Goal: Task Accomplishment & Management: Complete application form

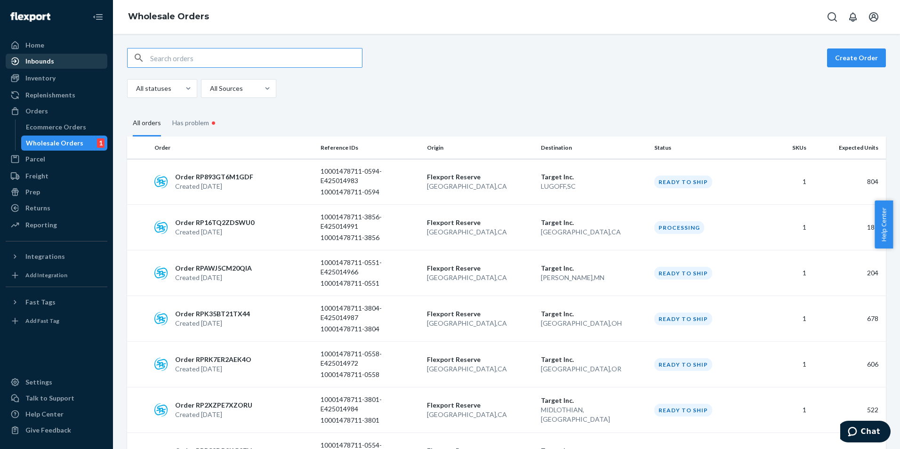
click at [48, 61] on div "Inbounds" at bounding box center [39, 60] width 29 height 9
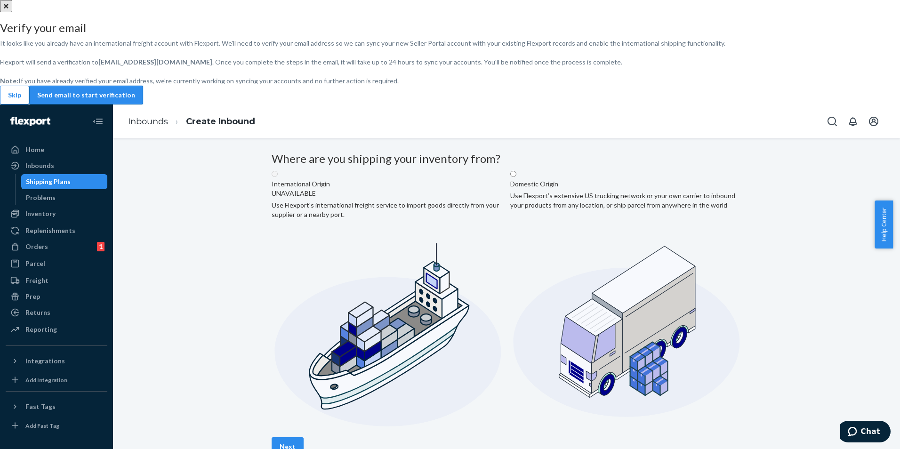
click at [143, 104] on button "Send email to start verification" at bounding box center [86, 95] width 114 height 19
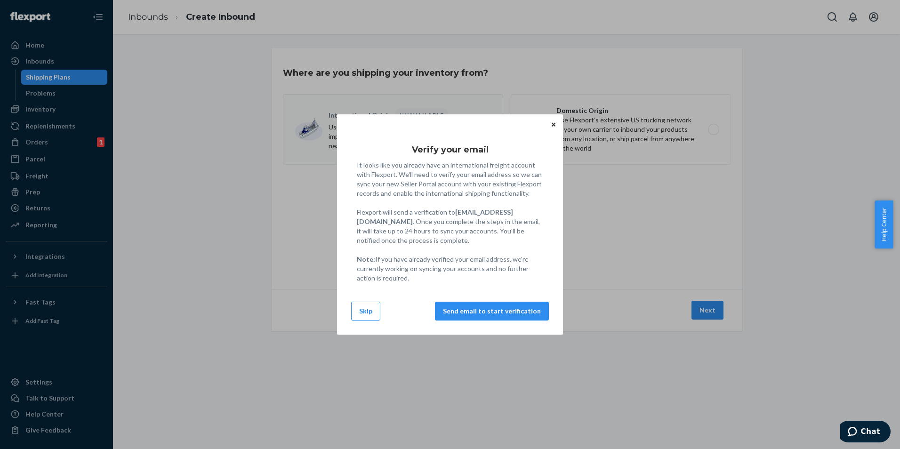
click at [552, 122] on icon "Close" at bounding box center [554, 125] width 4 height 6
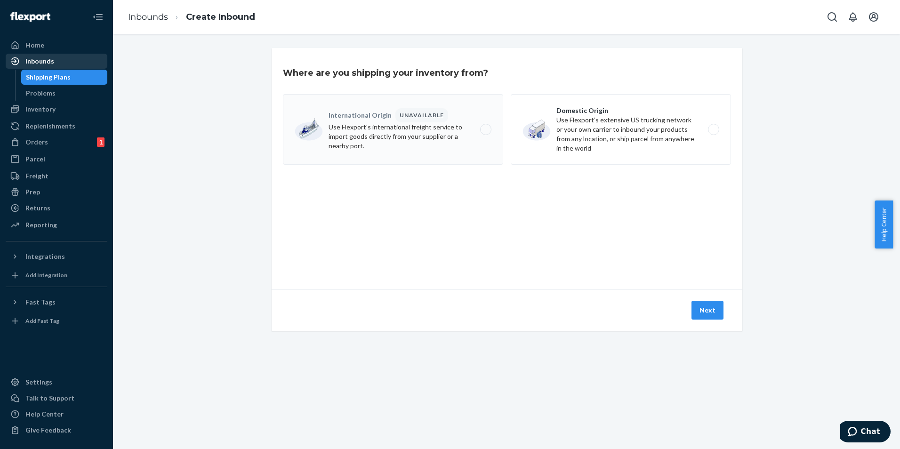
click at [34, 59] on div "Inbounds" at bounding box center [39, 60] width 29 height 9
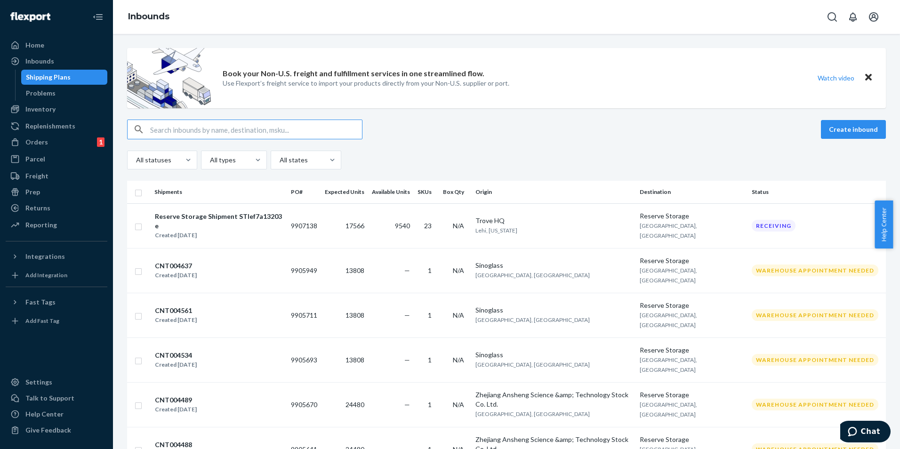
click at [39, 73] on div "Shipping Plans" at bounding box center [48, 76] width 45 height 9
click at [50, 89] on div "Problems" at bounding box center [41, 92] width 30 height 9
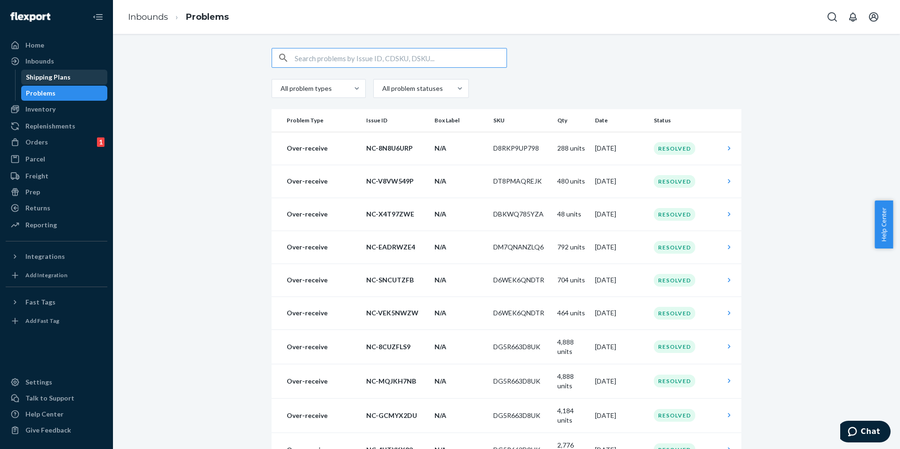
click at [54, 78] on div "Shipping Plans" at bounding box center [48, 76] width 45 height 9
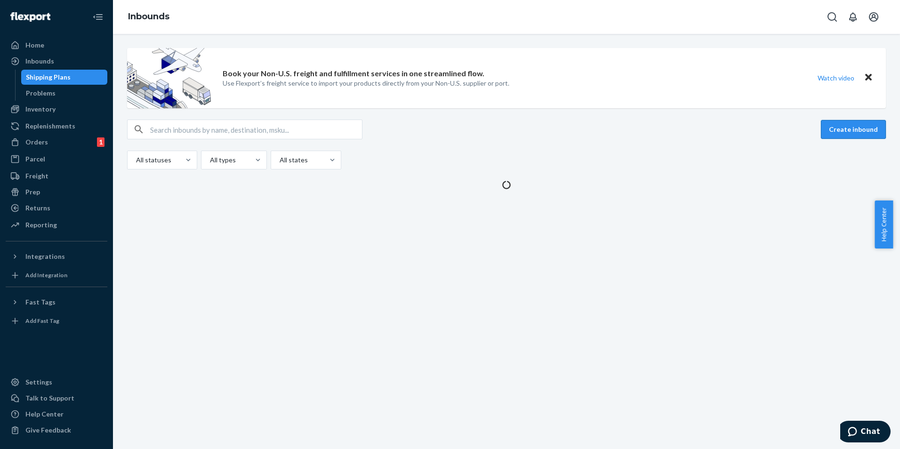
click at [843, 131] on button "Create inbound" at bounding box center [853, 129] width 65 height 19
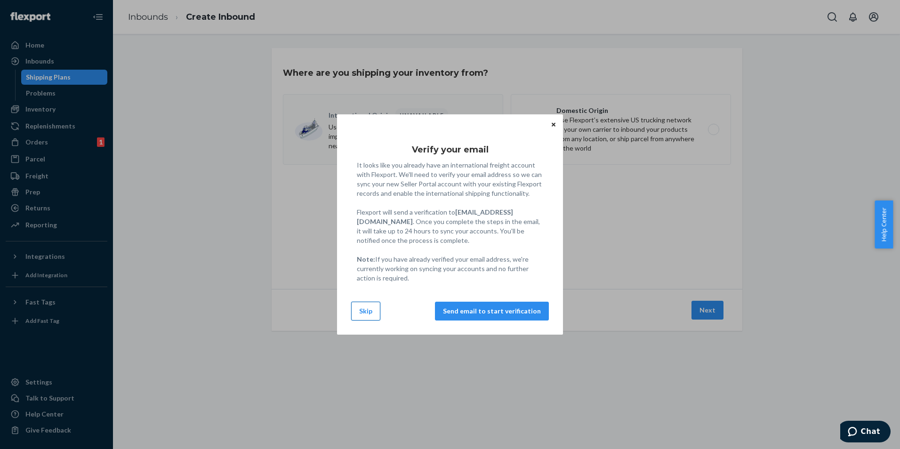
click at [364, 314] on button "Skip" at bounding box center [365, 311] width 29 height 19
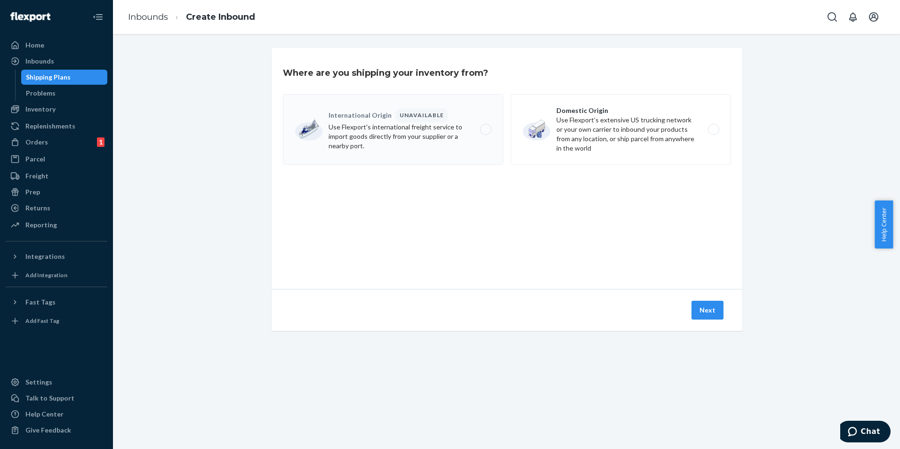
click at [461, 143] on label "International Origin UNAVAILABLE Use Flexport's international freight service t…" at bounding box center [393, 129] width 220 height 71
click at [617, 144] on label "Domestic Origin Use Flexport’s extensive US trucking network or your own carrie…" at bounding box center [621, 129] width 220 height 71
click at [713, 133] on input "Domestic Origin Use Flexport’s extensive US trucking network or your own carrie…" at bounding box center [716, 130] width 6 height 6
radio input "true"
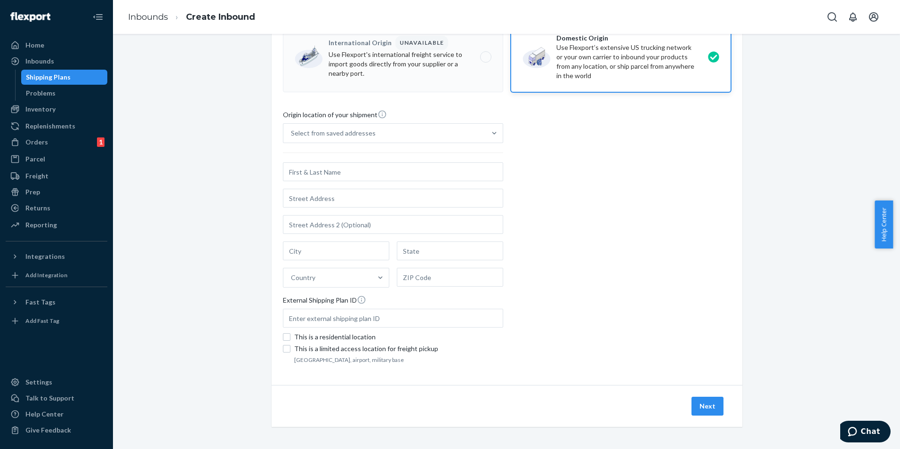
scroll to position [73, 0]
click at [365, 139] on div "Select from saved addresses" at bounding box center [384, 132] width 202 height 19
click at [292, 137] on input "Select from saved addresses" at bounding box center [291, 132] width 1 height 9
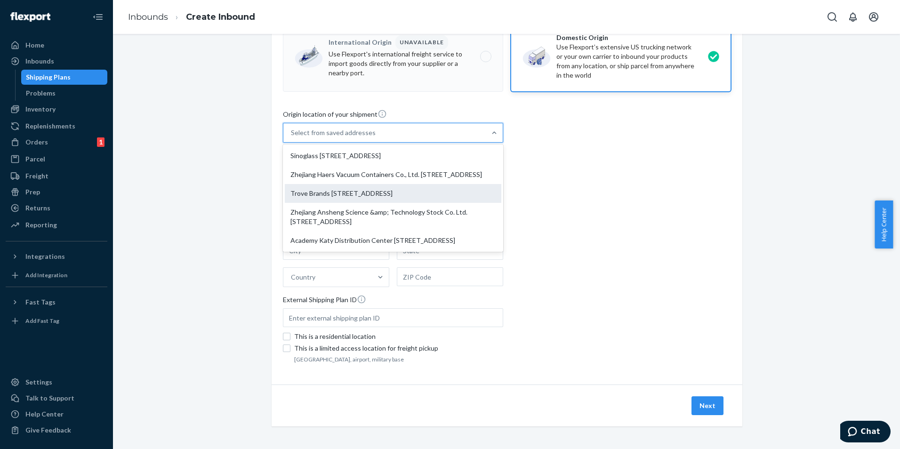
click at [374, 203] on div "Trove Brands 250 S 850 E Lehi, UT 84043" at bounding box center [393, 193] width 217 height 19
click at [292, 137] on input "option Trove Brands 250 S 850 E Lehi, UT 84043 focused, 3 of 5. 5 results avail…" at bounding box center [291, 132] width 1 height 9
type input "Trove Brands"
type input "Lehi"
type input "UT"
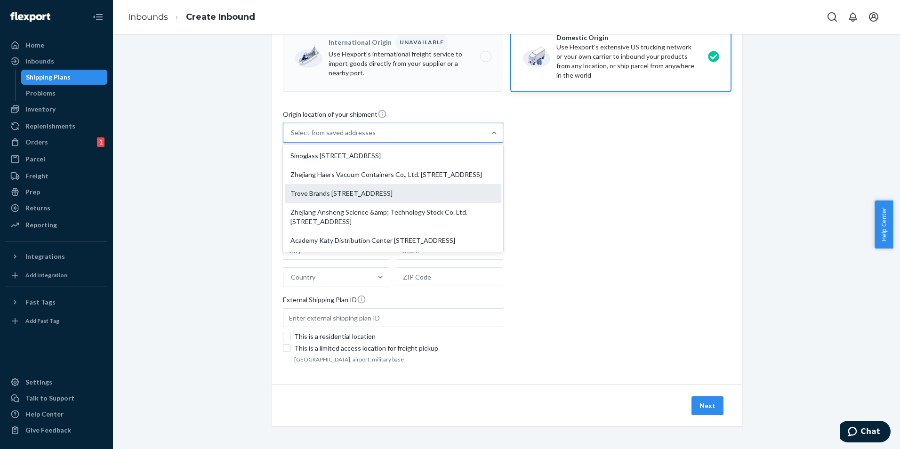
type input "84043"
type input "250 S 850 E"
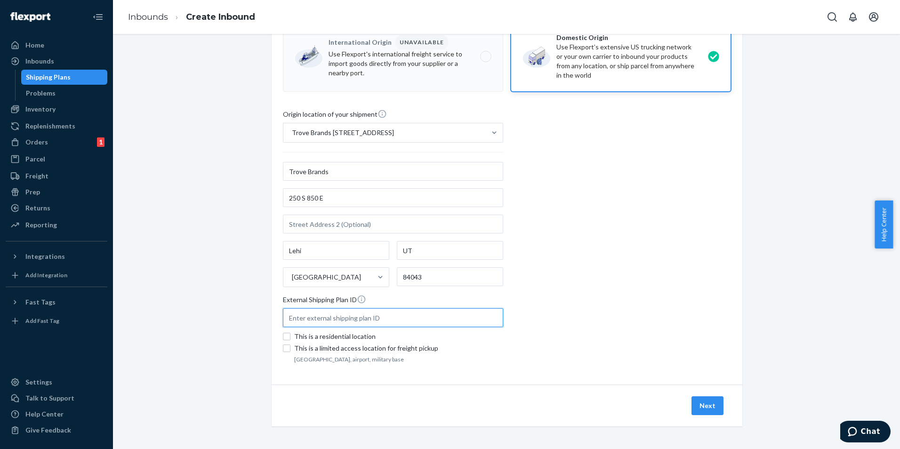
click at [316, 321] on input "text" at bounding box center [393, 317] width 220 height 19
click at [363, 319] on input "text" at bounding box center [393, 317] width 220 height 19
paste input "TR25001747"
type input "TR25001747"
click at [718, 409] on button "Next" at bounding box center [707, 405] width 32 height 19
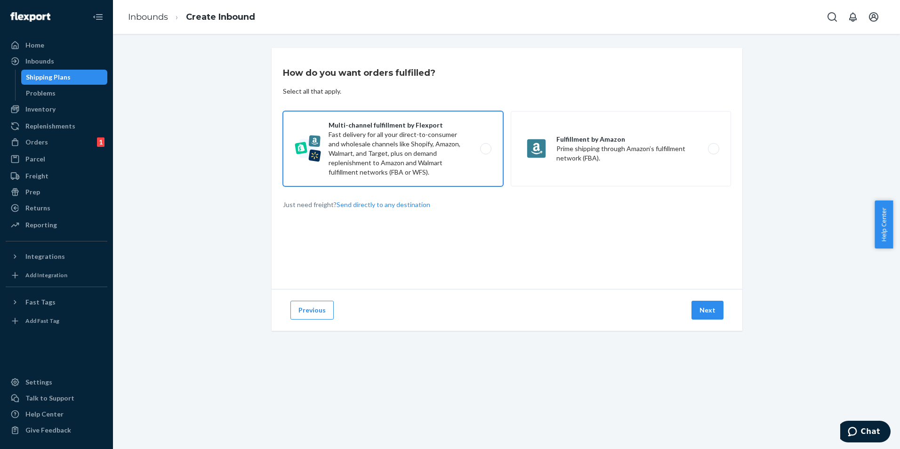
click at [457, 174] on label "Multi-channel fulfillment by Flexport Fast delivery for all your direct-to-cons…" at bounding box center [393, 148] width 220 height 75
click at [485, 152] on input "Multi-channel fulfillment by Flexport Fast delivery for all your direct-to-cons…" at bounding box center [488, 149] width 6 height 6
radio input "true"
click at [693, 315] on button "Next" at bounding box center [707, 310] width 32 height 19
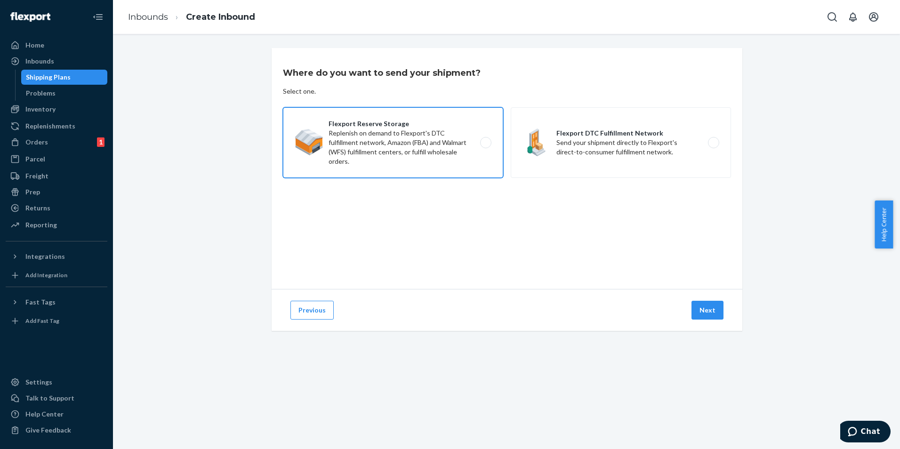
click at [414, 160] on label "Flexport Reserve Storage Replenish on demand to Flexport's DTC fulfillment netw…" at bounding box center [393, 142] width 220 height 71
click at [485, 146] on input "Flexport Reserve Storage Replenish on demand to Flexport's DTC fulfillment netw…" at bounding box center [488, 143] width 6 height 6
radio input "true"
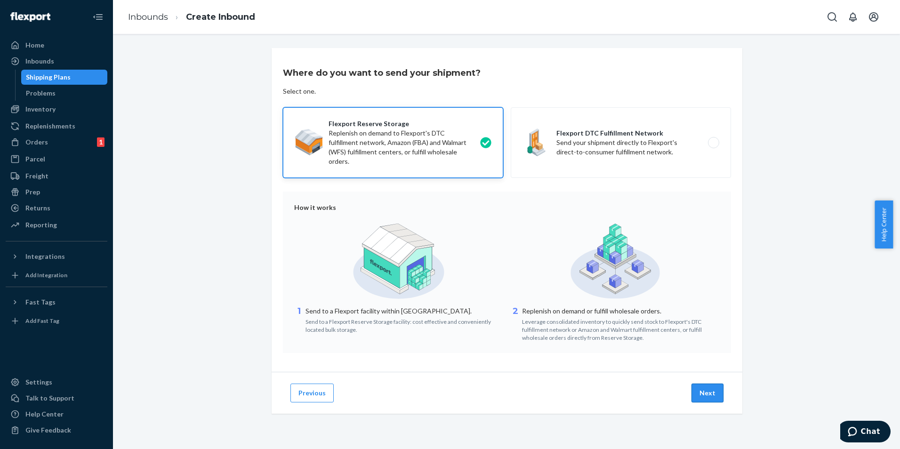
click at [712, 388] on button "Next" at bounding box center [707, 393] width 32 height 19
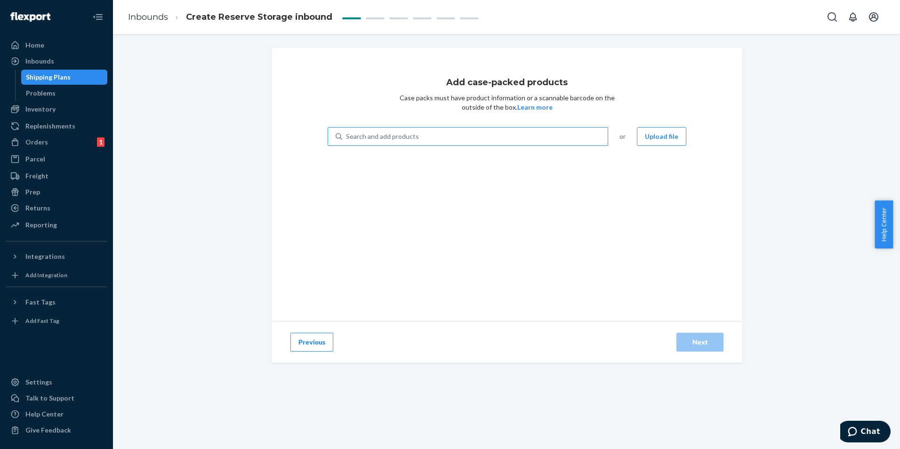
click at [429, 134] on div "Search and add products" at bounding box center [474, 136] width 265 height 17
click at [347, 134] on input "Search and add products" at bounding box center [346, 136] width 1 height 9
click at [368, 140] on div "Search and add products" at bounding box center [382, 136] width 73 height 9
click at [347, 140] on input "Search and add products" at bounding box center [346, 136] width 1 height 9
paste input "C07883"
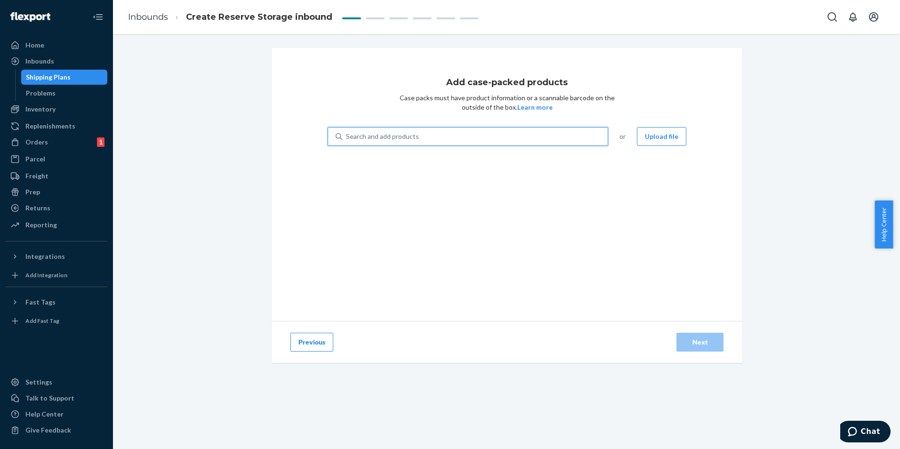
type input "C07883"
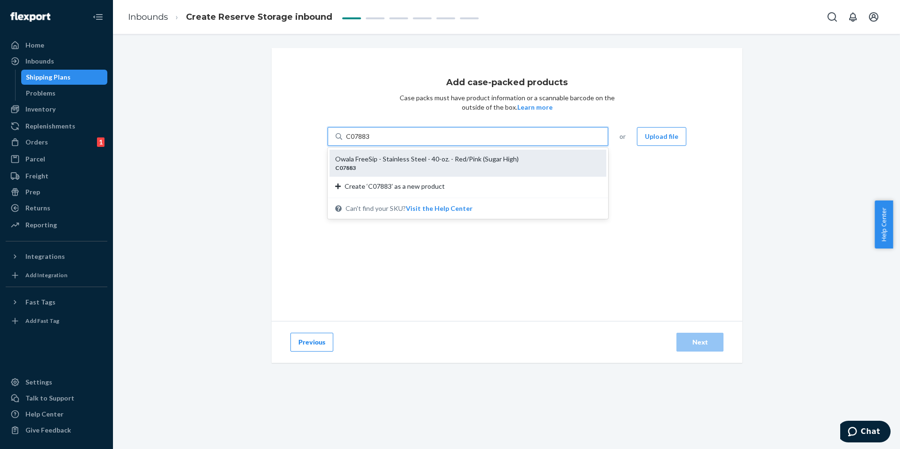
click at [449, 168] on div "C07883" at bounding box center [464, 168] width 258 height 8
click at [370, 141] on input "C07883" at bounding box center [358, 136] width 24 height 9
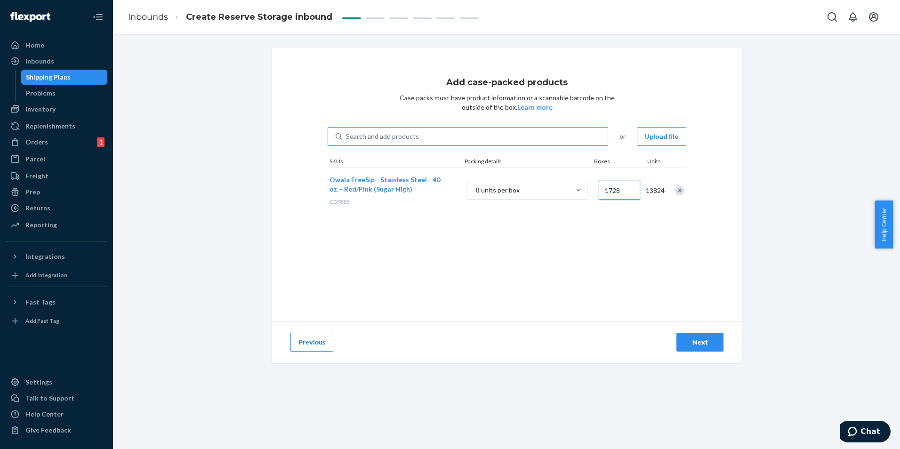
type input "1728"
click at [598, 223] on div "Add case-packed products Case packs must have product information or a scannabl…" at bounding box center [507, 184] width 471 height 273
click at [394, 139] on div "Search and add products" at bounding box center [382, 136] width 73 height 9
click at [347, 139] on input "0 results available. Use Up and Down to choose options, press Enter to select t…" at bounding box center [346, 136] width 1 height 9
click at [393, 137] on div "Search and add products" at bounding box center [382, 136] width 73 height 9
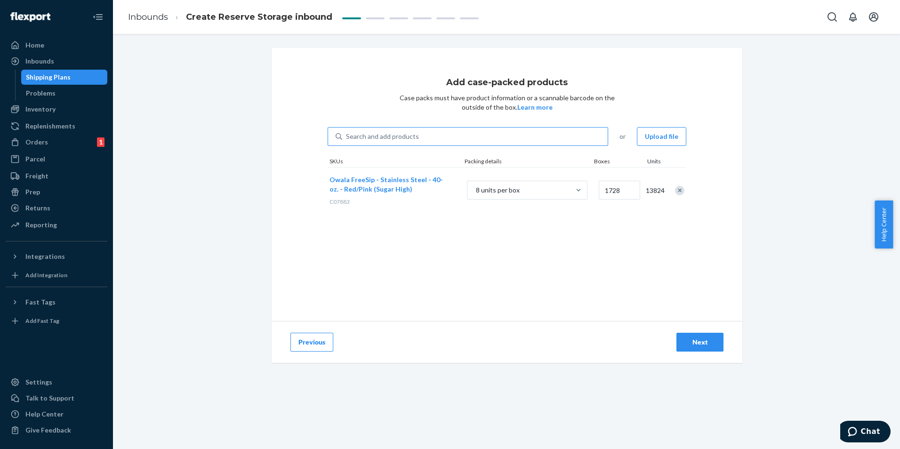
click at [347, 137] on input "Search and add products" at bounding box center [346, 136] width 1 height 9
paste input "C07940"
type input "C07940"
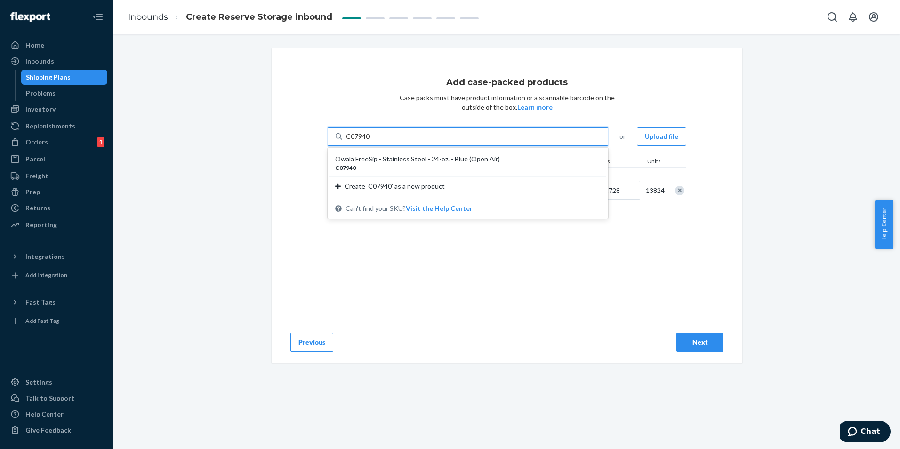
click at [417, 161] on div "Owala FreeSip - Stainless Steel - 24-oz. - Blue (Open Air)" at bounding box center [464, 158] width 258 height 9
click at [370, 141] on input "C07940" at bounding box center [358, 136] width 24 height 9
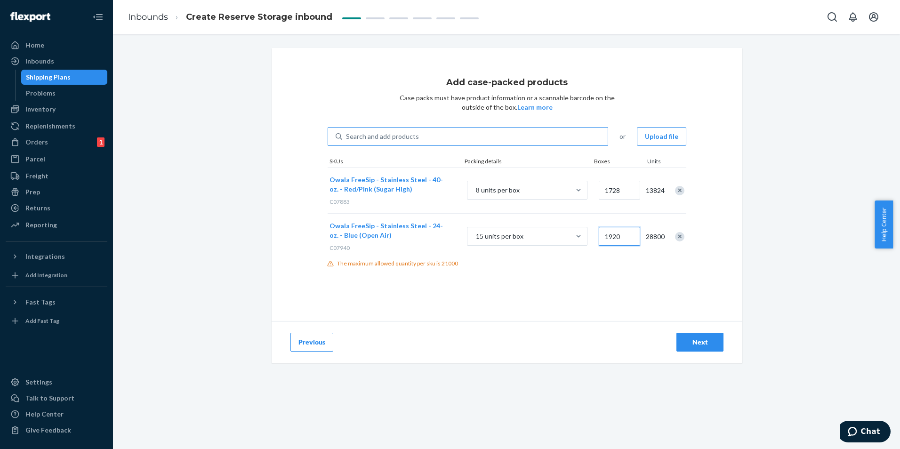
type input "1920"
click at [543, 260] on div "The maximum allowed quantity per sku is 21000" at bounding box center [507, 263] width 359 height 8
click at [623, 237] on input "1920" at bounding box center [619, 236] width 41 height 19
click at [633, 234] on input "1920" at bounding box center [619, 236] width 41 height 19
click at [615, 290] on div "Add case-packed products Case packs must have product information or a scannabl…" at bounding box center [507, 184] width 471 height 273
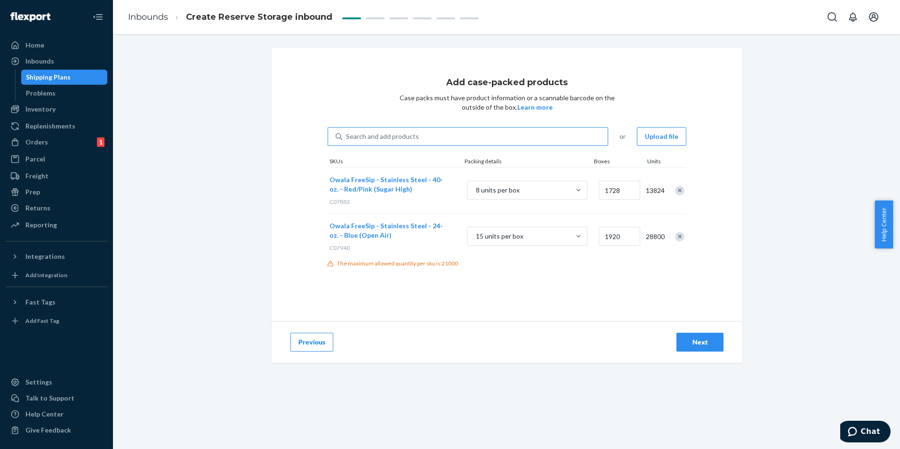
click at [380, 137] on div "Search and add products" at bounding box center [382, 136] width 73 height 9
click at [347, 137] on input "Search and add products" at bounding box center [346, 136] width 1 height 9
paste input "C07041"
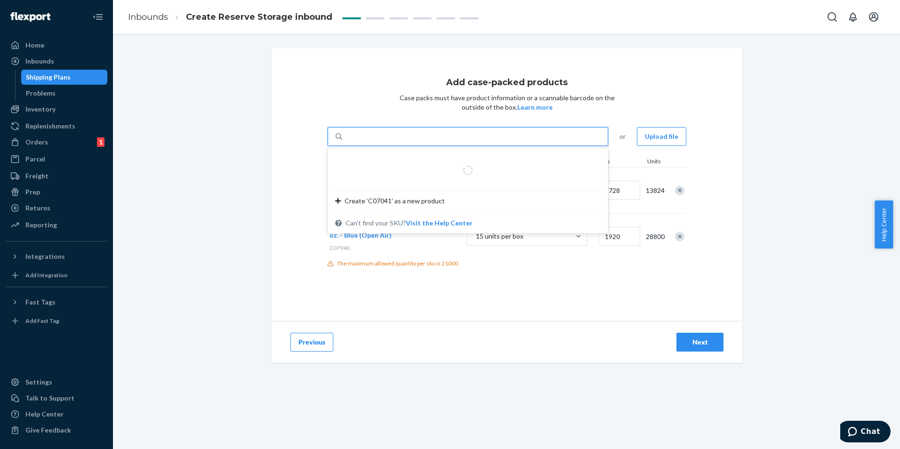
type input "C07041"
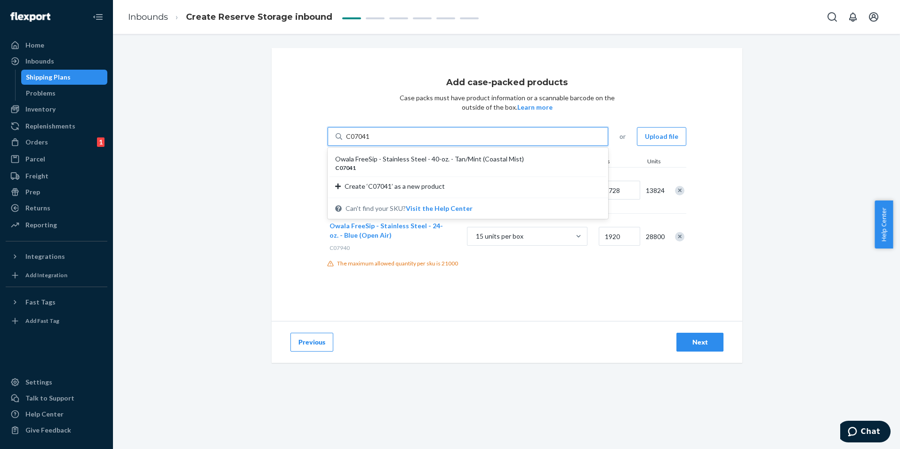
click at [401, 166] on div "C07041" at bounding box center [464, 168] width 258 height 8
click at [370, 141] on input "C07041" at bounding box center [358, 136] width 24 height 9
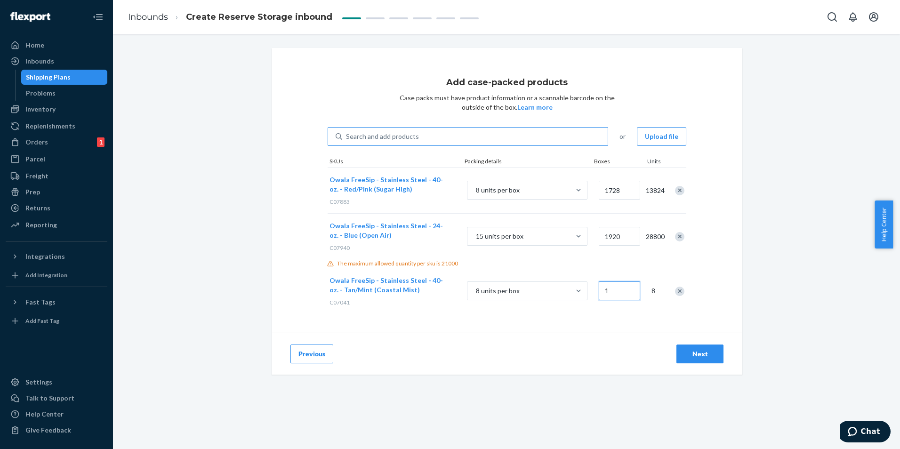
click at [612, 290] on input "1" at bounding box center [619, 290] width 41 height 19
type input "864"
click at [611, 313] on div "Owala FreeSip - Stainless Steel - 40-oz. - Tan/Mint (Coastal Mist) C07041 8 uni…" at bounding box center [507, 291] width 359 height 46
click at [359, 139] on div "Search and add products" at bounding box center [382, 136] width 73 height 9
click at [347, 139] on input "0 results available. Use Up and Down to choose options, press Enter to select t…" at bounding box center [346, 136] width 1 height 9
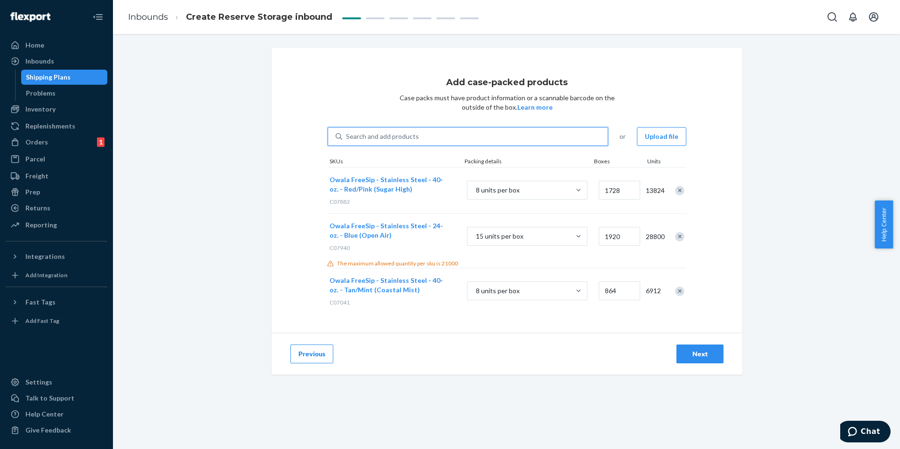
paste input "C03772R1"
type input "C03772R1"
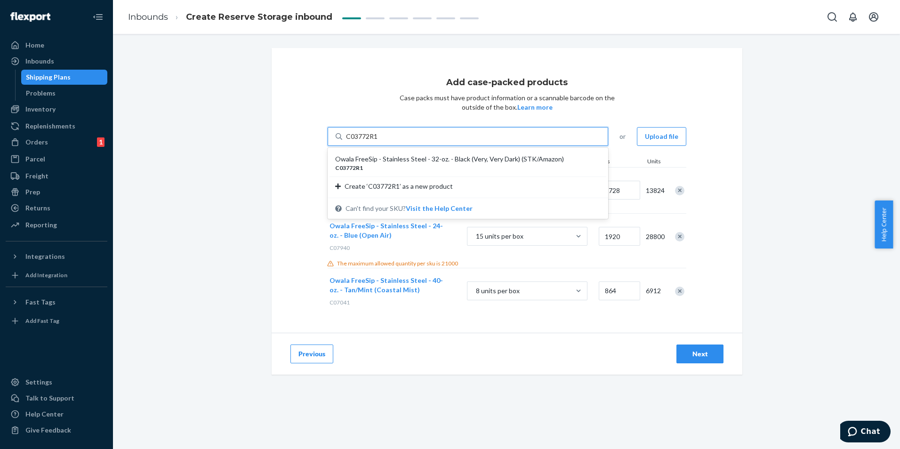
click at [474, 161] on div "Owala FreeSip - Stainless Steel - 32-oz. - Black (Very, Very Dark) (STK/Amazon)" at bounding box center [464, 158] width 258 height 9
click at [378, 141] on input "C03772R1" at bounding box center [362, 136] width 32 height 9
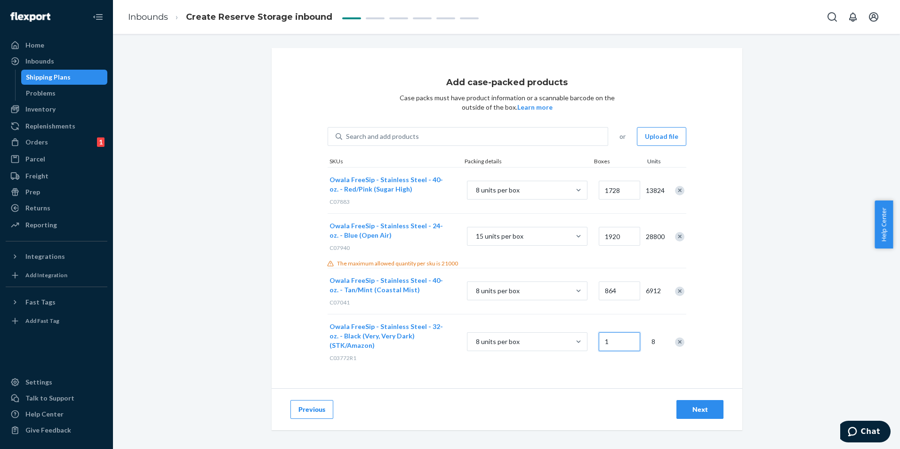
click at [613, 334] on input "1" at bounding box center [619, 341] width 41 height 19
type input "1920"
click at [626, 366] on div "Add case-packed products Case packs must have product information or a scannabl…" at bounding box center [507, 218] width 471 height 340
click at [360, 135] on div "Search and add products" at bounding box center [382, 136] width 73 height 9
click at [347, 135] on input "Search and add products" at bounding box center [346, 136] width 1 height 9
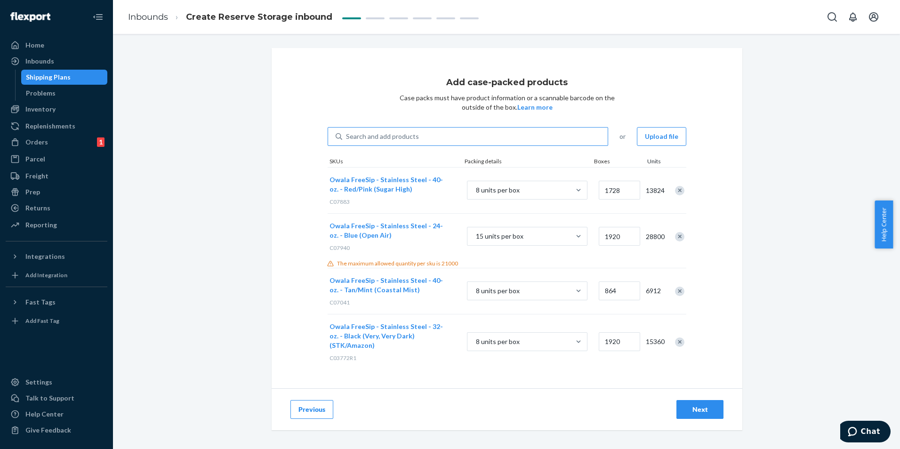
click at [373, 136] on div "Search and add products" at bounding box center [382, 136] width 73 height 9
click at [347, 136] on input "Search and add products" at bounding box center [346, 136] width 1 height 9
paste input "C07889"
type input "C07889"
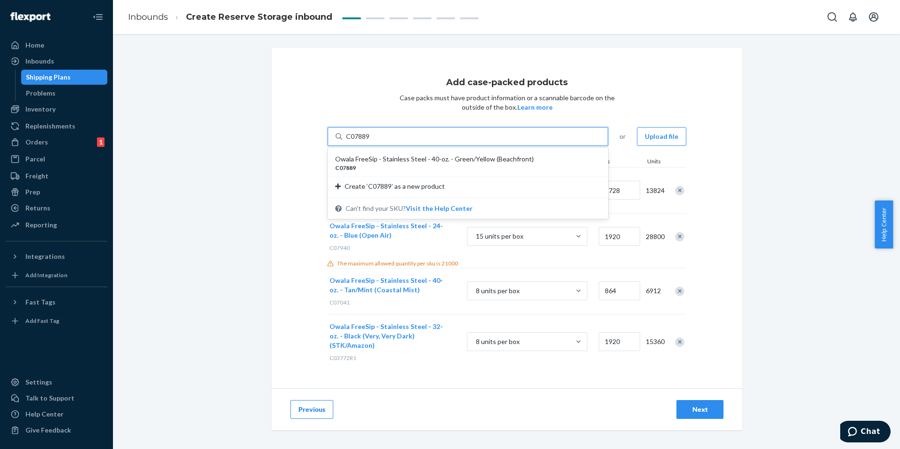
click at [378, 156] on div "Owala FreeSip - Stainless Steel - 40-oz. - Green/Yellow (Beachfront)" at bounding box center [464, 158] width 258 height 9
click at [370, 141] on input "C07889" at bounding box center [358, 136] width 24 height 9
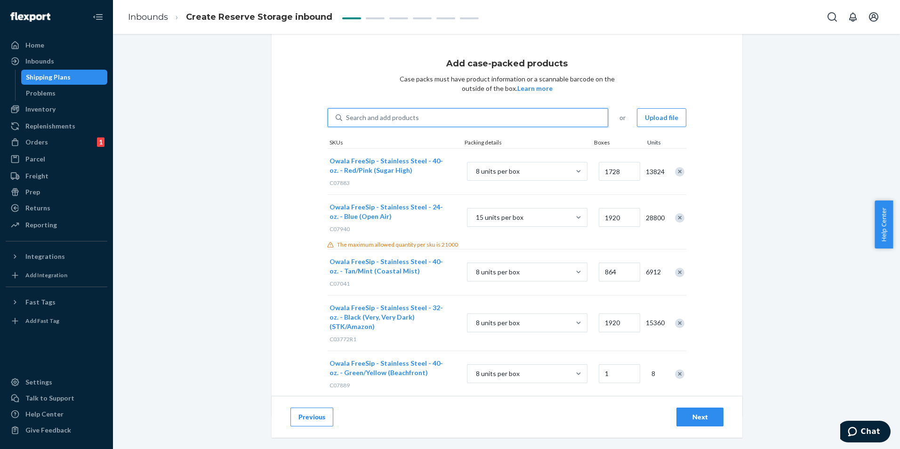
scroll to position [29, 0]
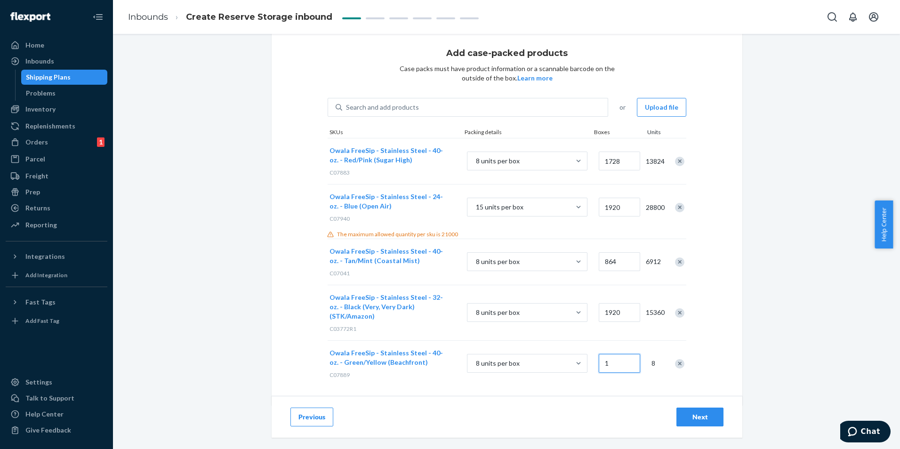
click at [621, 357] on input "1" at bounding box center [619, 363] width 41 height 19
type input "432"
click at [362, 110] on div "Search and add products" at bounding box center [382, 107] width 73 height 9
click at [347, 110] on input "Search and add products" at bounding box center [346, 107] width 1 height 9
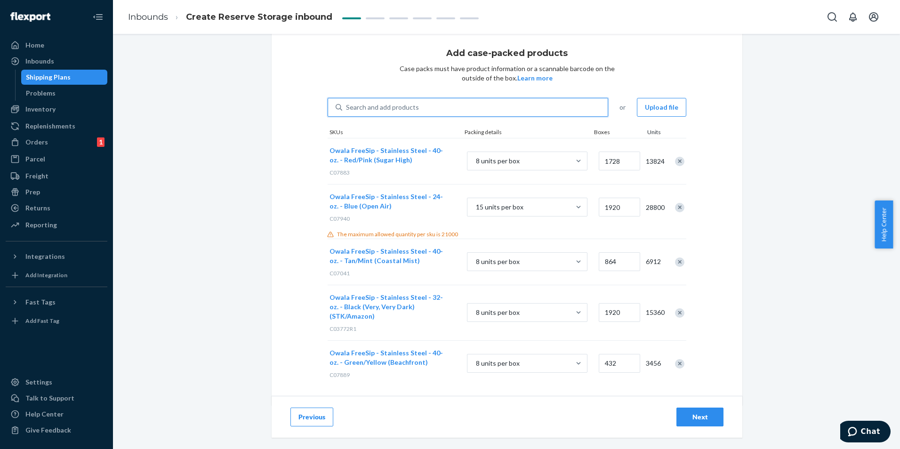
paste input "C06143"
type input "C06143"
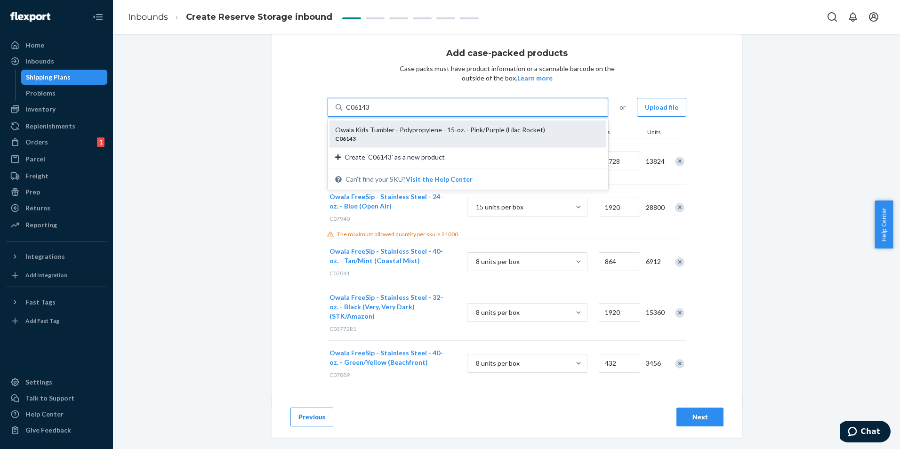
click at [406, 131] on div "Owala Kids Tumbler - Polypropylene - 15-oz. - Pink/Purple (Lilac Rocket)" at bounding box center [464, 129] width 258 height 9
click at [370, 112] on input "C06143" at bounding box center [358, 107] width 24 height 9
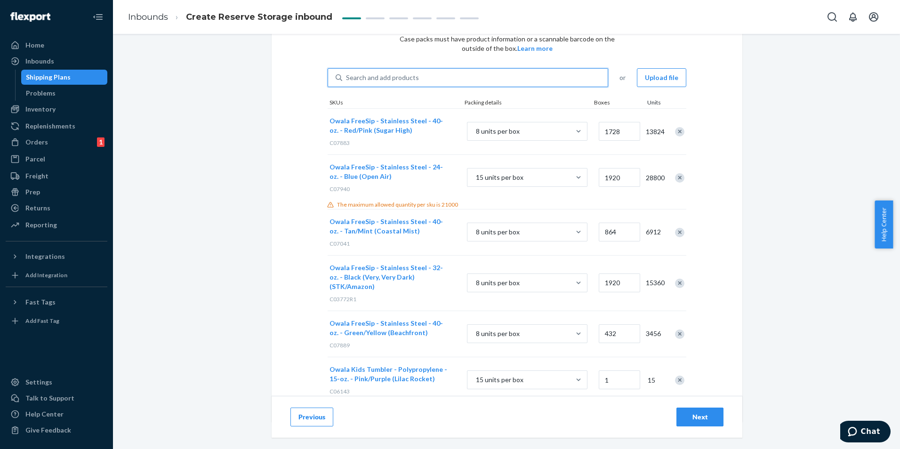
scroll to position [75, 0]
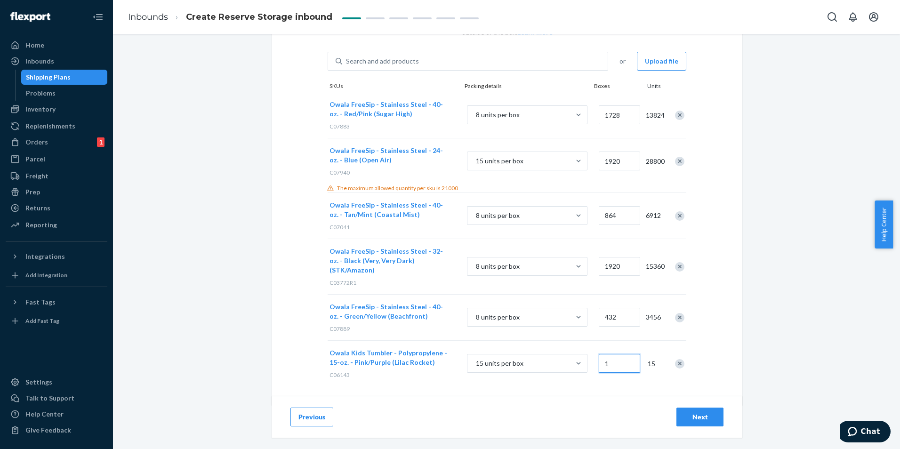
click at [620, 354] on input "1" at bounding box center [619, 363] width 41 height 19
type input "810"
click at [588, 384] on div "Add case-packed products Case packs must have product information or a scannabl…" at bounding box center [507, 189] width 471 height 433
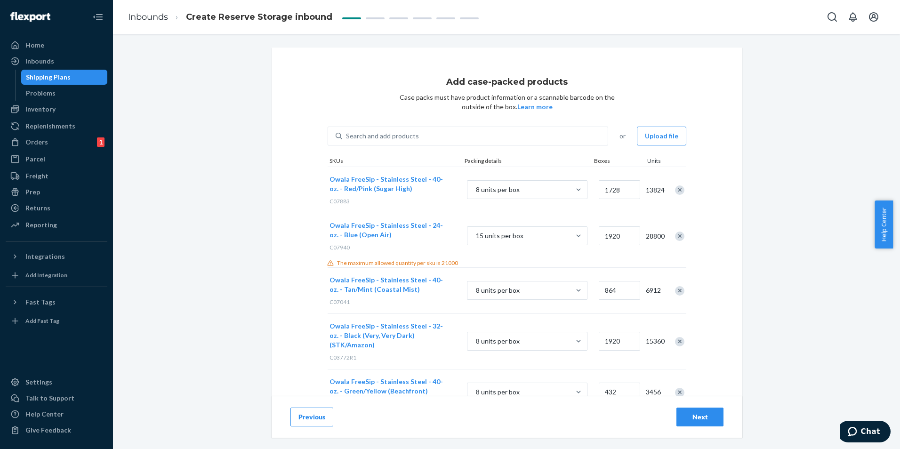
scroll to position [0, 0]
click at [452, 135] on div "Search and add products" at bounding box center [474, 136] width 265 height 17
click at [347, 135] on input "0 results available. Use Up and Down to choose options, press Enter to select t…" at bounding box center [346, 136] width 1 height 9
paste input "C07738"
type input "C07738"
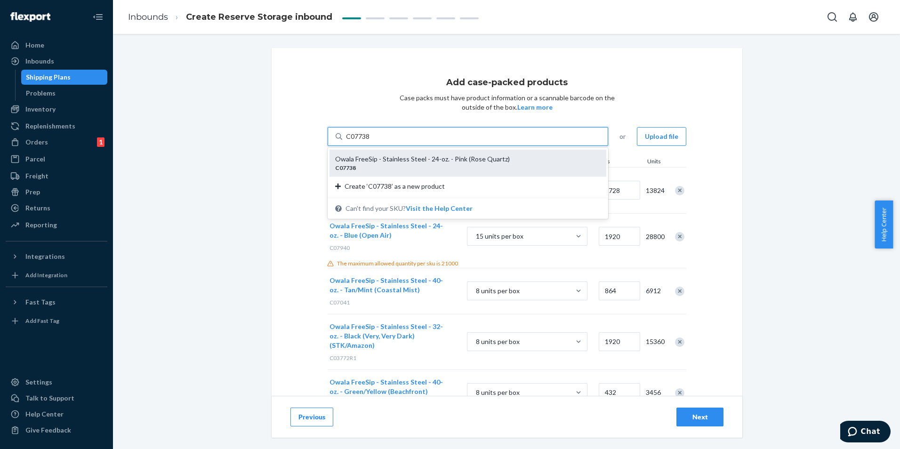
click at [447, 155] on div "Owala FreeSip - Stainless Steel - 24-oz. - Pink (Rose Quartz)" at bounding box center [464, 158] width 258 height 9
click at [370, 141] on input "C07738" at bounding box center [358, 136] width 24 height 9
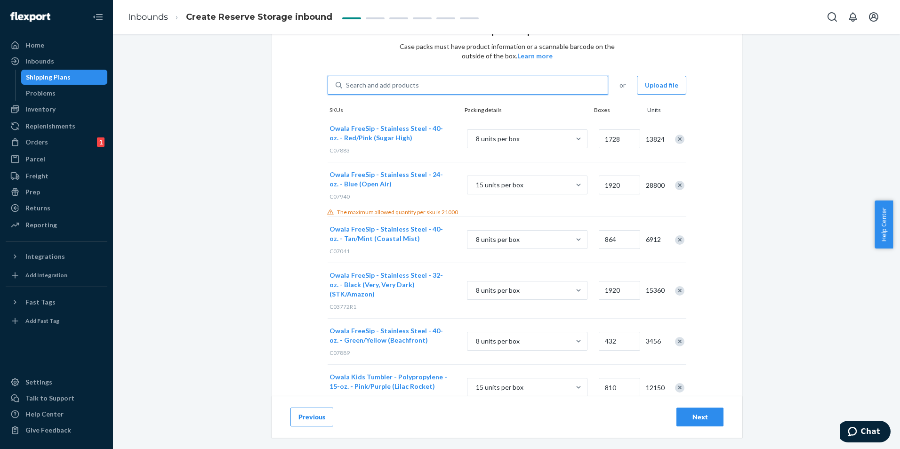
scroll to position [121, 0]
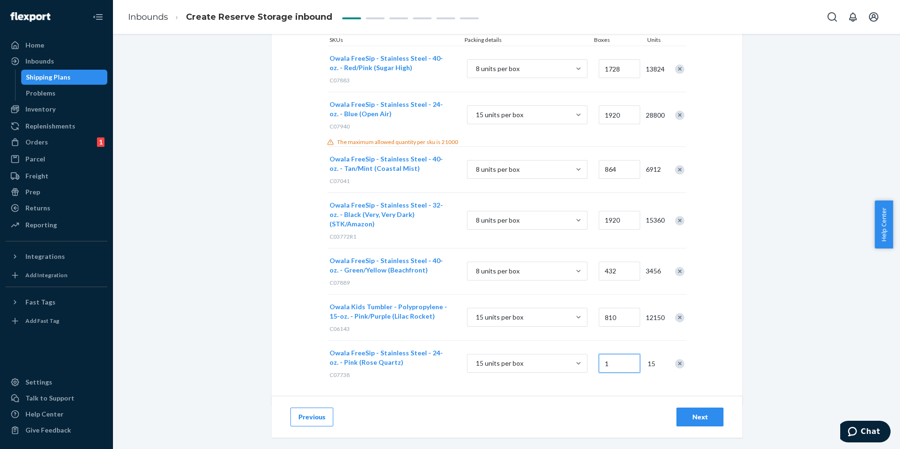
click at [616, 354] on input "1" at bounding box center [619, 363] width 41 height 19
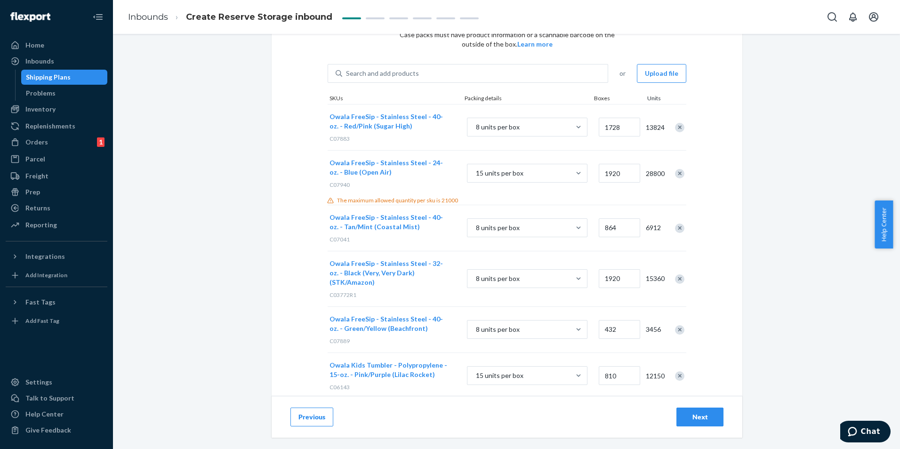
scroll to position [0, 0]
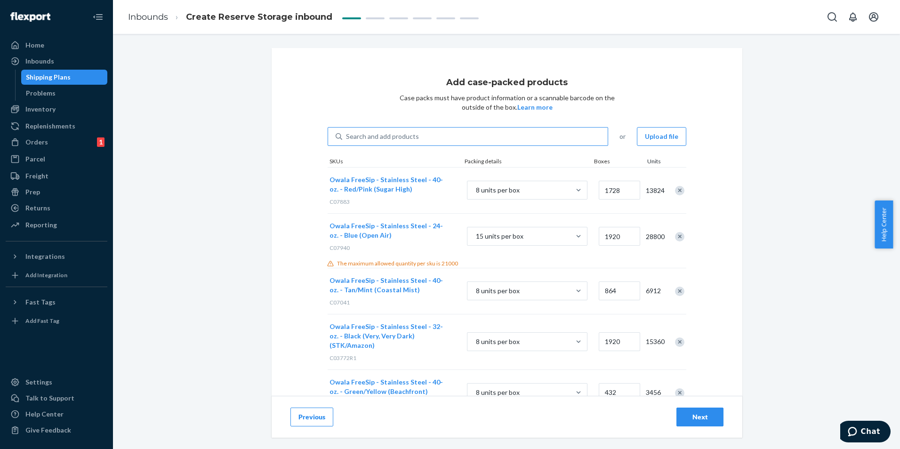
type input "2550"
click at [422, 133] on div "Search and add products" at bounding box center [474, 136] width 265 height 17
click at [347, 133] on input "Search and add products" at bounding box center [346, 136] width 1 height 9
click at [390, 146] on div "Search and add products or Upload file SKUs Packing details Boxes Units Owala F…" at bounding box center [507, 321] width 359 height 389
click at [392, 140] on div "Search and add products" at bounding box center [382, 136] width 73 height 9
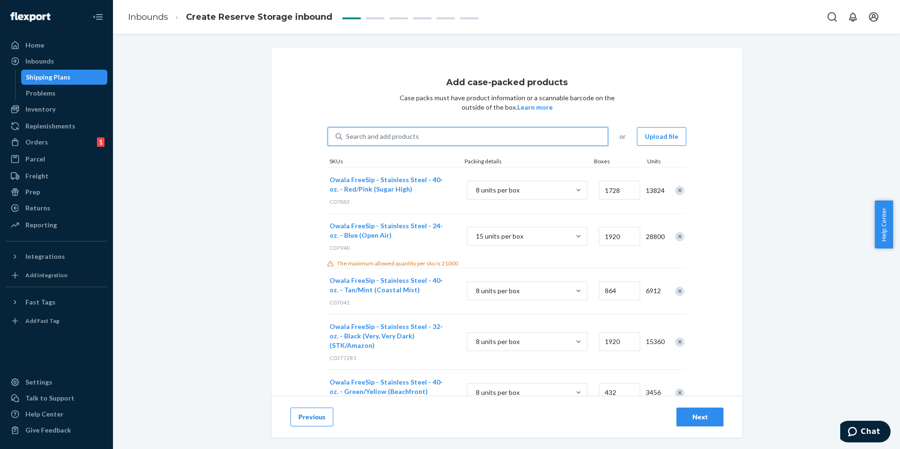
click at [347, 140] on input "0 results available. Use Up and Down to choose options, press Enter to select t…" at bounding box center [346, 136] width 1 height 9
paste input "C07035"
type input "C07035"
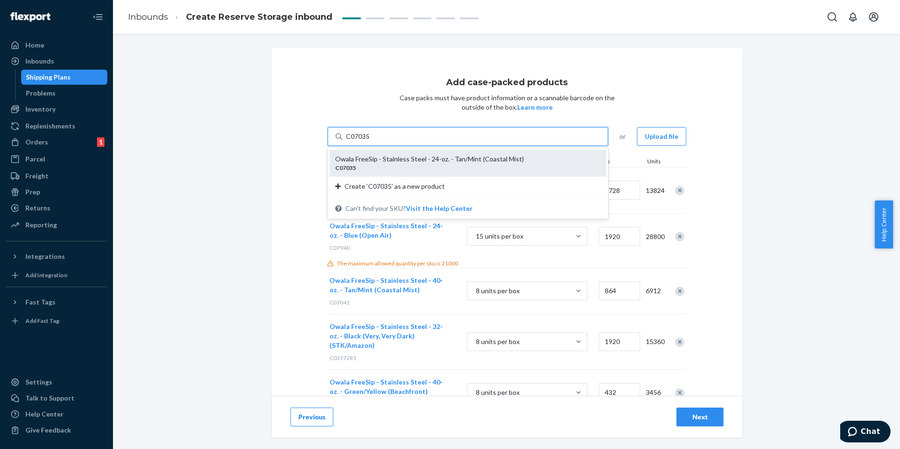
click at [397, 158] on div "Owala FreeSip - Stainless Steel - 24-oz. - Tan/Mint (Coastal Mist)" at bounding box center [464, 158] width 258 height 9
click at [370, 141] on input "C07035" at bounding box center [358, 136] width 24 height 9
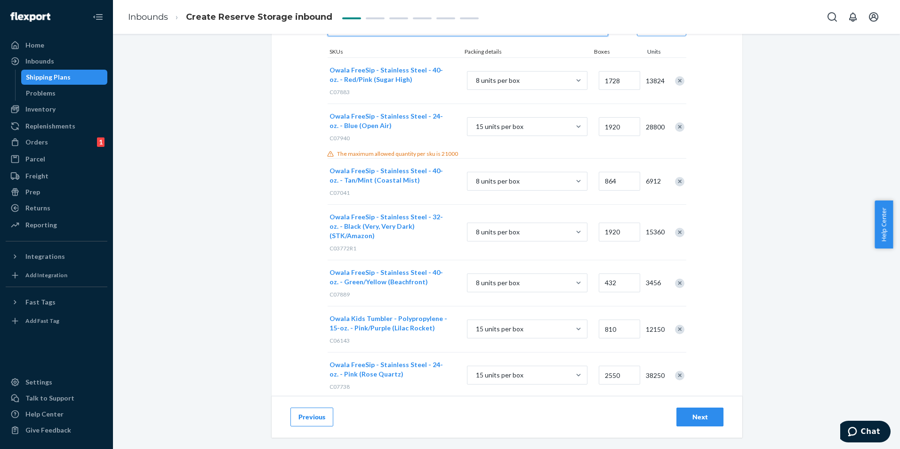
scroll to position [176, 0]
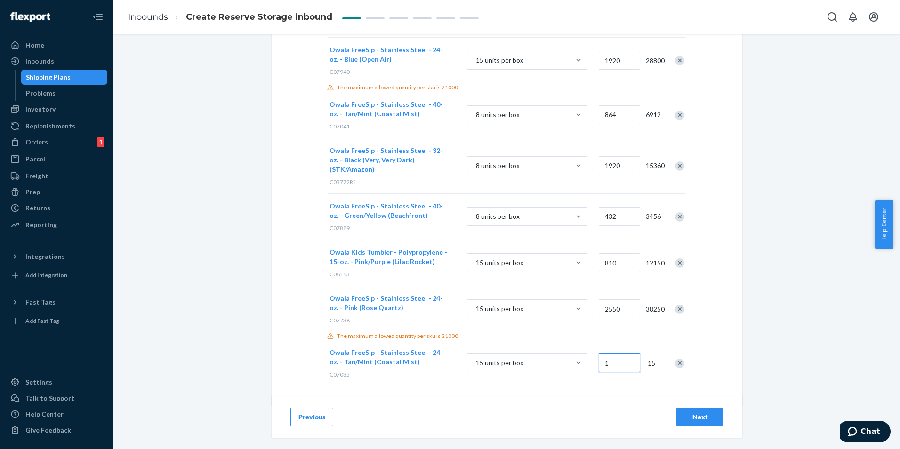
click at [612, 355] on input "1" at bounding box center [619, 362] width 41 height 19
type input "1350"
click at [549, 385] on div "Add case-packed products Case packs must have product information or a scannabl…" at bounding box center [507, 138] width 471 height 533
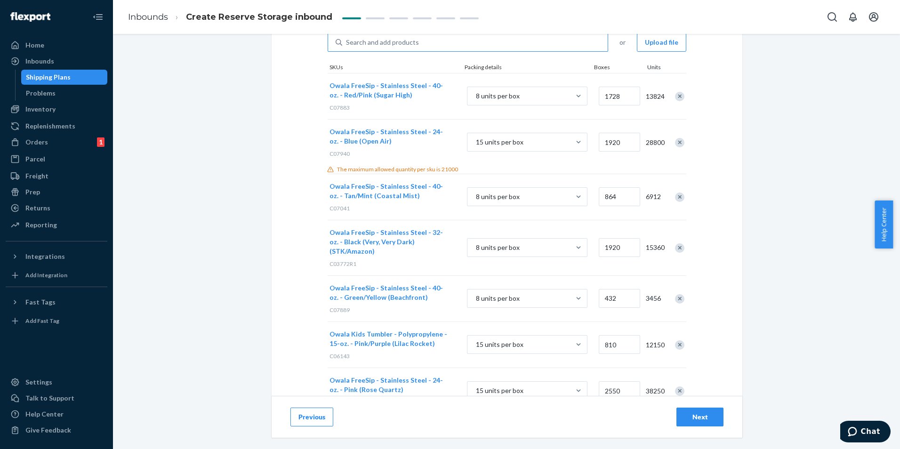
scroll to position [0, 0]
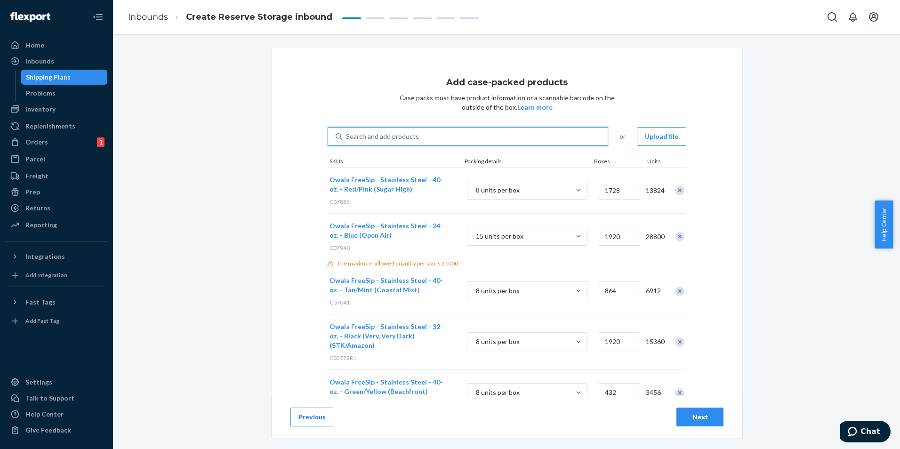
click at [370, 138] on div "Search and add products" at bounding box center [382, 136] width 73 height 9
click at [347, 138] on input "0 results available. Use Up and Down to choose options, press Enter to select t…" at bounding box center [346, 136] width 1 height 9
paste input "C06683"
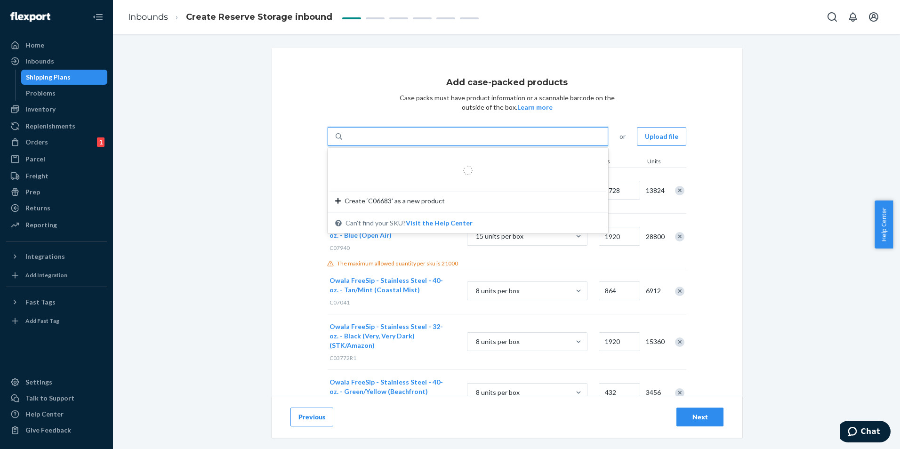
type input "C06683"
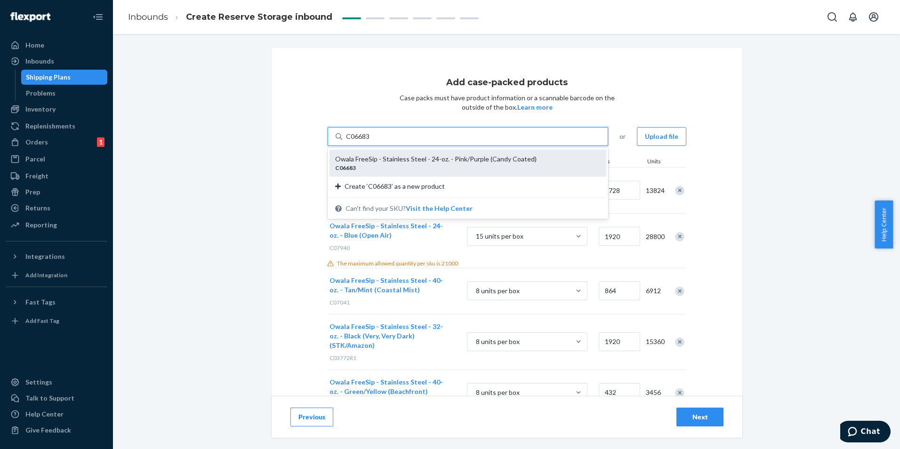
click at [450, 164] on div "C06683" at bounding box center [464, 168] width 258 height 8
click at [370, 141] on input "C06683" at bounding box center [358, 136] width 24 height 9
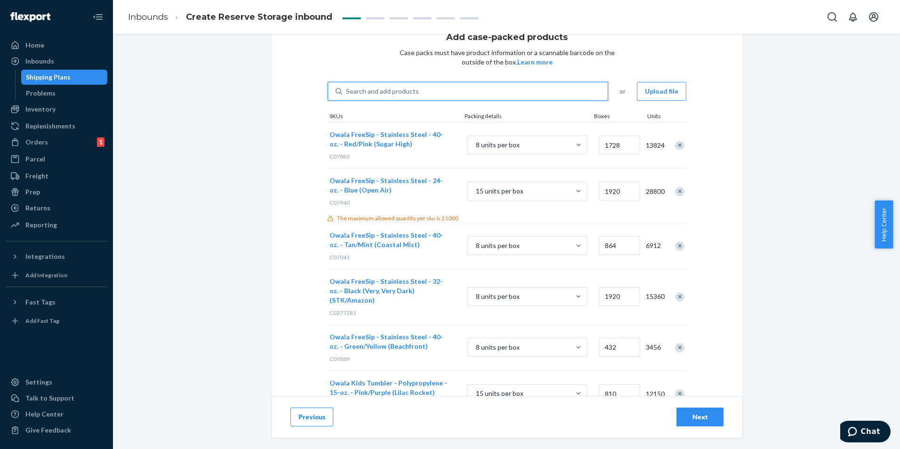
scroll to position [222, 0]
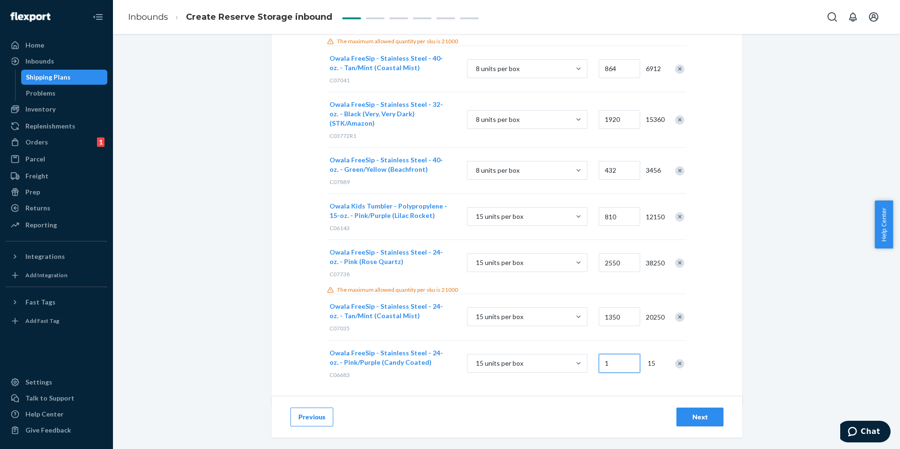
click at [610, 354] on input "1" at bounding box center [619, 363] width 41 height 19
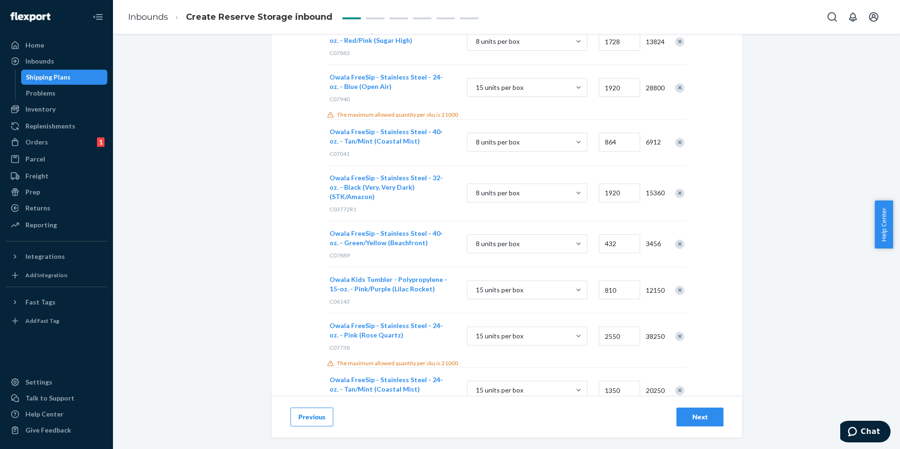
scroll to position [34, 0]
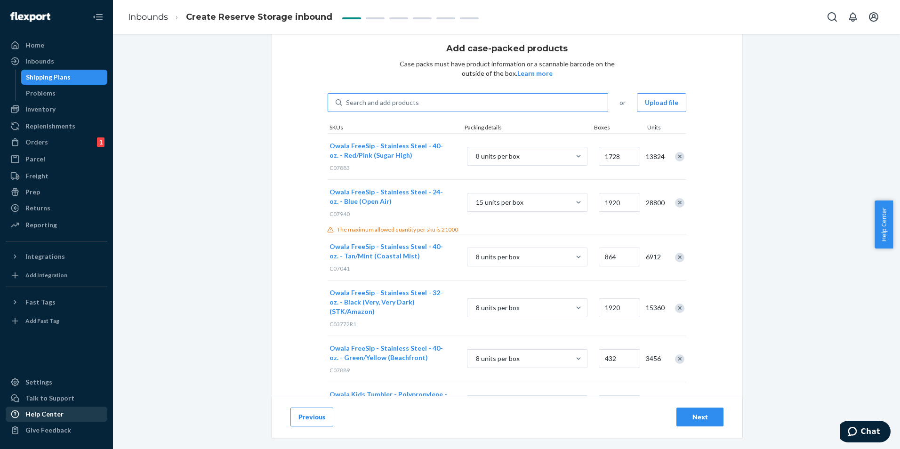
type input "1080"
click at [395, 98] on div "Search and add products" at bounding box center [382, 102] width 73 height 9
click at [347, 98] on input "Search and add products" at bounding box center [346, 102] width 1 height 9
paste input "C07975"
type input "C07975"
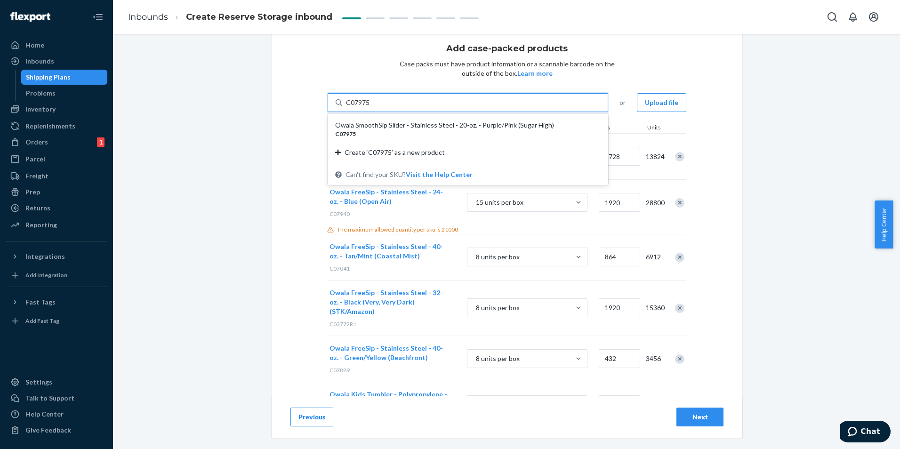
click at [493, 127] on div "Owala SmoothSip Slider - Stainless Steel - 20-oz. - Purple/Pink (Sugar High)" at bounding box center [464, 124] width 258 height 9
click at [370, 107] on input "C07975" at bounding box center [358, 102] width 24 height 9
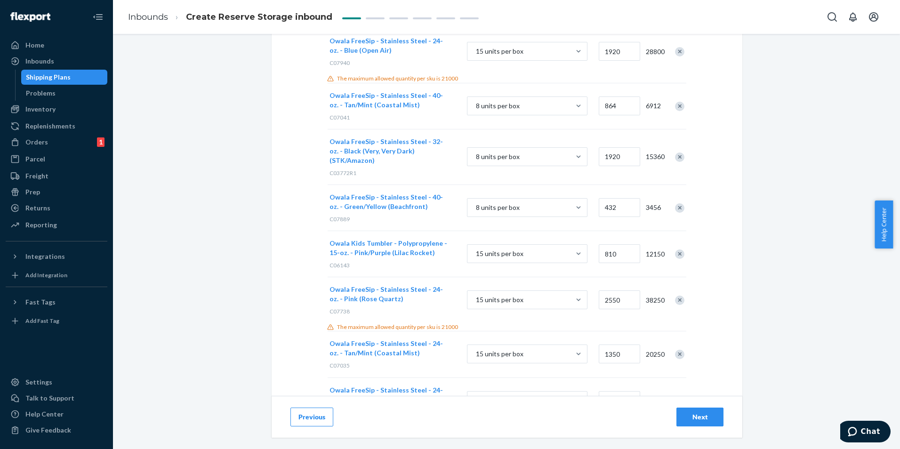
scroll to position [268, 0]
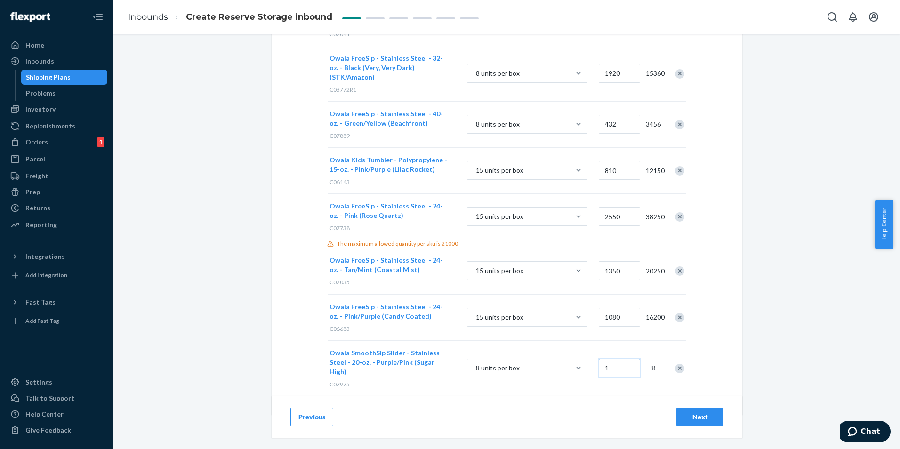
click at [608, 359] on input "1" at bounding box center [619, 368] width 41 height 19
type input "576"
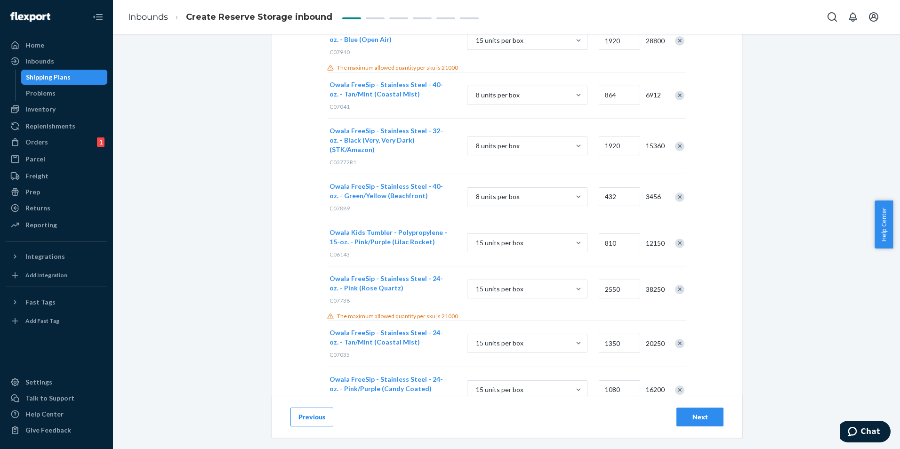
scroll to position [0, 0]
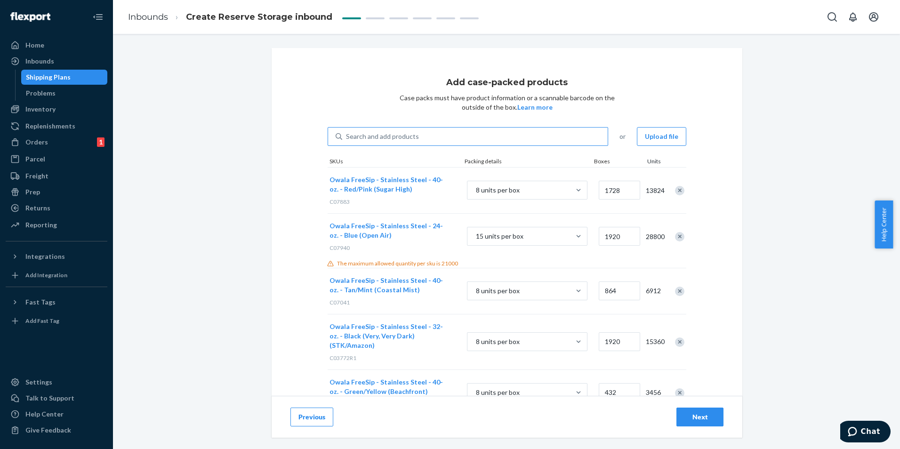
click at [394, 135] on div "Search and add products" at bounding box center [382, 136] width 73 height 9
click at [347, 135] on input "Search and add products" at bounding box center [346, 136] width 1 height 9
paste input "C07946"
type input "C07946"
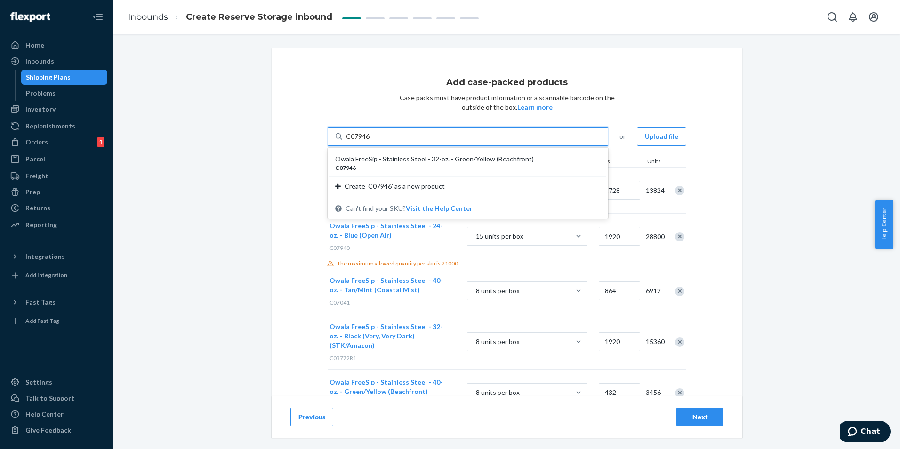
click at [441, 164] on div "C07946" at bounding box center [464, 168] width 258 height 8
click at [370, 141] on input "C07946" at bounding box center [358, 136] width 24 height 9
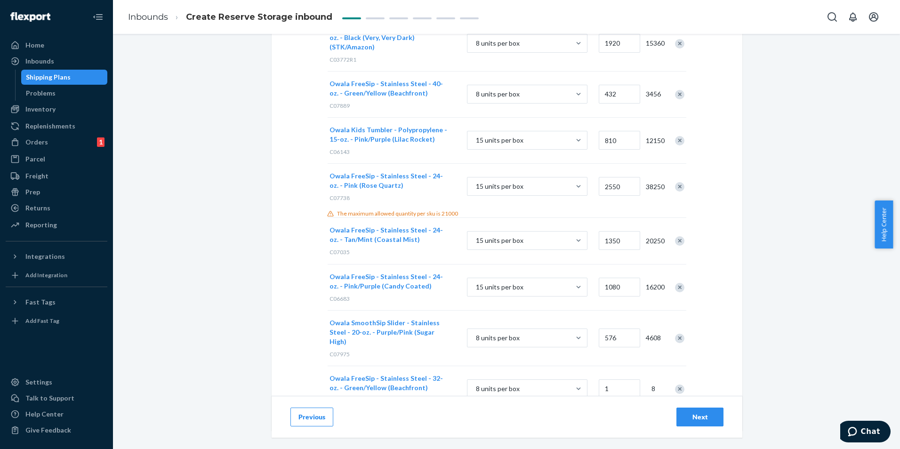
scroll to position [314, 0]
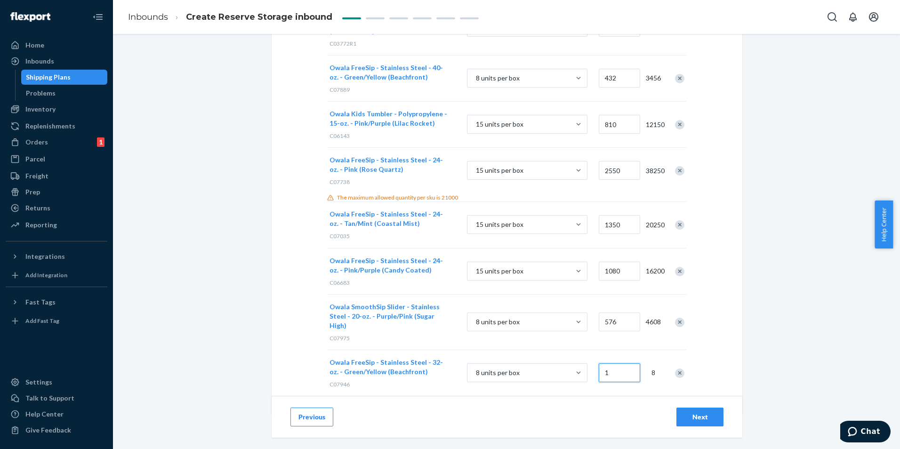
click at [613, 363] on input "1" at bounding box center [619, 372] width 41 height 19
type input "480"
click at [578, 408] on div "Previous Next" at bounding box center [507, 417] width 471 height 42
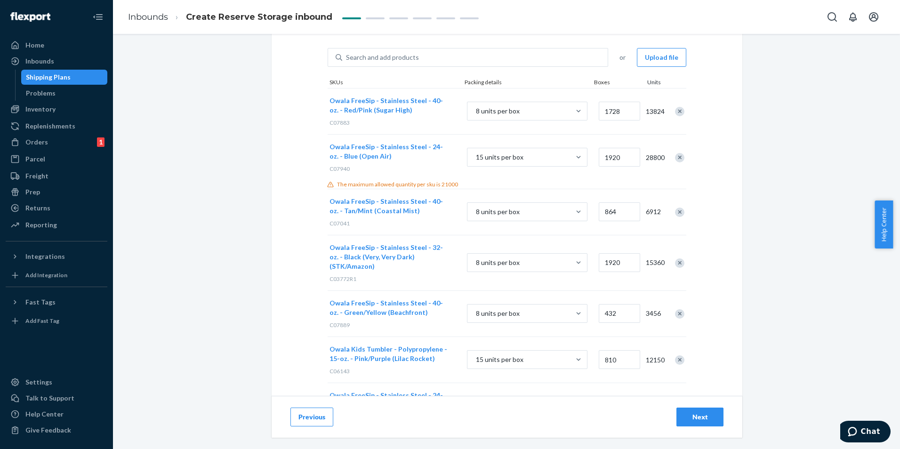
scroll to position [0, 0]
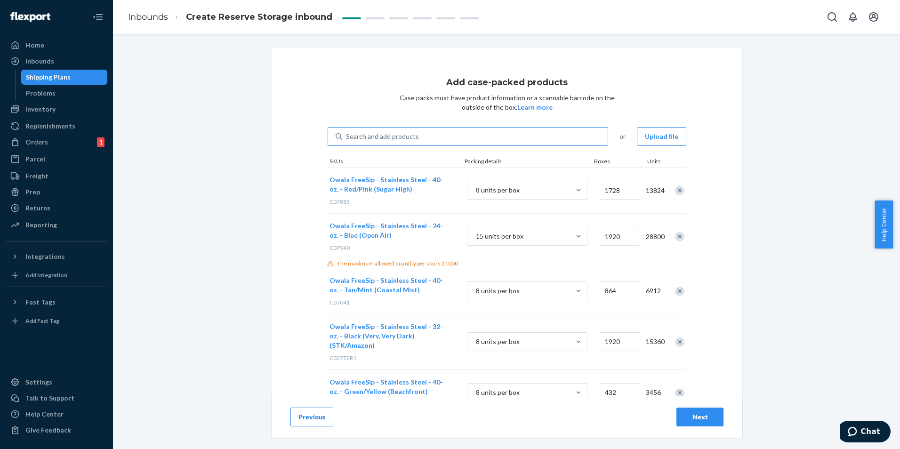
click at [401, 136] on div "Search and add products" at bounding box center [382, 136] width 73 height 9
click at [347, 136] on input "Search and add products" at bounding box center [346, 136] width 1 height 9
paste input "C07945"
type input "C07945"
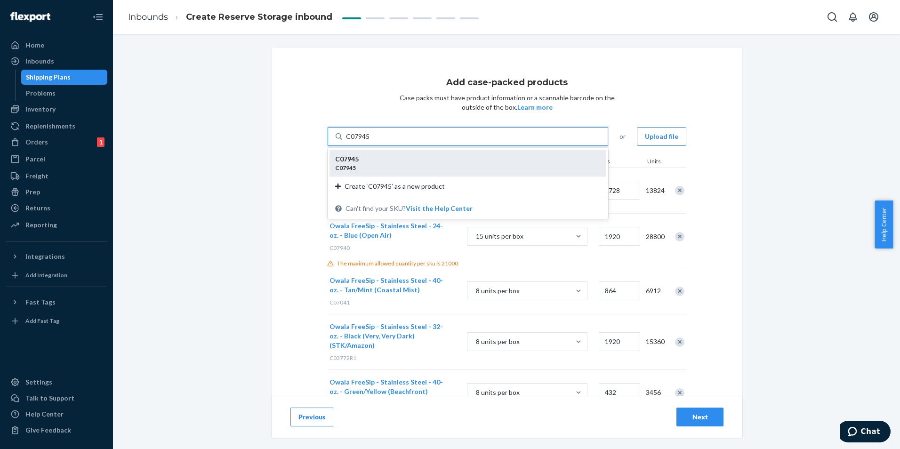
click at [495, 169] on div "C07945" at bounding box center [464, 168] width 258 height 8
click at [370, 141] on input "C07945" at bounding box center [358, 136] width 24 height 9
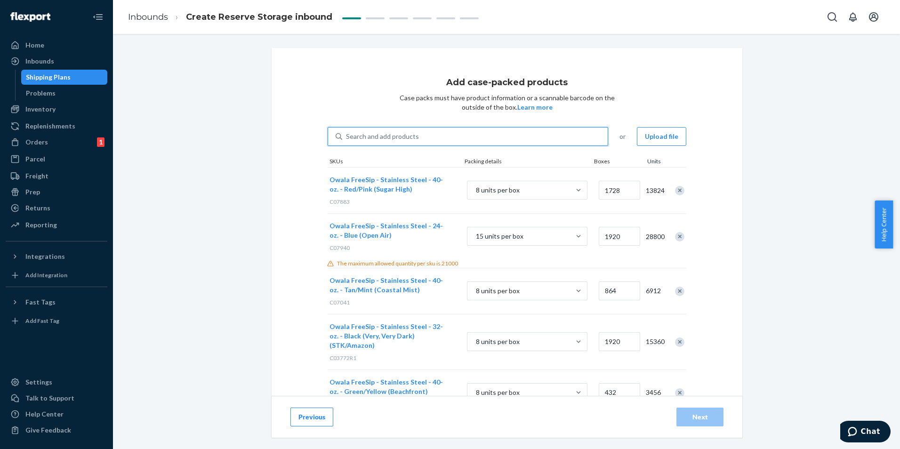
type input "1"
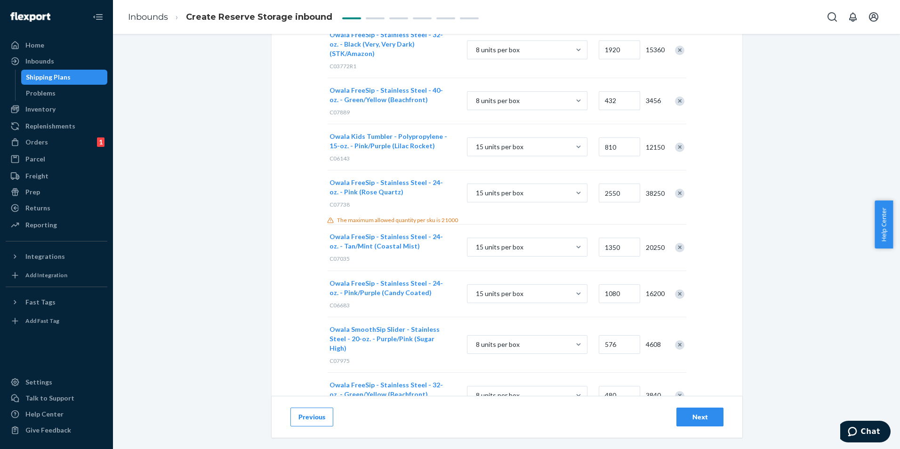
scroll to position [353, 0]
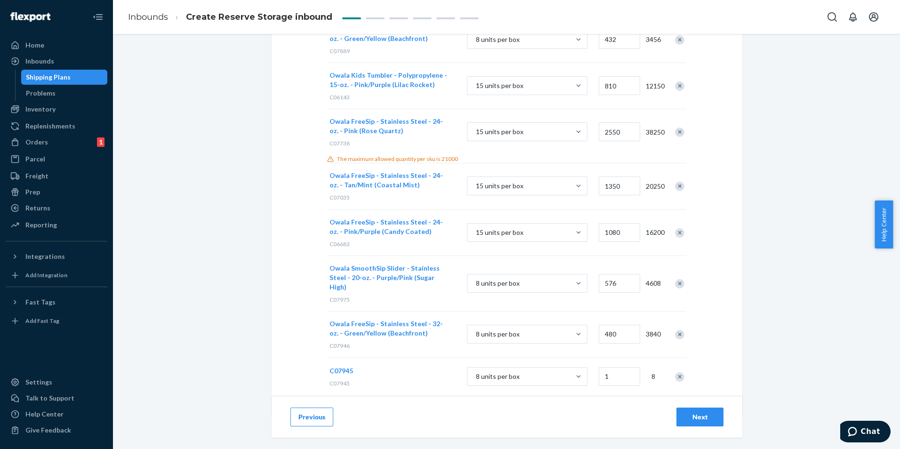
click at [679, 372] on div "Remove Item" at bounding box center [679, 376] width 9 height 9
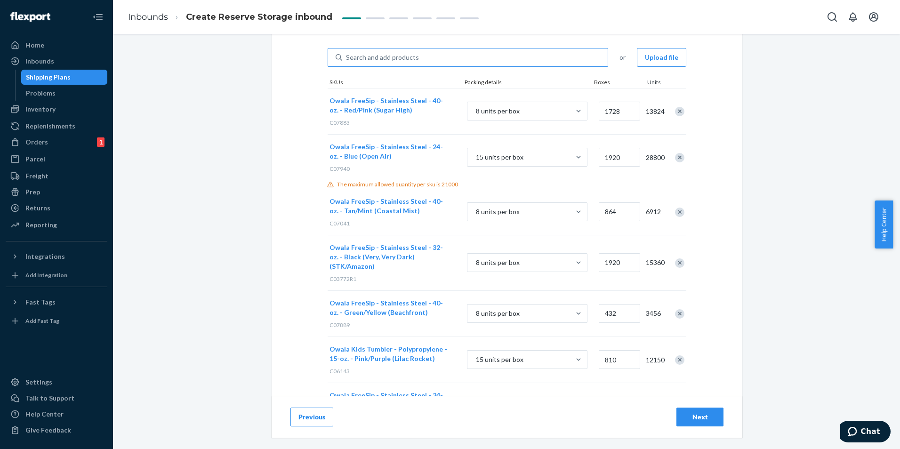
scroll to position [0, 0]
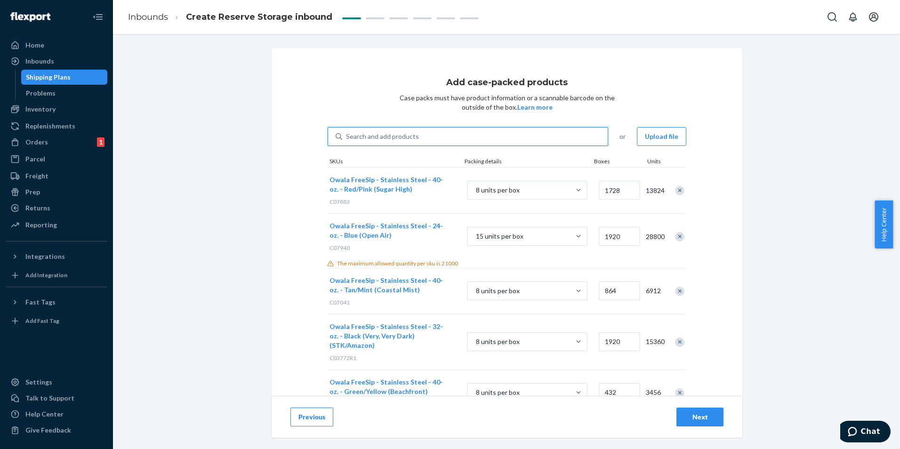
click at [551, 138] on div "Search and add products" at bounding box center [474, 136] width 265 height 17
click at [347, 138] on input "0 results available. Use Up and Down to choose options, press Enter to select t…" at bounding box center [346, 136] width 1 height 9
paste input "C07945"
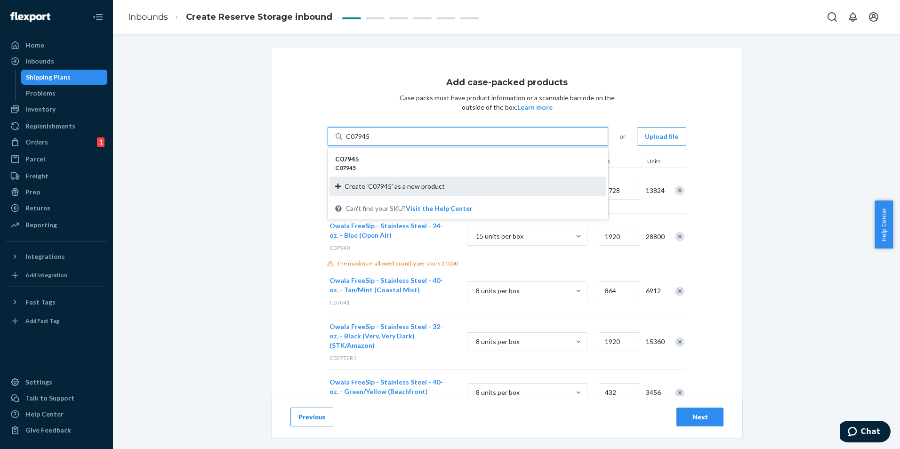
click at [417, 184] on span "Create ‘C07945’ as a new product" at bounding box center [395, 186] width 100 height 9
type input "C07945"
click at [370, 141] on input "C07945" at bounding box center [358, 136] width 24 height 9
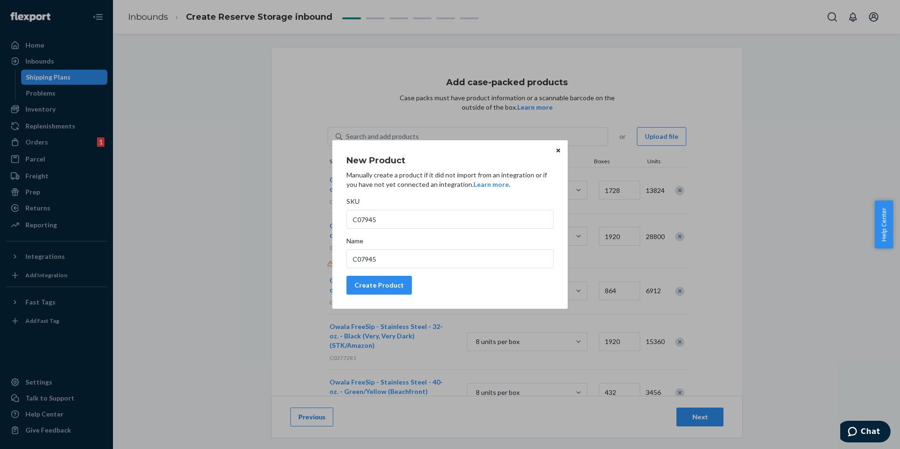
click at [556, 151] on icon "Close" at bounding box center [558, 151] width 4 height 6
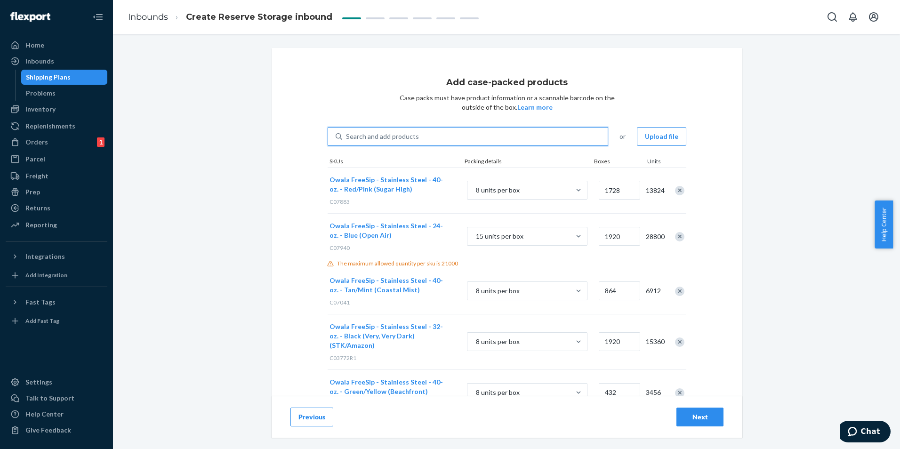
click at [432, 136] on div "Search and add products" at bounding box center [474, 136] width 265 height 17
click at [347, 136] on input "0 results available. Select is focused ,type to refine list, press Down to open…" at bounding box center [346, 136] width 1 height 9
paste input "C07945"
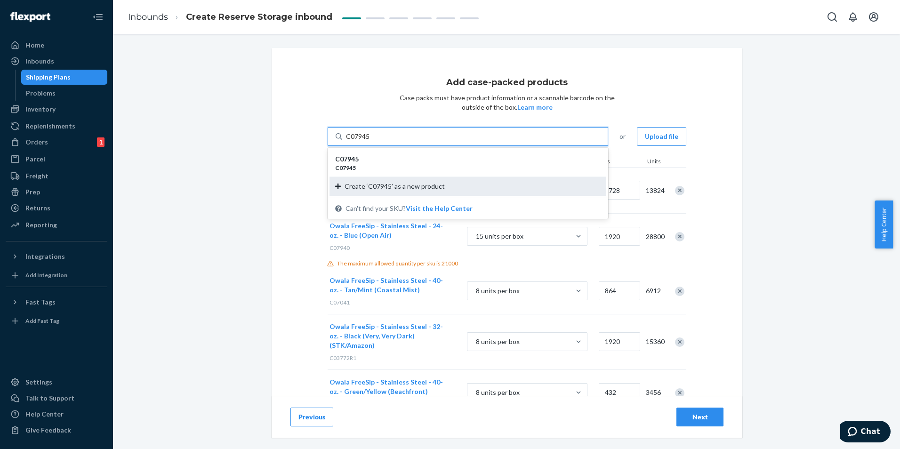
click at [395, 189] on span "Create ‘C07945’ as a new product" at bounding box center [395, 186] width 100 height 9
type input "C07945"
click at [370, 141] on input "C07945" at bounding box center [358, 136] width 24 height 9
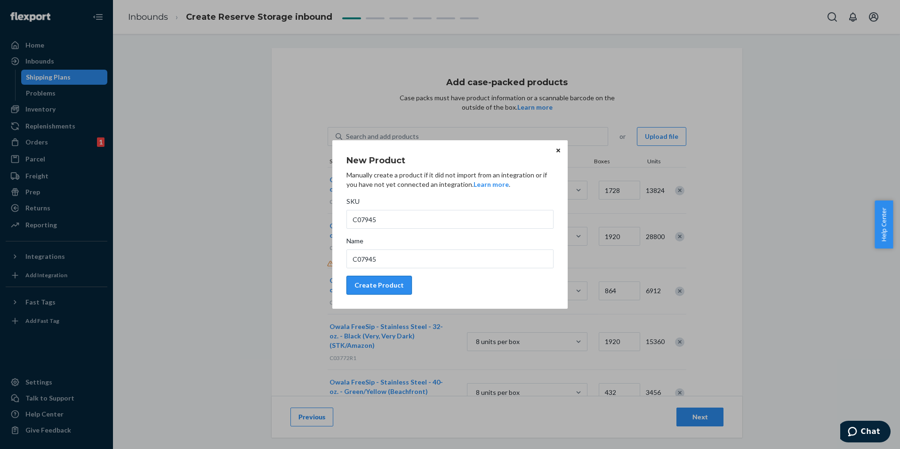
click at [393, 282] on div "Create Product" at bounding box center [378, 285] width 49 height 9
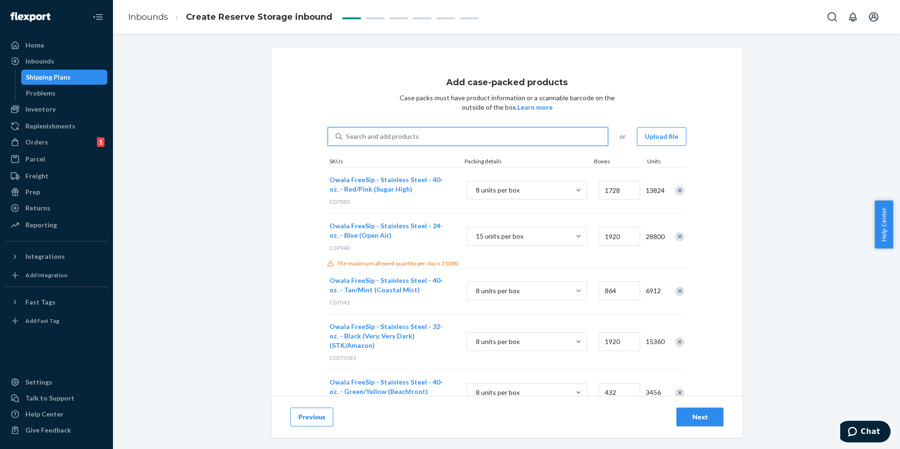
drag, startPoint x: 380, startPoint y: 129, endPoint x: 348, endPoint y: 137, distance: 32.9
click at [348, 137] on div "Search and add products" at bounding box center [382, 136] width 73 height 9
click at [347, 137] on input "0 results available. Use Up and Down to choose options, press Enter to select t…" at bounding box center [346, 136] width 1 height 9
paste input "C07945"
type input "C07945"
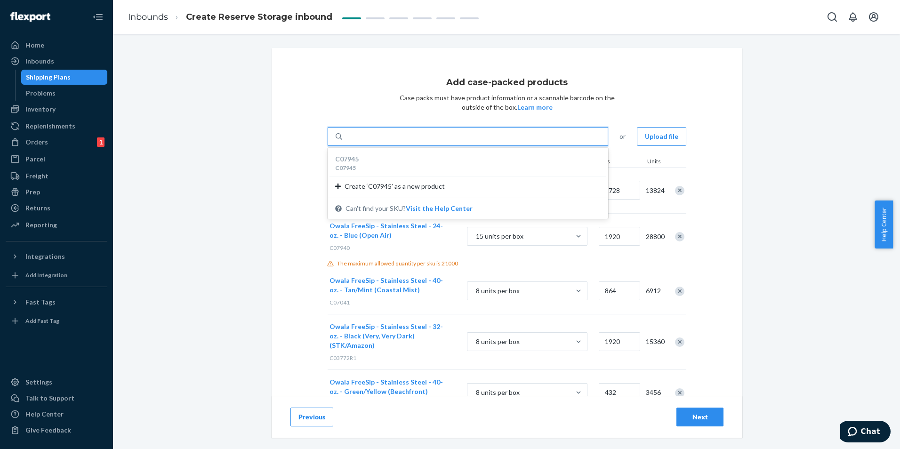
click at [287, 246] on div "Add case-packed products Case packs must have product information or a scannabl…" at bounding box center [507, 408] width 471 height 720
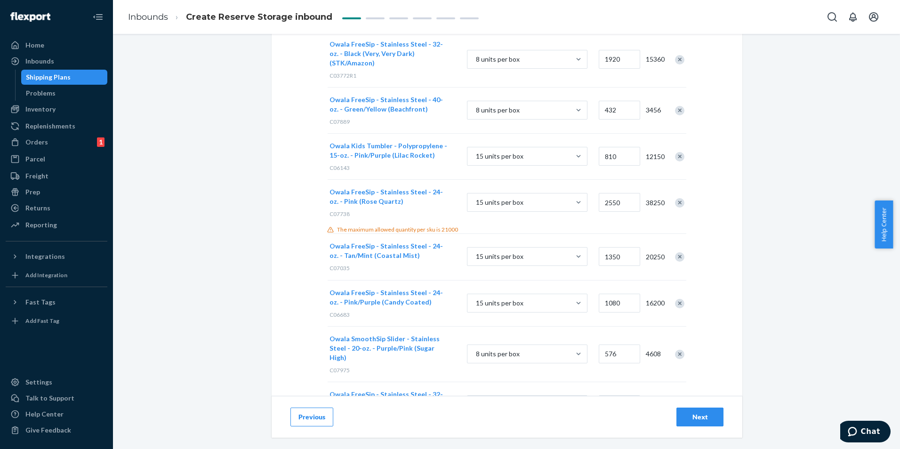
scroll to position [353, 0]
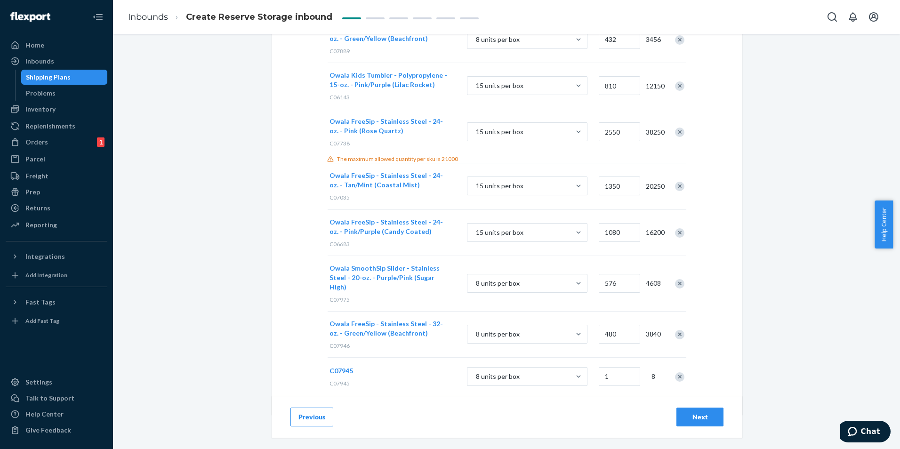
click at [670, 364] on div at bounding box center [675, 376] width 24 height 25
click at [675, 372] on div "Remove Item" at bounding box center [679, 376] width 9 height 9
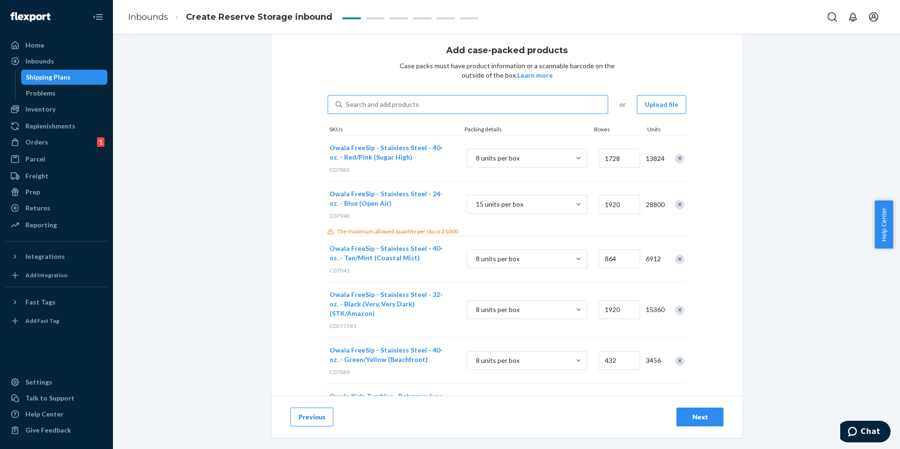
scroll to position [0, 0]
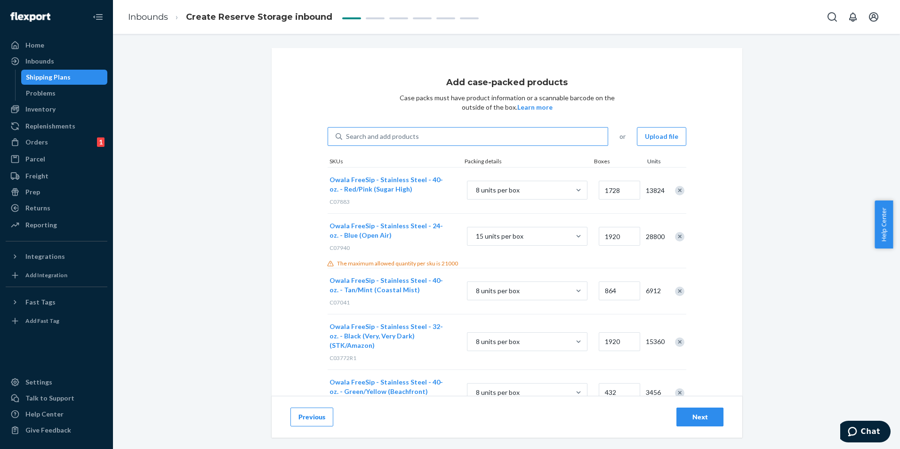
click at [350, 143] on div "Search and add products" at bounding box center [474, 136] width 265 height 17
click at [347, 141] on input "Search and add products" at bounding box center [346, 136] width 1 height 9
paste input "C07945"
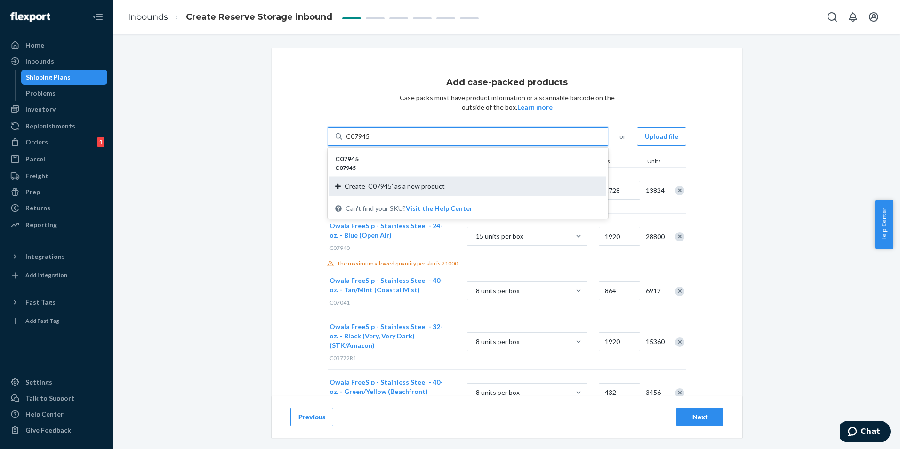
click at [427, 187] on span "Create ‘C07945’ as a new product" at bounding box center [395, 186] width 100 height 9
type input "C07945"
click at [370, 141] on input "C07945" at bounding box center [358, 136] width 24 height 9
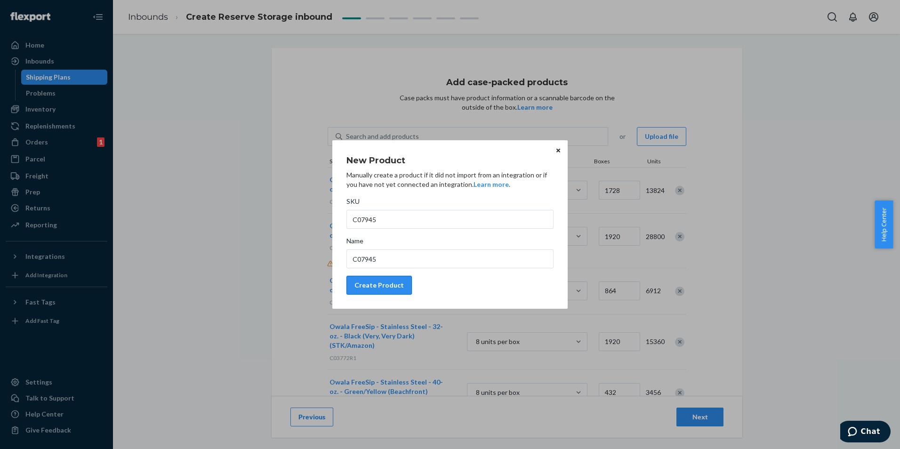
click at [395, 292] on button "Create Product" at bounding box center [378, 285] width 65 height 19
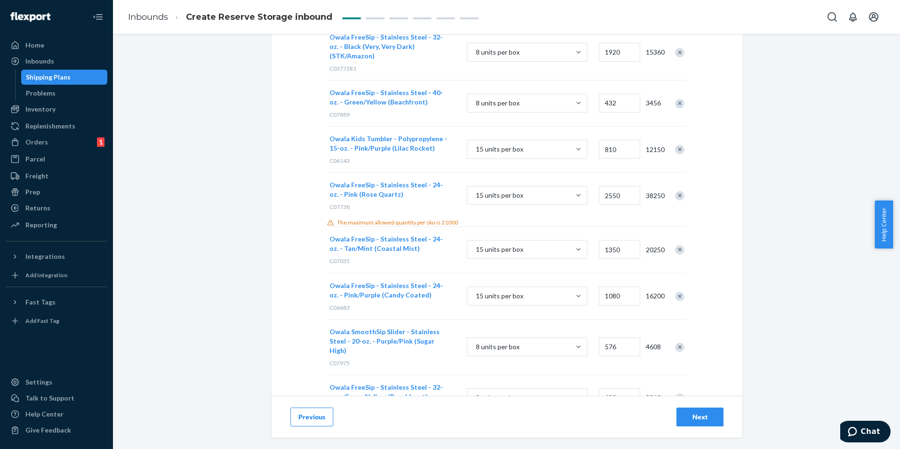
scroll to position [353, 0]
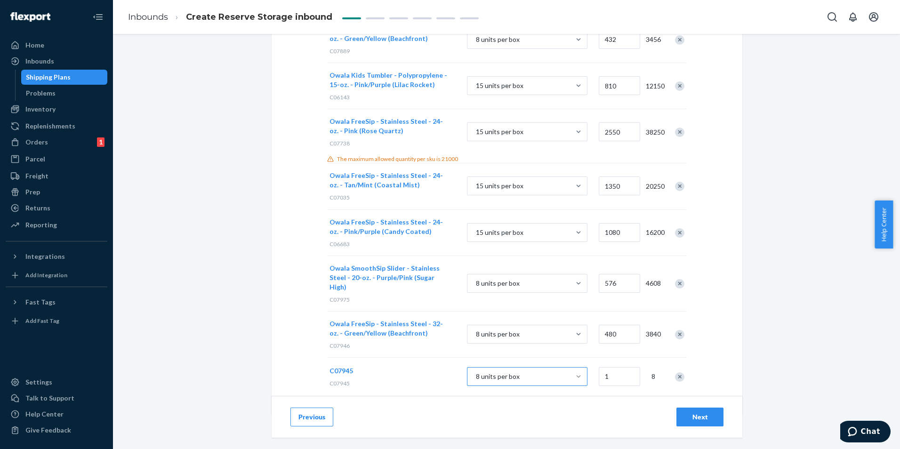
click at [428, 377] on input "8 units per box" at bounding box center [428, 377] width 0 height 0
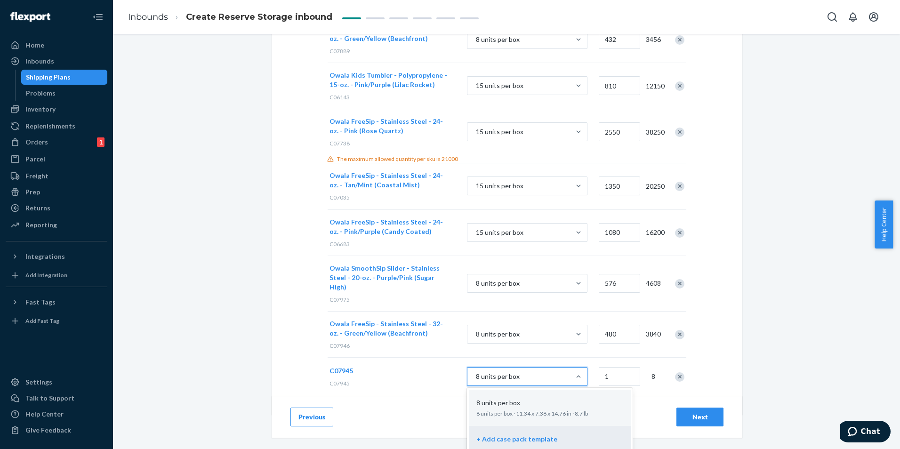
click at [546, 430] on div "+ Add case pack template" at bounding box center [549, 440] width 151 height 21
click at [428, 377] on input "option + Add case pack template focused, 2 of 2. 2 results available. Use Up an…" at bounding box center [428, 377] width 0 height 0
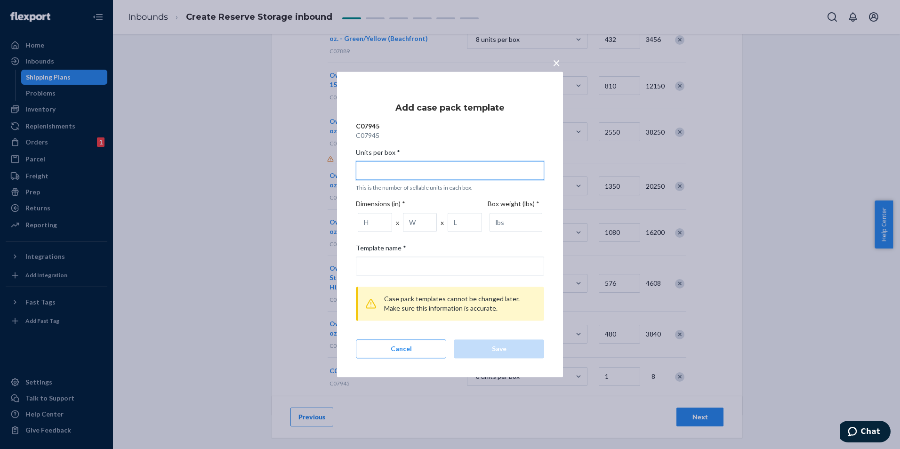
click at [426, 177] on input "Units per box * This is the number of sellable units in each box." at bounding box center [450, 170] width 188 height 19
click at [409, 169] on input "Units per box * This is the number of sellable units in each box." at bounding box center [450, 170] width 188 height 19
type input "8"
type input "8 units per box"
type input "8"
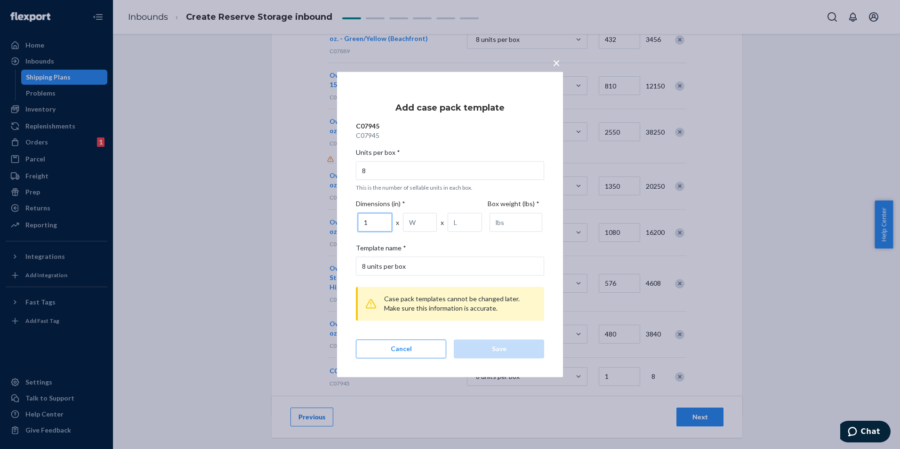
type input "1"
click at [379, 220] on input "1" at bounding box center [375, 222] width 34 height 19
drag, startPoint x: 370, startPoint y: 224, endPoint x: 330, endPoint y: 227, distance: 39.7
click at [330, 227] on div "× Add case pack template C07945 C07945 Units per box * 8 This is the number of …" at bounding box center [450, 224] width 900 height 449
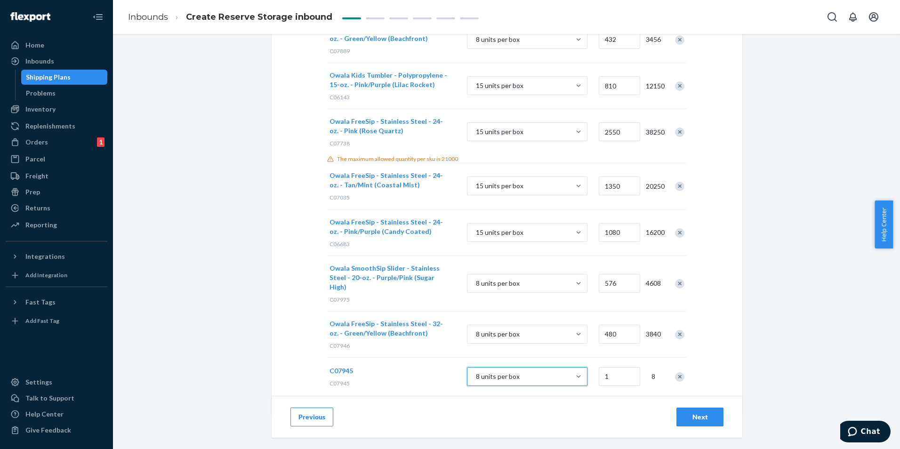
click at [549, 368] on div "8 units per box" at bounding box center [518, 376] width 103 height 17
click at [428, 377] on input "option + Add case pack template, selected. 0 results available. Select is focus…" at bounding box center [428, 377] width 0 height 0
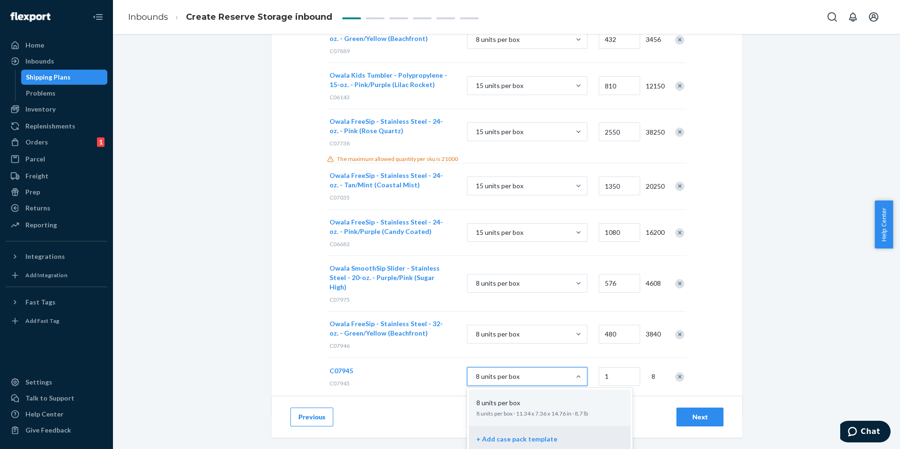
click at [513, 430] on div "+ Add case pack template" at bounding box center [549, 440] width 151 height 21
click at [428, 377] on input "option + Add case pack template, selected. option + Add case pack template focu…" at bounding box center [428, 377] width 0 height 0
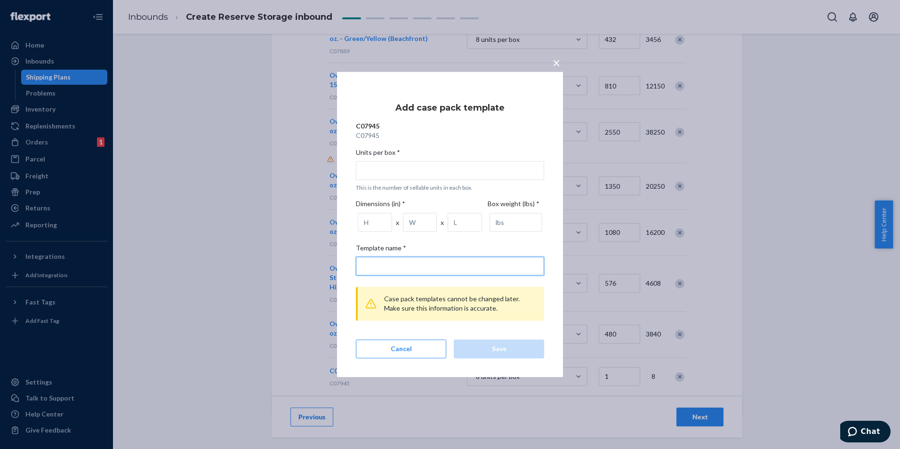
click at [379, 266] on input "Template name *" at bounding box center [450, 266] width 188 height 19
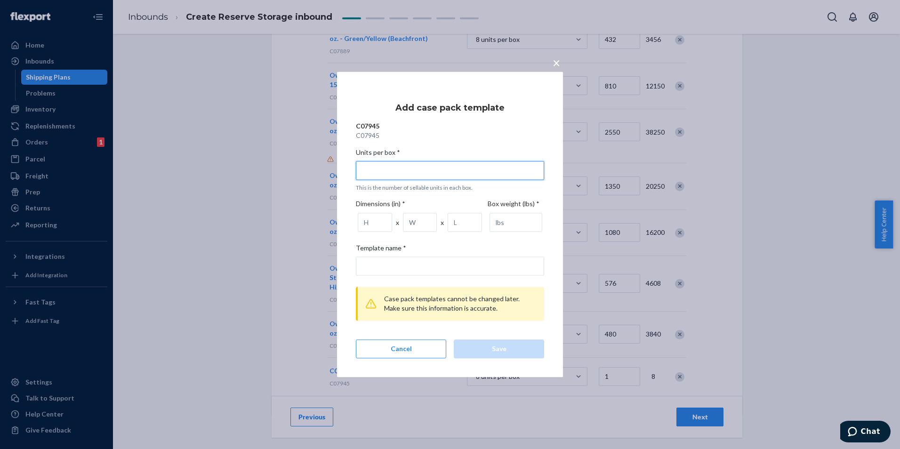
click at [387, 171] on input "Units per box * This is the number of sellable units in each box." at bounding box center [450, 170] width 188 height 19
type input "8"
type input "8 units per box"
type input "8"
click at [381, 225] on input "1" at bounding box center [375, 222] width 34 height 19
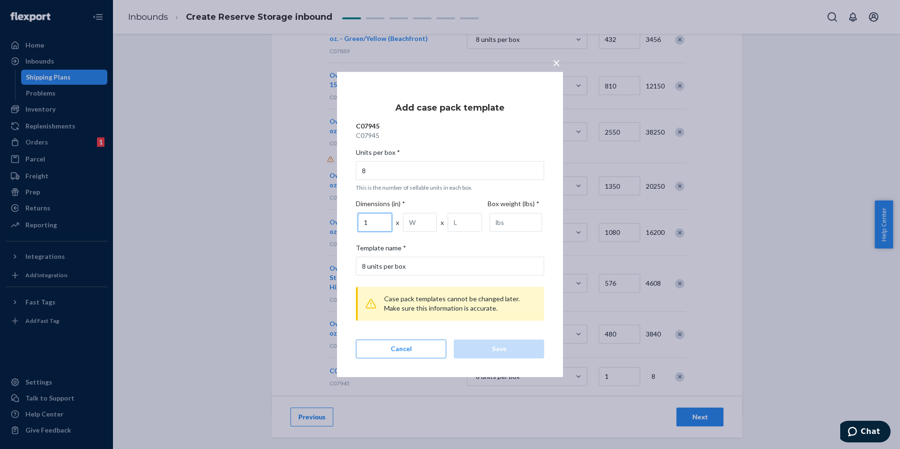
drag, startPoint x: 369, startPoint y: 225, endPoint x: 362, endPoint y: 225, distance: 7.5
click at [362, 225] on input "1" at bounding box center [375, 222] width 34 height 19
type input "11.34"
click at [415, 224] on input "number" at bounding box center [420, 222] width 34 height 19
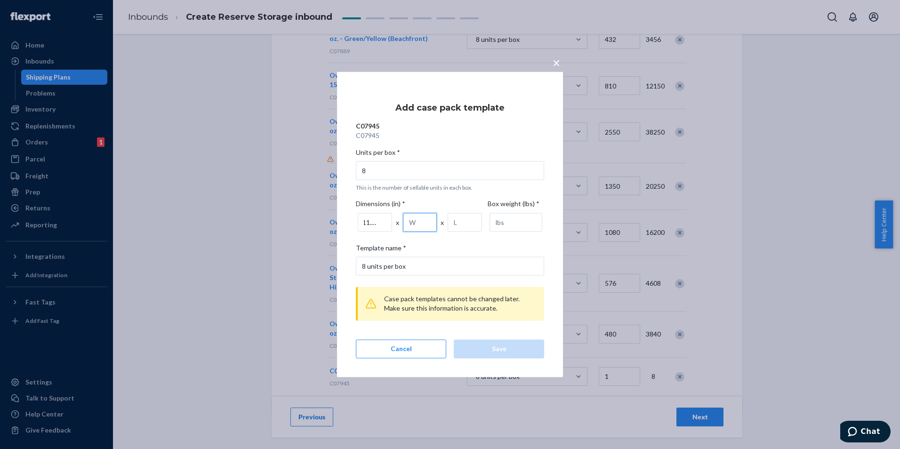
scroll to position [0, 0]
type input "7.36"
click at [458, 224] on input "number" at bounding box center [465, 222] width 34 height 19
type input "14.67"
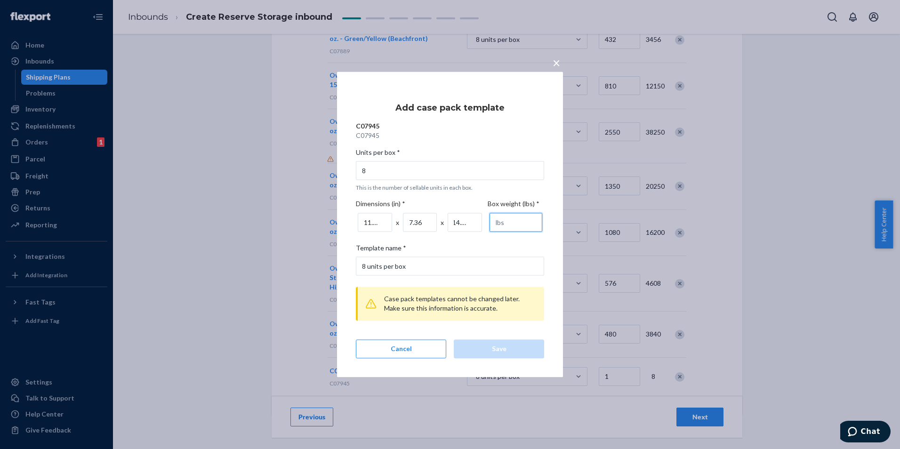
scroll to position [0, 0]
click at [499, 222] on input "number" at bounding box center [516, 222] width 53 height 19
type input "8.70"
click at [497, 349] on div "Save" at bounding box center [499, 349] width 74 height 9
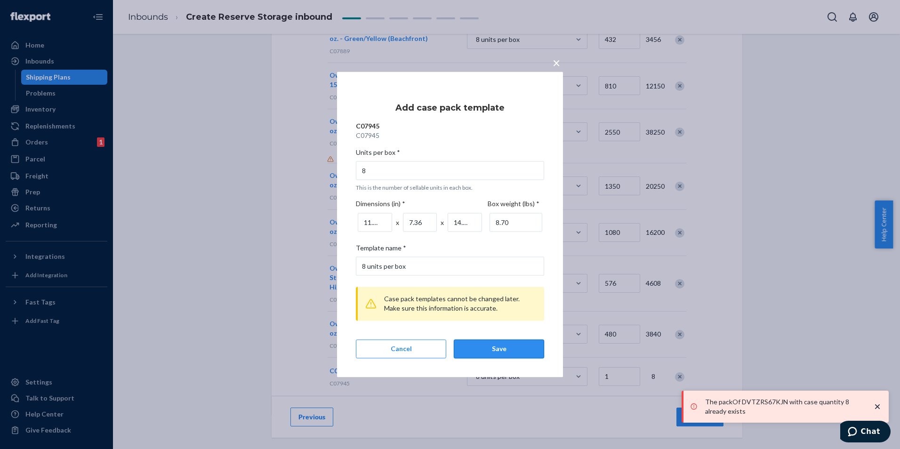
click at [498, 347] on div "Save" at bounding box center [499, 349] width 74 height 9
click at [429, 344] on button "Cancel" at bounding box center [401, 349] width 90 height 19
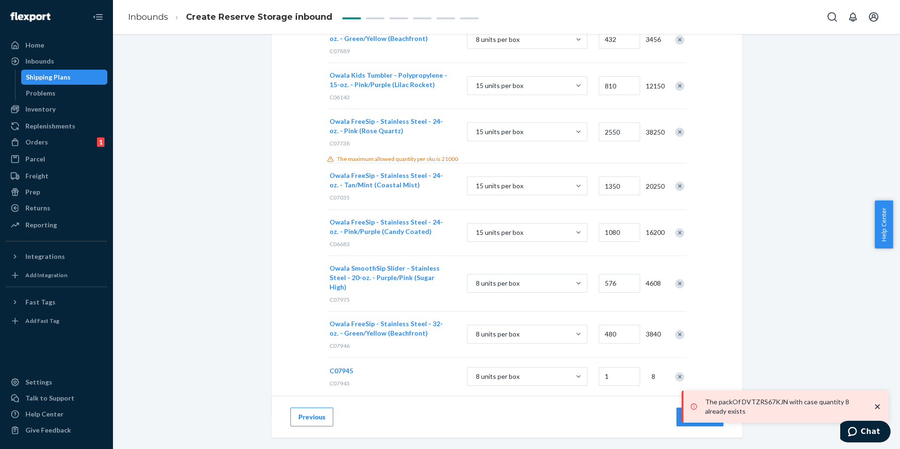
click at [337, 367] on span "C07945" at bounding box center [341, 371] width 24 height 8
click at [343, 366] on button "C07945" at bounding box center [341, 370] width 24 height 9
click at [428, 377] on input "8 units per box" at bounding box center [428, 377] width 0 height 0
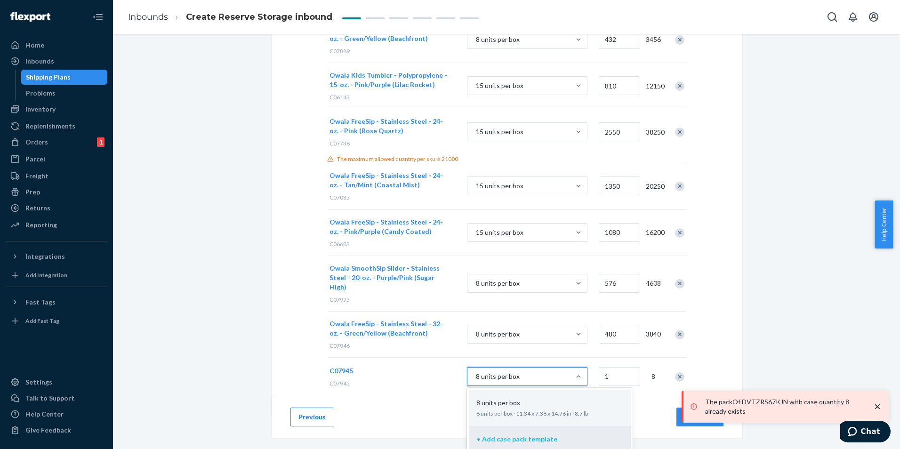
click at [518, 434] on p "+ Add case pack template" at bounding box center [516, 438] width 81 height 9
click at [428, 377] on input "option + Add case pack template, selected. option + Add case pack template focu…" at bounding box center [428, 377] width 0 height 0
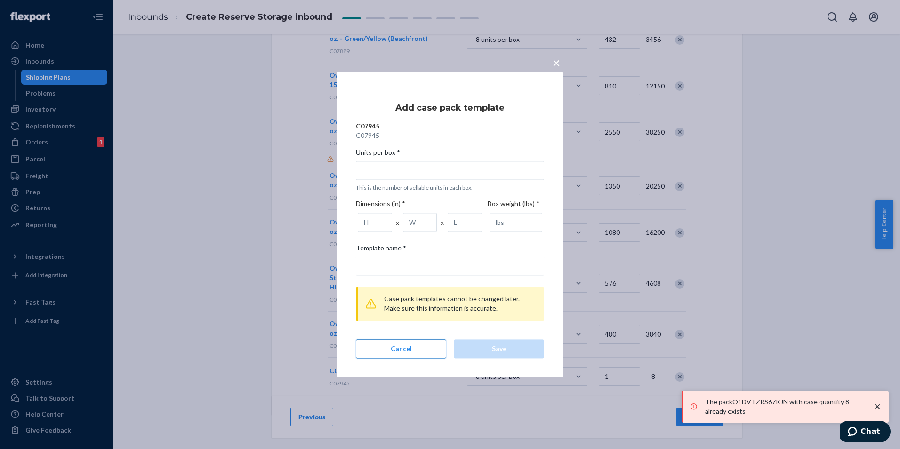
click at [395, 351] on button "Cancel" at bounding box center [401, 349] width 90 height 19
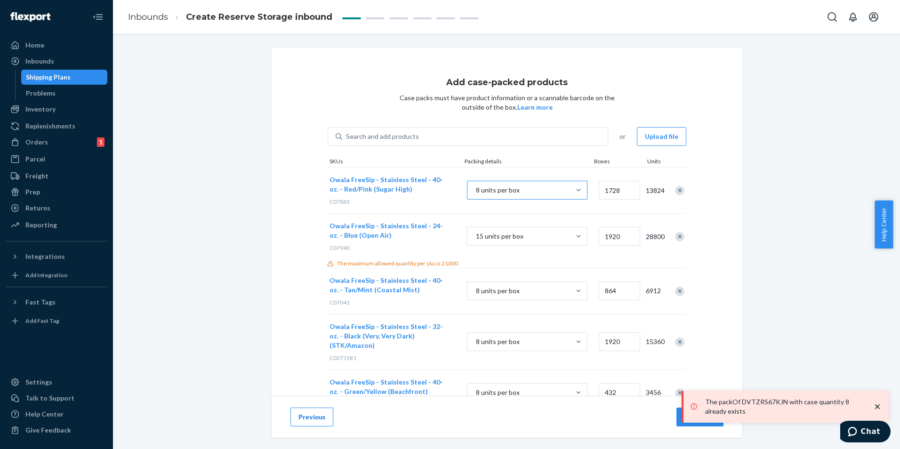
click at [555, 188] on div "8 units per box" at bounding box center [518, 190] width 103 height 17
click at [428, 190] on input "8 units per box" at bounding box center [428, 190] width 0 height 0
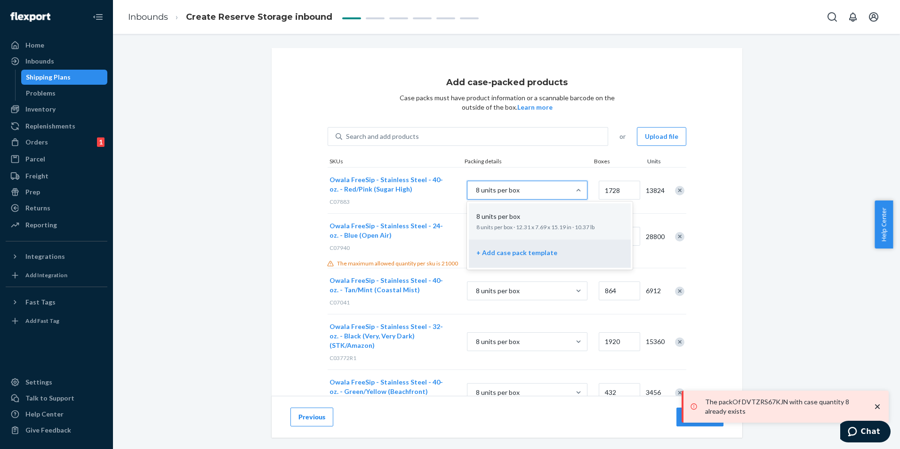
click at [548, 255] on div "+ Add case pack template" at bounding box center [548, 252] width 151 height 9
click at [428, 190] on input "option + Add case pack template focused, 2 of 2. 2 results available. Use Up an…" at bounding box center [428, 190] width 0 height 0
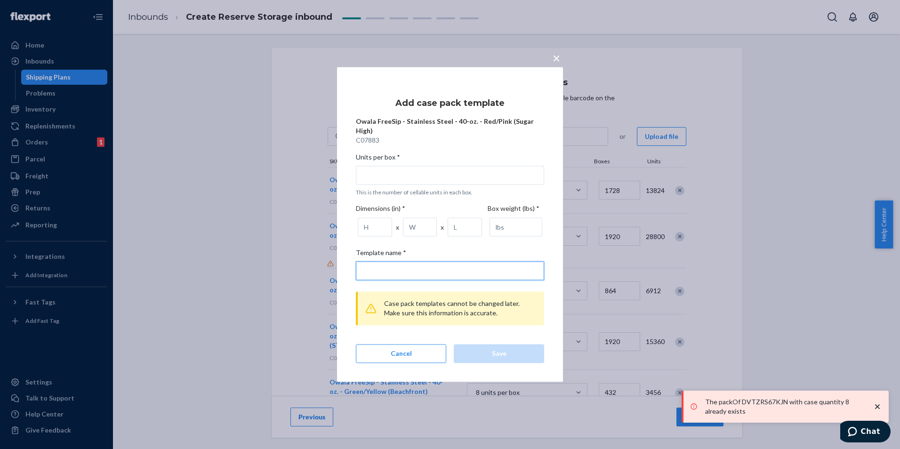
click at [399, 270] on input "Template name *" at bounding box center [450, 271] width 188 height 19
click at [405, 178] on input "Units per box * This is the number of sellable units in each box." at bounding box center [450, 175] width 188 height 19
click at [560, 63] on button "×" at bounding box center [556, 56] width 13 height 16
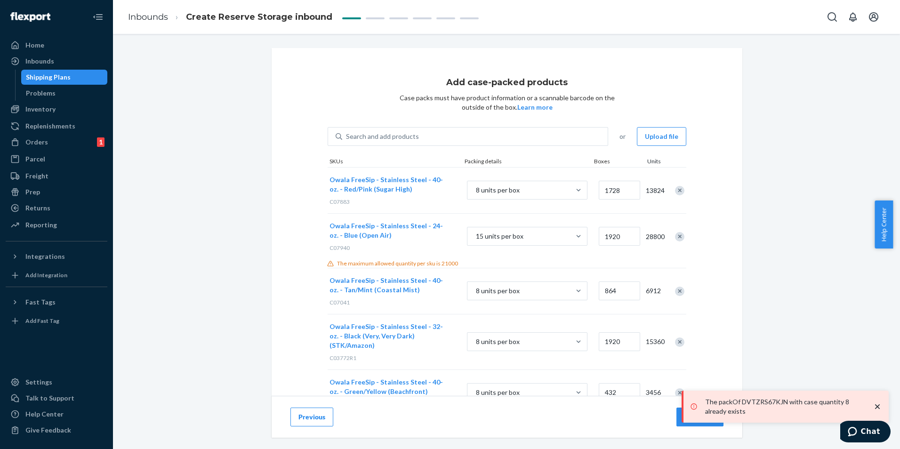
click at [875, 408] on icon "close toast" at bounding box center [877, 406] width 5 height 5
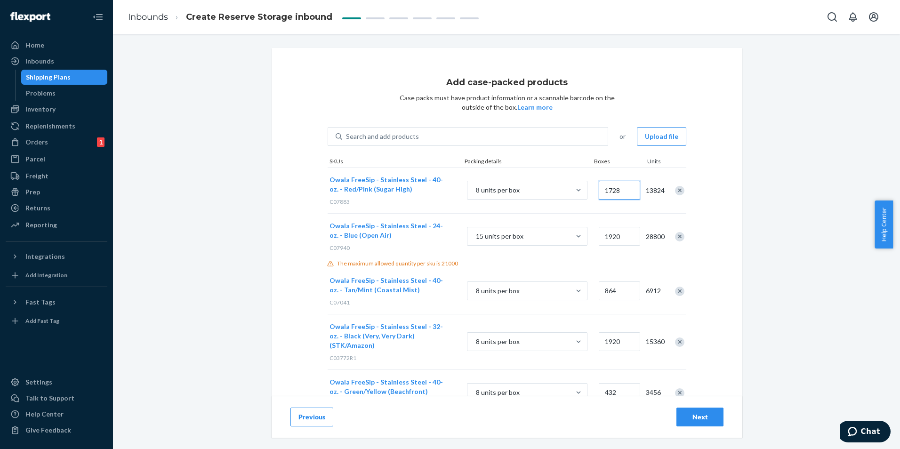
click at [618, 193] on input "1728" at bounding box center [619, 190] width 41 height 19
click at [629, 185] on input "1728" at bounding box center [619, 190] width 41 height 19
drag, startPoint x: 626, startPoint y: 187, endPoint x: 575, endPoint y: 191, distance: 51.5
click at [575, 191] on div "Owala FreeSip - Stainless Steel - 40-oz. - Red/Pink (Sugar High) C07883 8 units…" at bounding box center [507, 190] width 359 height 46
type input "216"
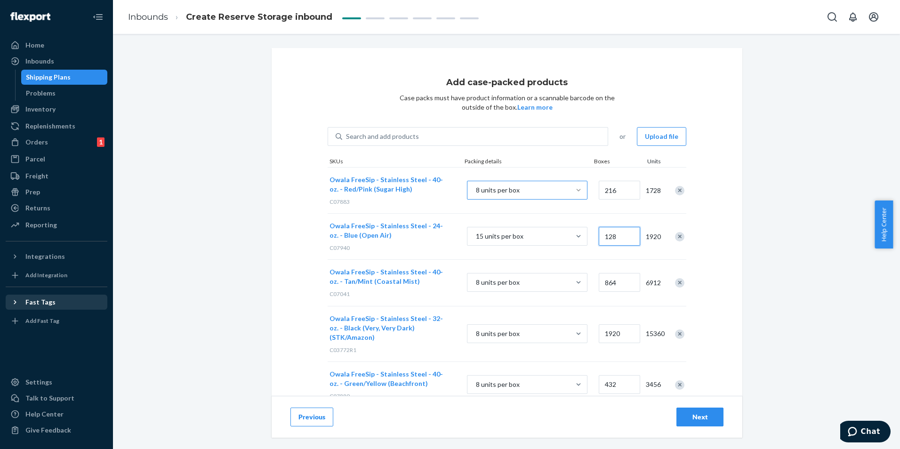
type input "128"
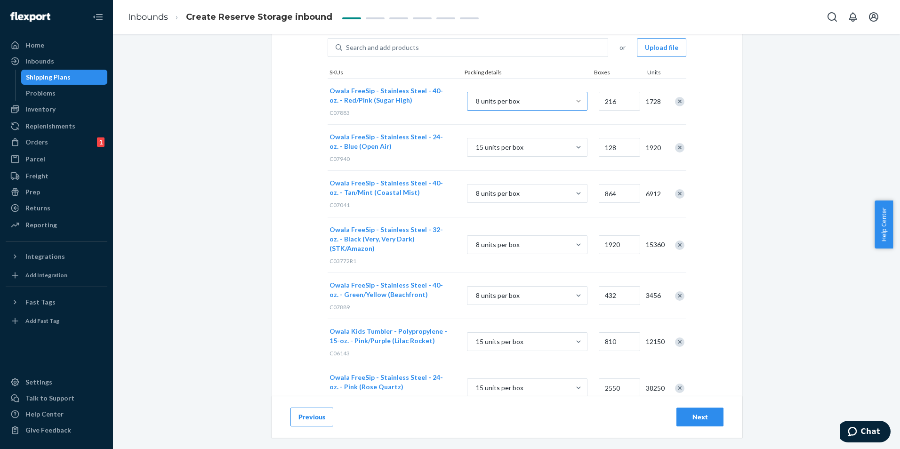
scroll to position [94, 0]
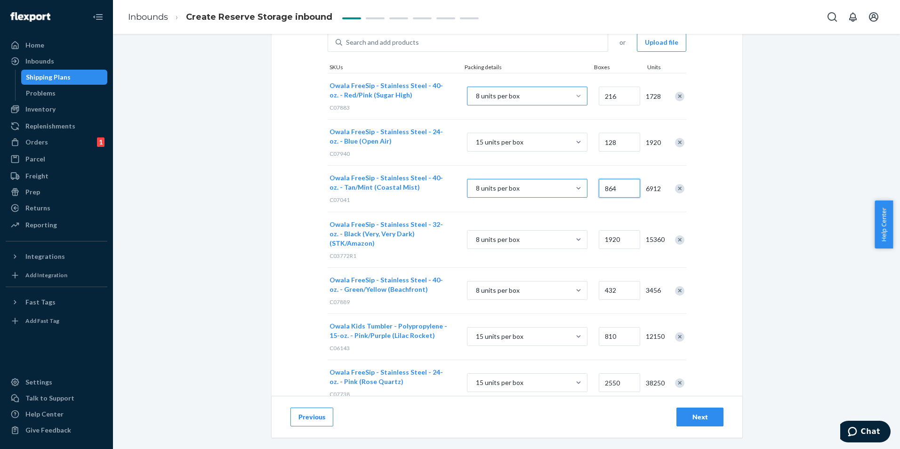
drag, startPoint x: 620, startPoint y: 192, endPoint x: 581, endPoint y: 194, distance: 39.6
click at [581, 194] on div "Owala FreeSip - Stainless Steel - 40-oz. - Tan/Mint (Coastal Mist) C07041 8 uni…" at bounding box center [507, 188] width 359 height 46
click at [605, 187] on input "864" at bounding box center [619, 188] width 41 height 19
click at [606, 188] on input "864" at bounding box center [619, 188] width 41 height 19
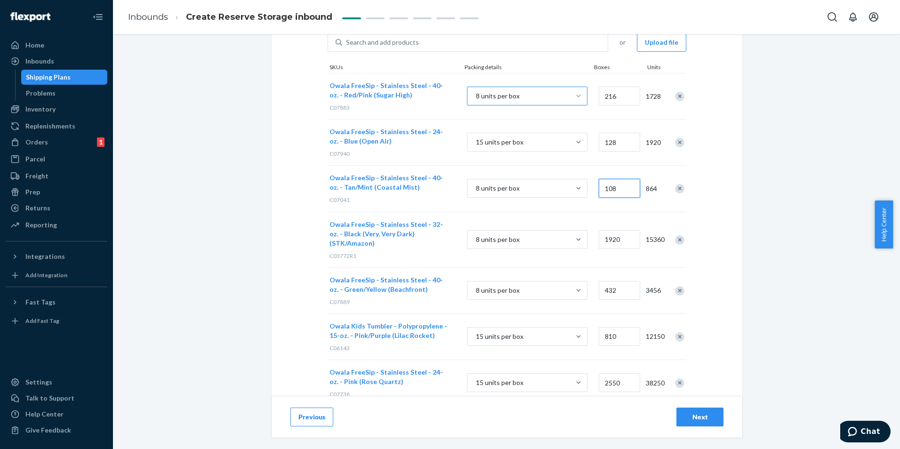
type input "108"
click at [618, 235] on input "1920" at bounding box center [619, 239] width 41 height 19
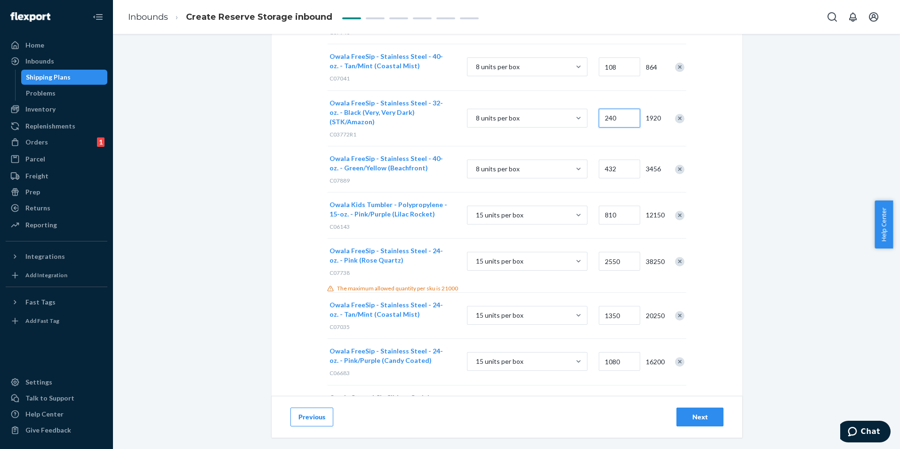
scroll to position [235, 0]
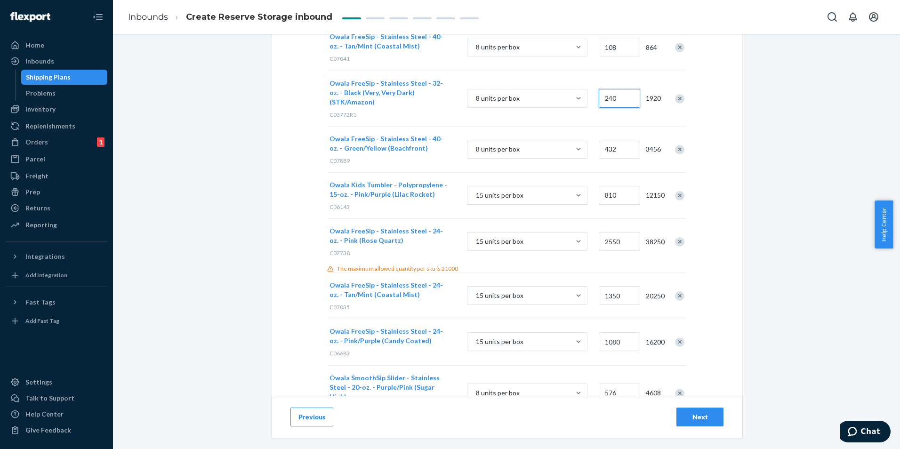
type input "240"
click at [628, 140] on input "432" at bounding box center [619, 149] width 41 height 19
type input "54"
click at [618, 186] on input "810" at bounding box center [619, 195] width 41 height 19
type input "54"
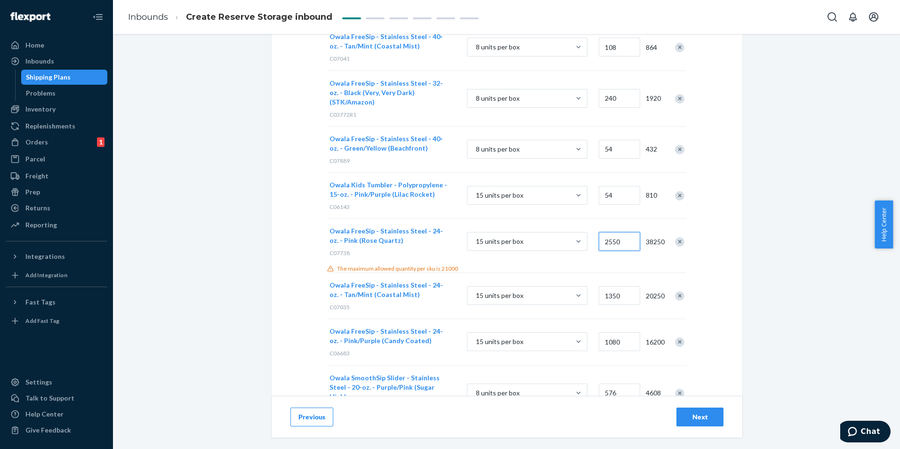
click at [615, 234] on input "2550" at bounding box center [619, 241] width 41 height 19
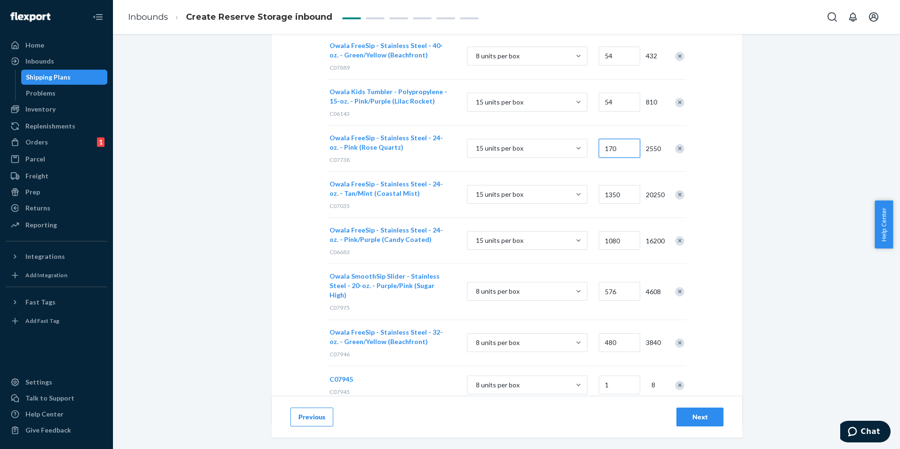
scroll to position [329, 0]
type input "170"
click at [619, 185] on input "1350" at bounding box center [619, 193] width 41 height 19
type input "90"
click at [614, 230] on input "1080" at bounding box center [619, 239] width 41 height 19
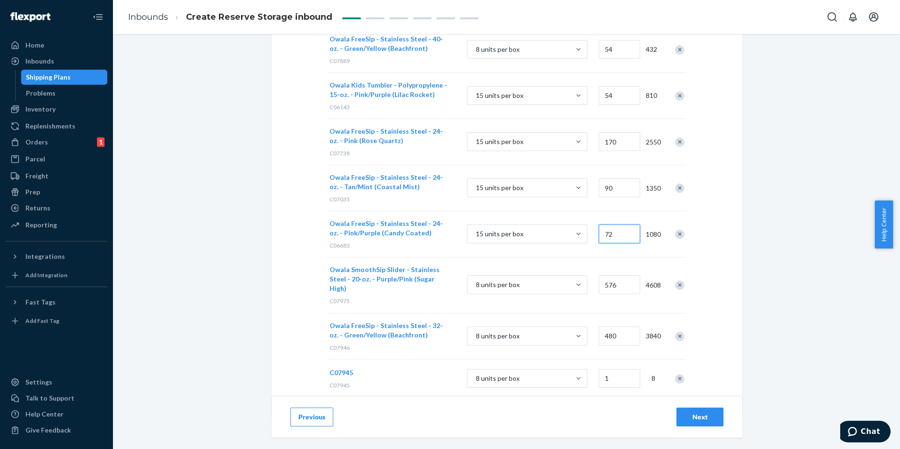
scroll to position [337, 0]
type input "72"
click at [619, 273] on input "576" at bounding box center [619, 282] width 41 height 19
type input "72"
click at [616, 325] on input "480" at bounding box center [619, 334] width 41 height 19
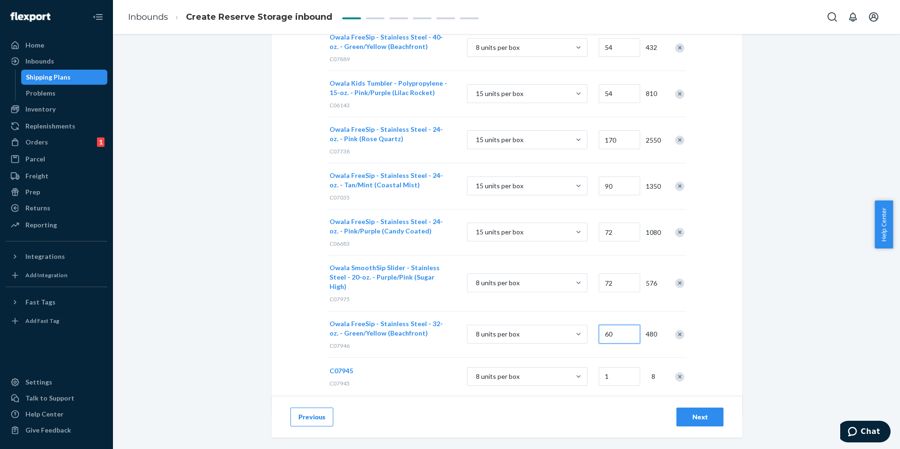
type input "60"
click at [612, 367] on input "1" at bounding box center [619, 376] width 41 height 19
type input "60"
click at [556, 391] on div "Add case-packed products Case packs must have product information or a scannabl…" at bounding box center [507, 63] width 471 height 704
click at [694, 413] on div "Next" at bounding box center [699, 416] width 31 height 9
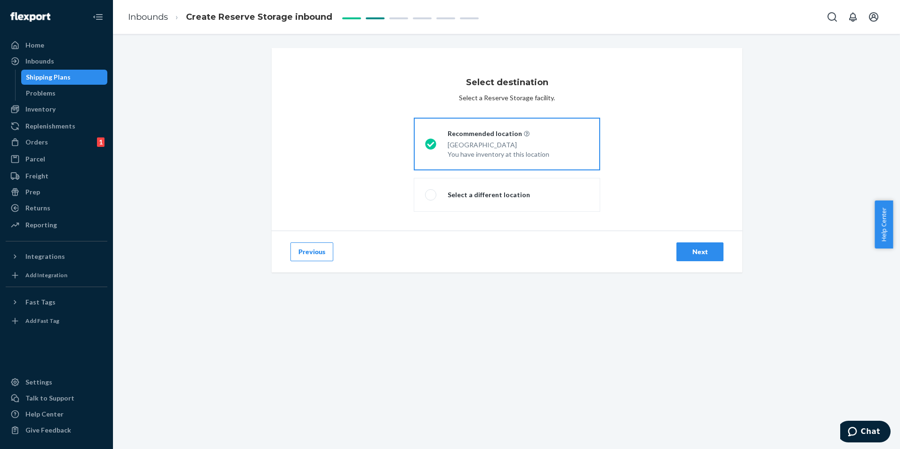
click at [696, 254] on div "Next" at bounding box center [699, 251] width 31 height 9
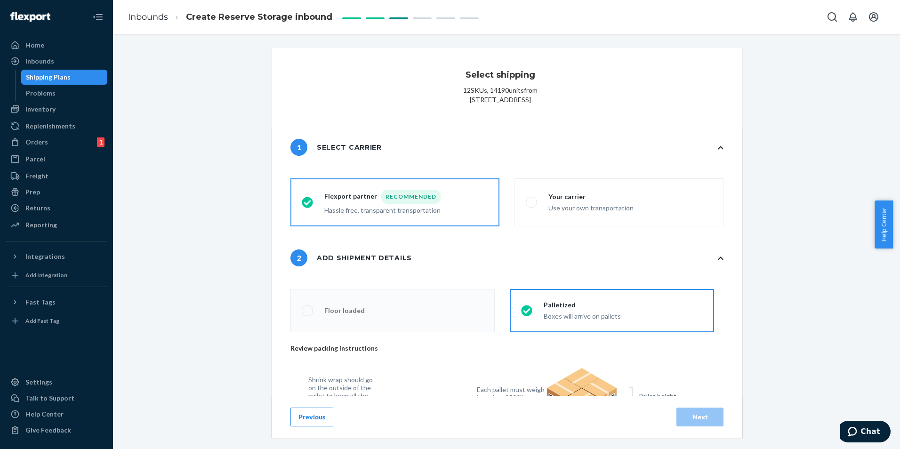
radio input "false"
type input "24"
radio input "false"
click at [679, 221] on label "Your carrier Use your own transportation" at bounding box center [618, 202] width 209 height 48
click at [532, 206] on input "Your carrier Use your own transportation" at bounding box center [529, 203] width 6 height 6
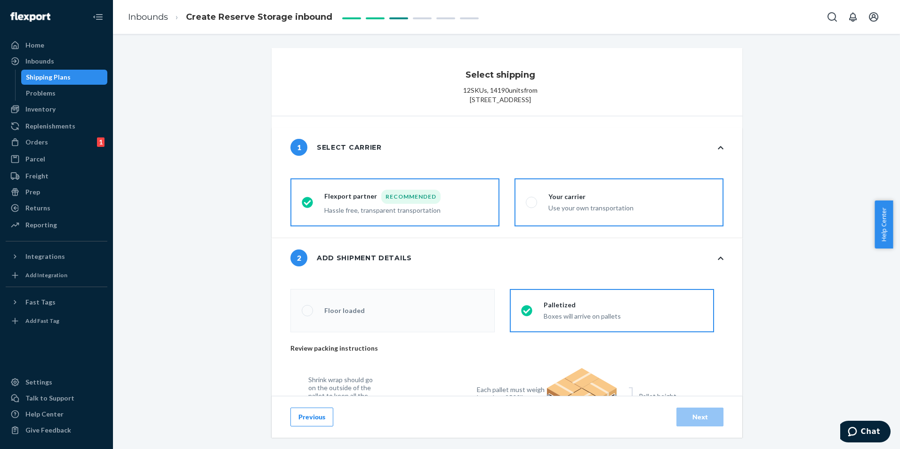
radio input "true"
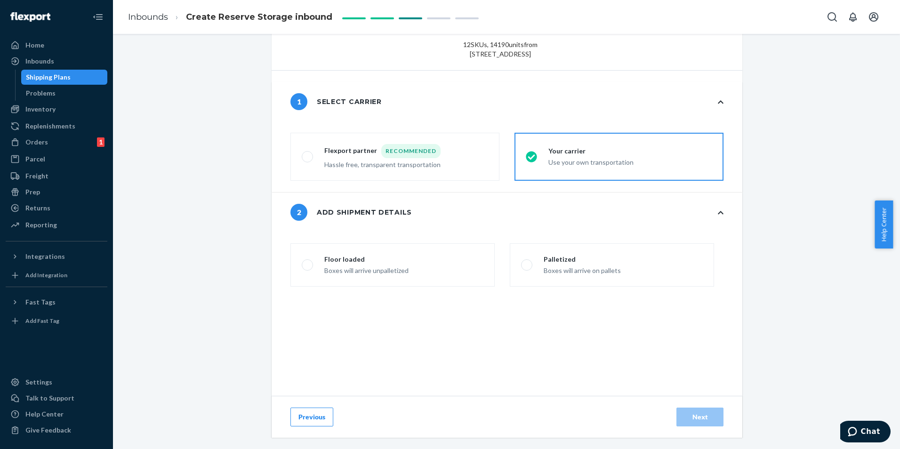
click at [623, 276] on label "Palletized Boxes will arrive on pallets" at bounding box center [612, 264] width 204 height 43
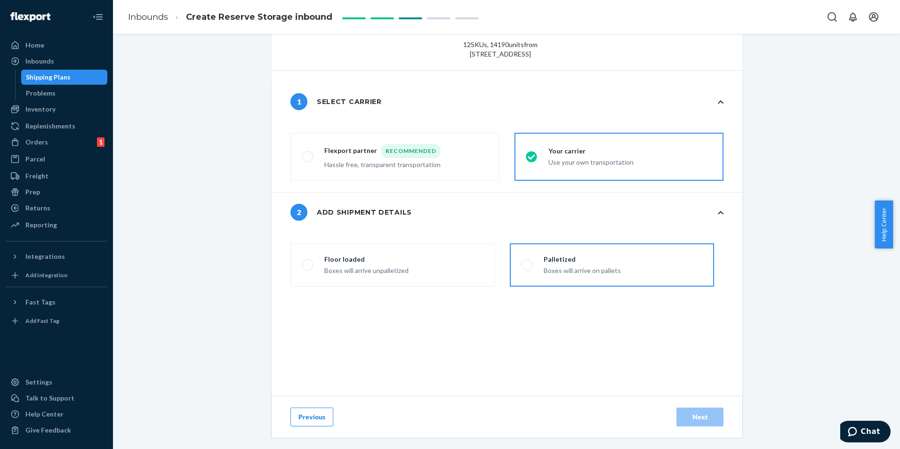
click at [527, 268] on input "Palletized Boxes will arrive on pallets" at bounding box center [524, 265] width 6 height 6
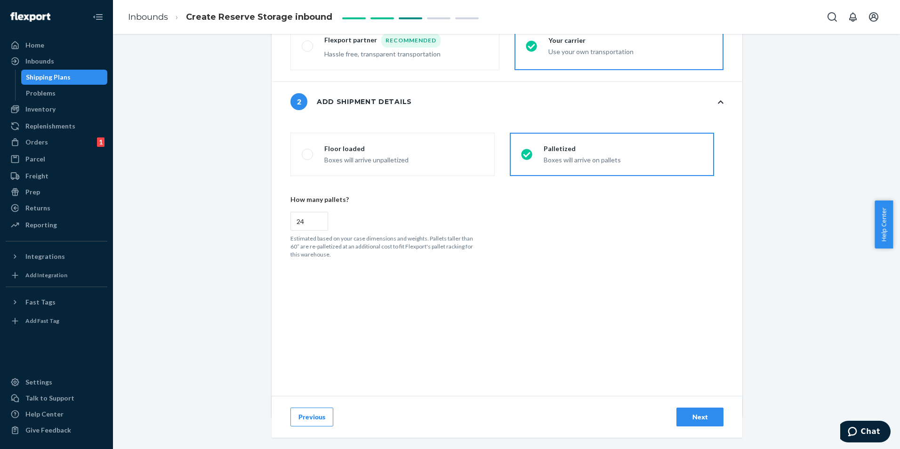
scroll to position [140, 0]
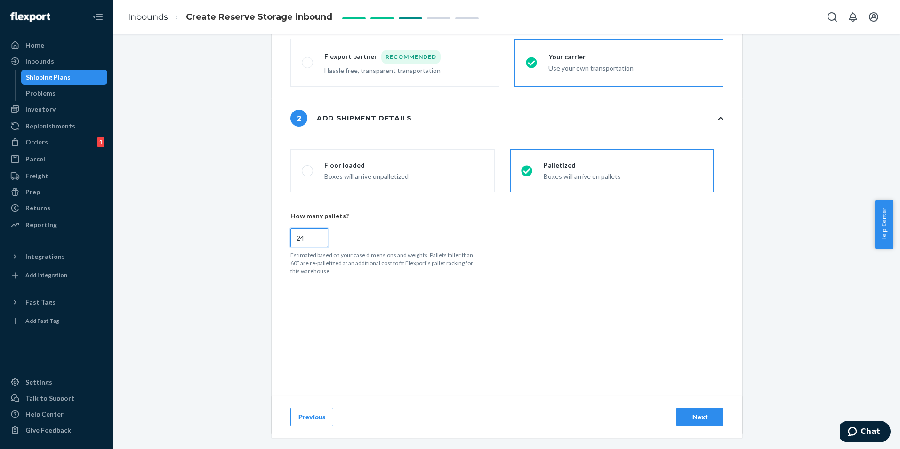
drag, startPoint x: 303, startPoint y: 249, endPoint x: 276, endPoint y: 248, distance: 26.9
click at [276, 248] on div "cargoTypeRadioGroup Floor loaded Boxes will arrive unpalletized Palletized Boxe…" at bounding box center [507, 286] width 471 height 296
radio input "true"
type input "5"
radio input "false"
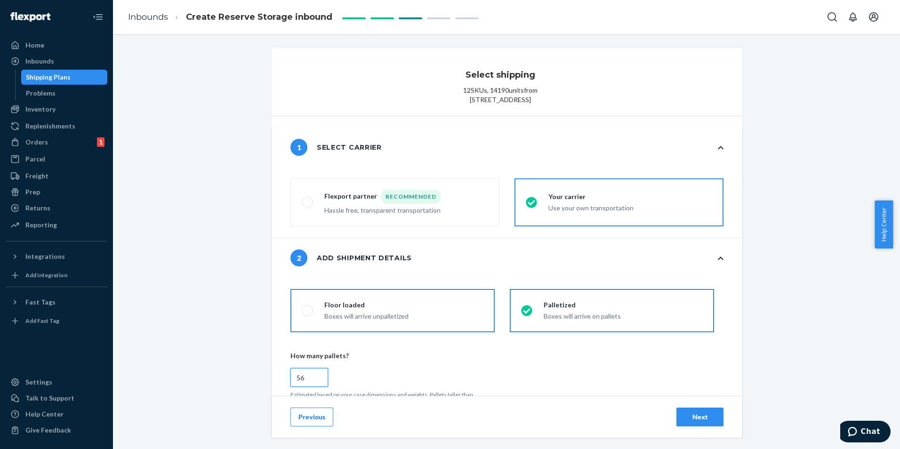
scroll to position [187, 0]
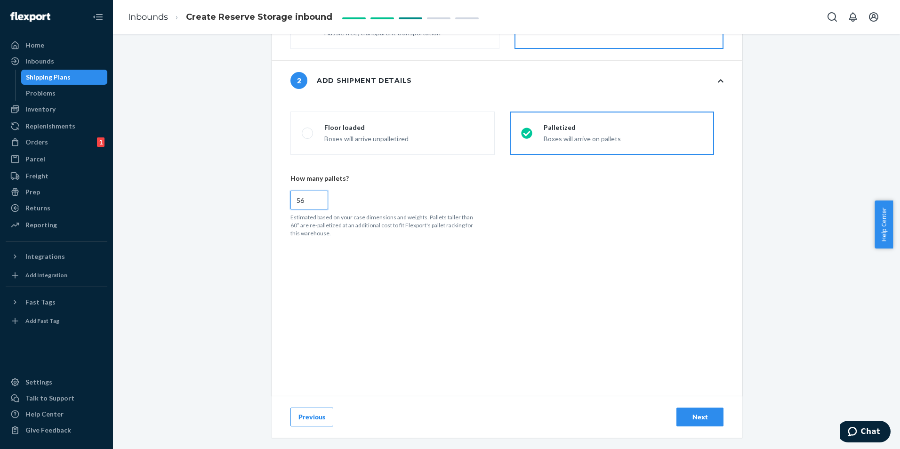
type input "56"
click at [706, 414] on div "Next" at bounding box center [699, 416] width 31 height 9
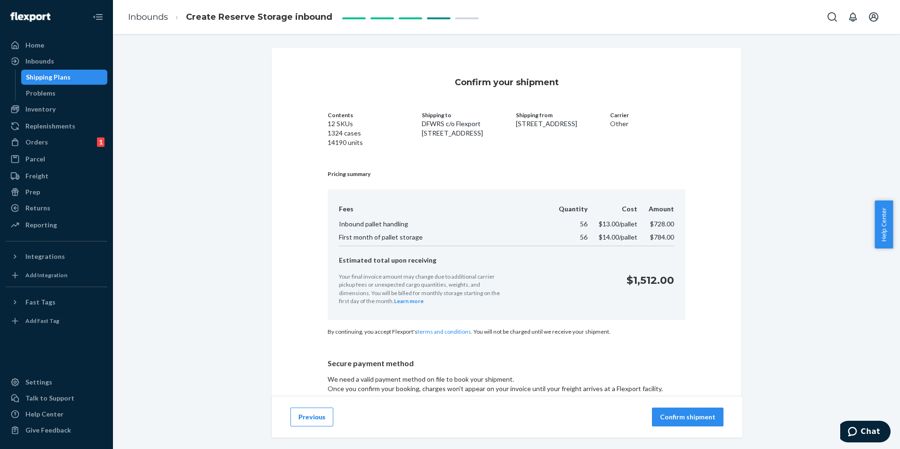
click at [310, 416] on button "Previous" at bounding box center [311, 417] width 43 height 19
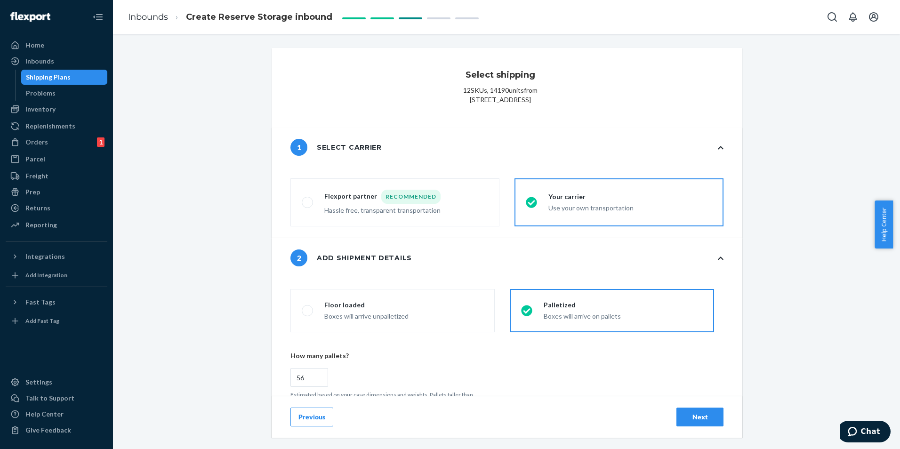
radio input "false"
type input "24"
click at [313, 418] on button "Previous" at bounding box center [311, 417] width 43 height 19
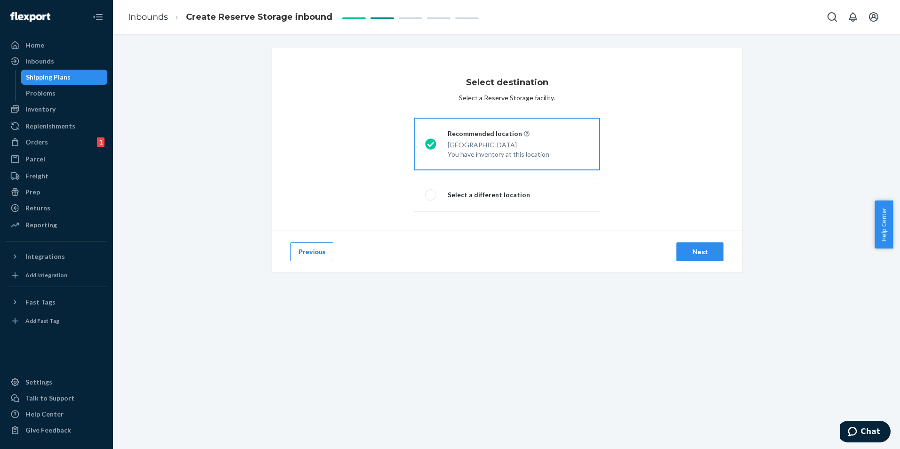
click at [309, 255] on button "Previous" at bounding box center [311, 251] width 43 height 19
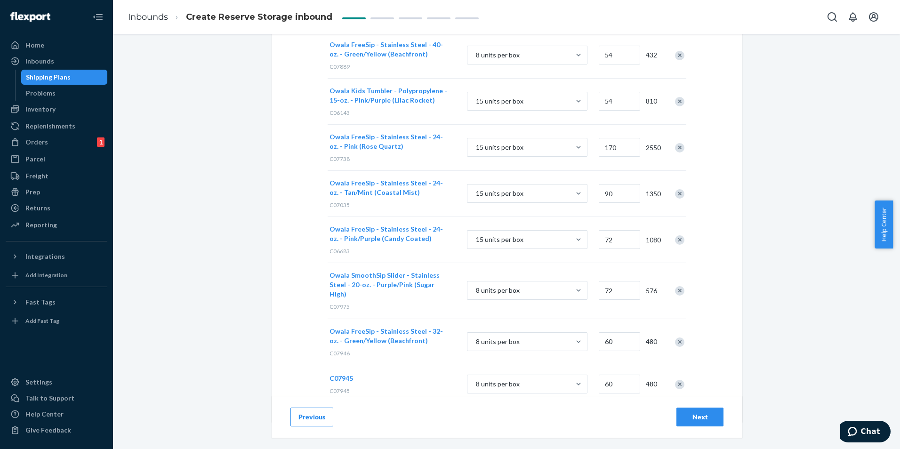
scroll to position [337, 0]
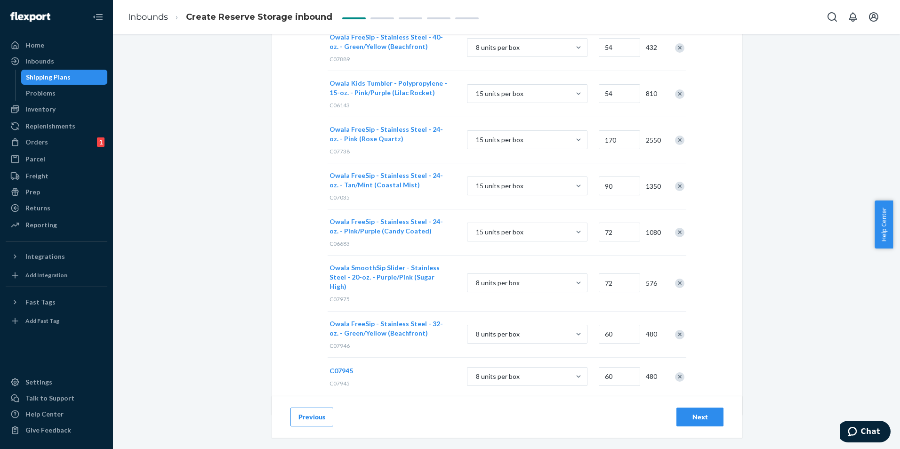
click at [514, 369] on div "8 units per box" at bounding box center [526, 378] width 139 height 36
click at [428, 377] on input "8 units per box" at bounding box center [428, 377] width 0 height 0
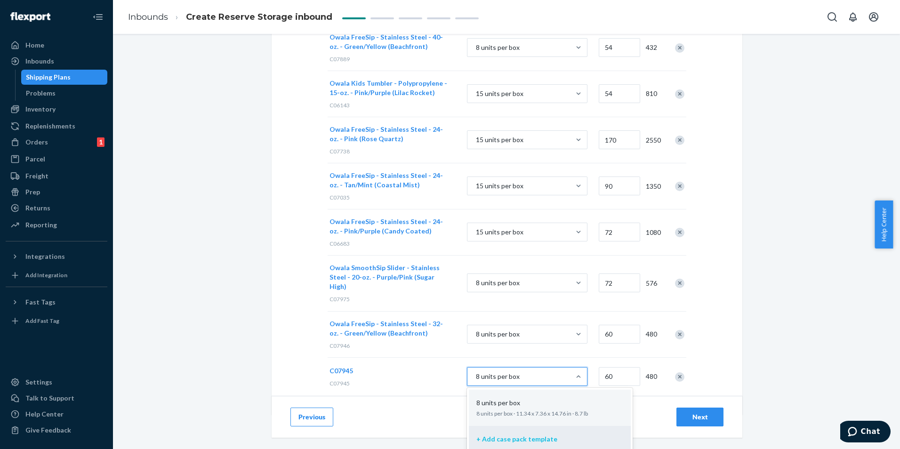
click at [504, 434] on p "+ Add case pack template" at bounding box center [516, 438] width 81 height 9
click at [428, 377] on input "option + Add case pack template focused, 2 of 2. 2 results available. Use Up an…" at bounding box center [428, 377] width 0 height 0
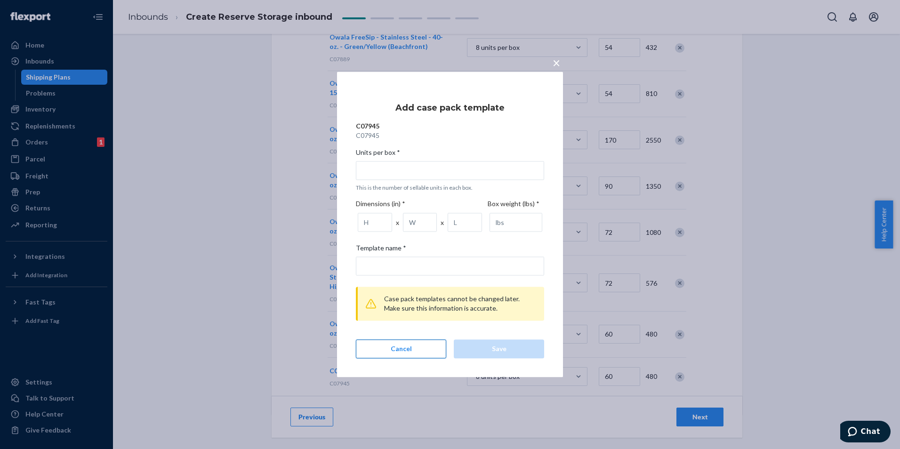
click at [409, 348] on button "Cancel" at bounding box center [401, 349] width 90 height 19
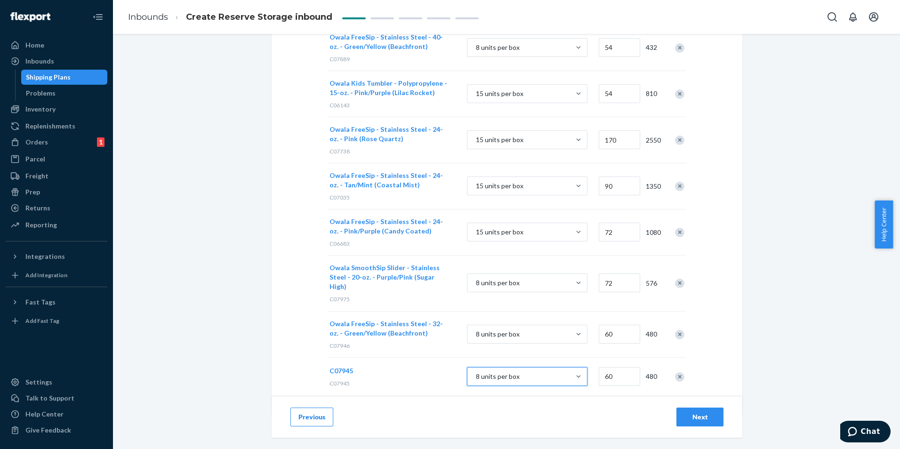
click at [502, 368] on div "option + Add case pack template, selected. 0 results available. Select is focus…" at bounding box center [526, 378] width 139 height 36
click at [505, 372] on div "8 units per box" at bounding box center [498, 376] width 44 height 9
click at [428, 377] on input "option + Add case pack template, selected. option 8 units per box focused, 1 of…" at bounding box center [428, 377] width 0 height 0
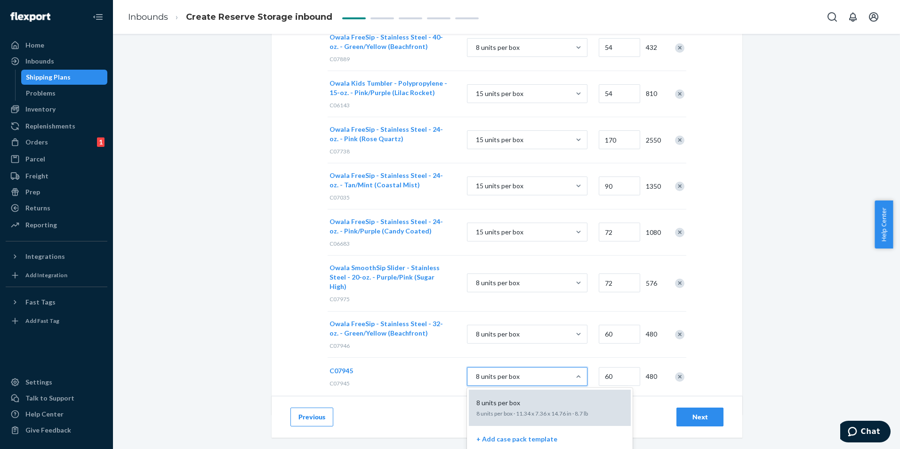
click at [515, 398] on div "8 units per box" at bounding box center [548, 402] width 151 height 9
click at [428, 377] on input "option + Add case pack template, selected. option 8 units per box focused, 1 of…" at bounding box center [428, 377] width 0 height 0
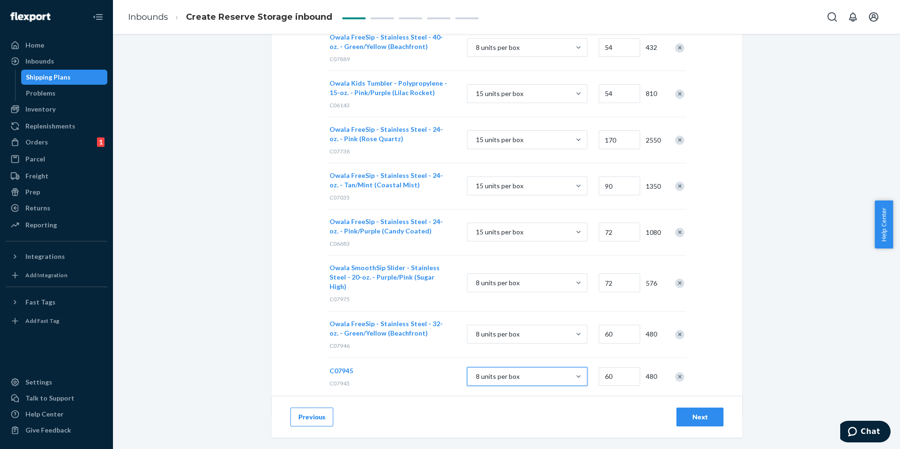
click at [468, 368] on div "8 units per box" at bounding box center [518, 376] width 103 height 17
click at [428, 377] on input "option 8 units per box, selected. 0 results available. Select is focused , pres…" at bounding box center [428, 377] width 0 height 0
click at [345, 367] on span "C07945" at bounding box center [341, 371] width 24 height 8
click at [554, 368] on div "8 units per box" at bounding box center [518, 376] width 103 height 17
click at [428, 377] on input "option 8 units per box, selected. option 8 units per box focused, 1 of 2. 2 res…" at bounding box center [428, 377] width 0 height 0
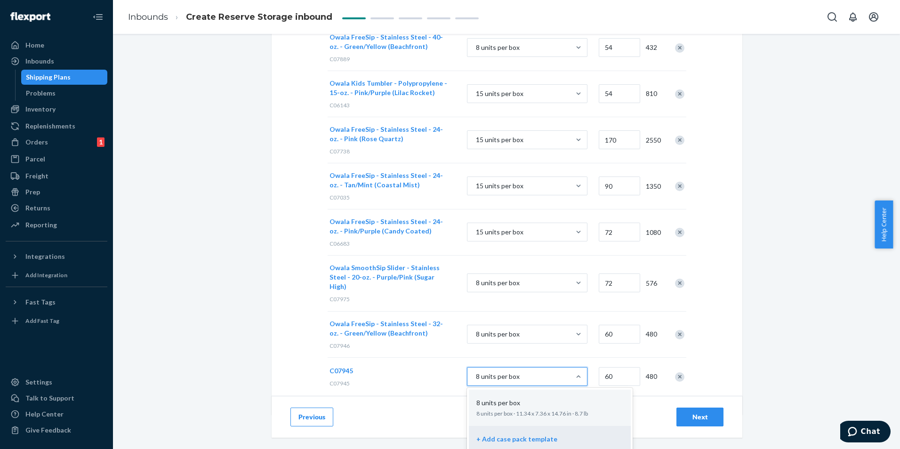
click at [513, 430] on div "+ Add case pack template" at bounding box center [549, 440] width 151 height 21
click at [428, 377] on input "option 8 units per box, selected. option + Add case pack template focused, 2 of…" at bounding box center [428, 377] width 0 height 0
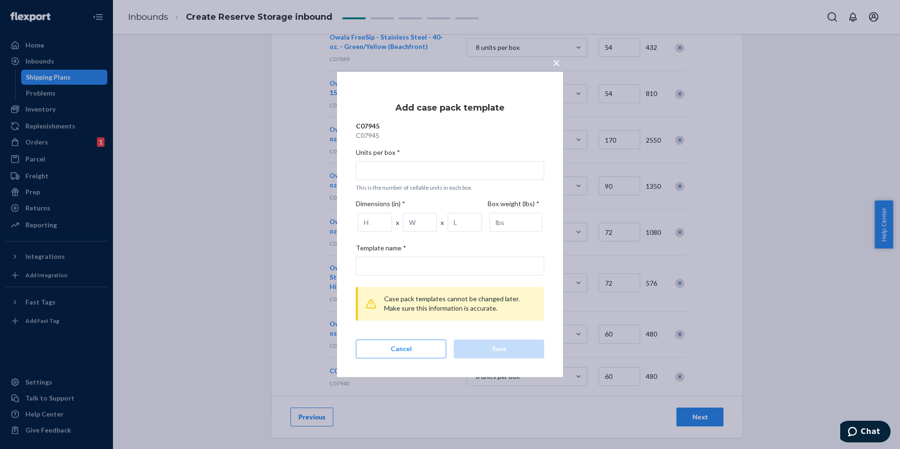
click at [417, 160] on div "Units per box *" at bounding box center [450, 154] width 188 height 13
click at [417, 161] on input "Units per box * This is the number of sellable units in each box." at bounding box center [450, 170] width 188 height 19
click at [417, 172] on input "Units per box * This is the number of sellable units in each box." at bounding box center [450, 170] width 188 height 19
click at [375, 225] on input "number" at bounding box center [375, 222] width 34 height 19
click at [393, 271] on input "Template name *" at bounding box center [450, 266] width 188 height 19
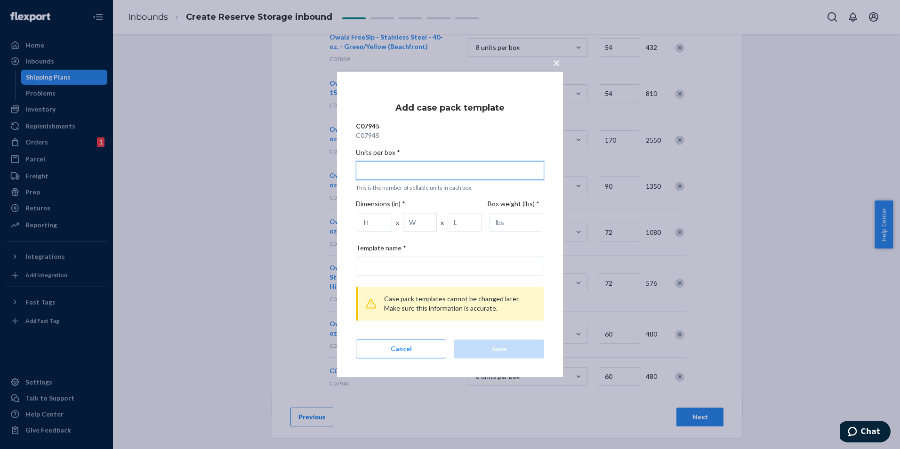
click at [429, 166] on input "Units per box * This is the number of sellable units in each box." at bounding box center [450, 170] width 188 height 19
type input "8"
type input "8 units per box"
type input "8"
click at [374, 217] on input "number" at bounding box center [375, 222] width 34 height 19
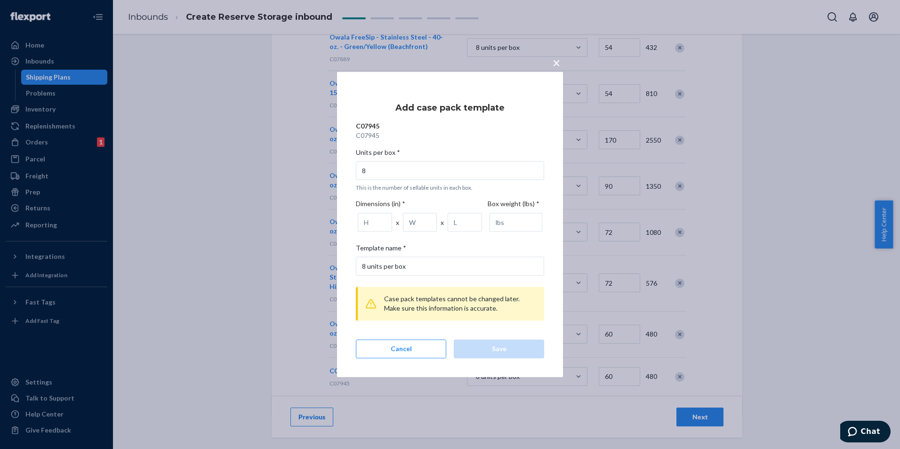
click at [363, 127] on p "C07945" at bounding box center [450, 125] width 188 height 9
click at [376, 225] on input "number" at bounding box center [375, 222] width 34 height 19
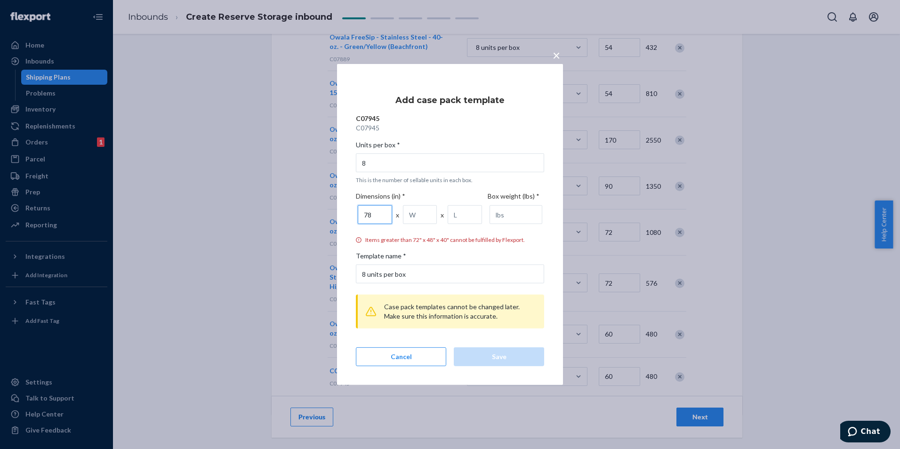
type input "7"
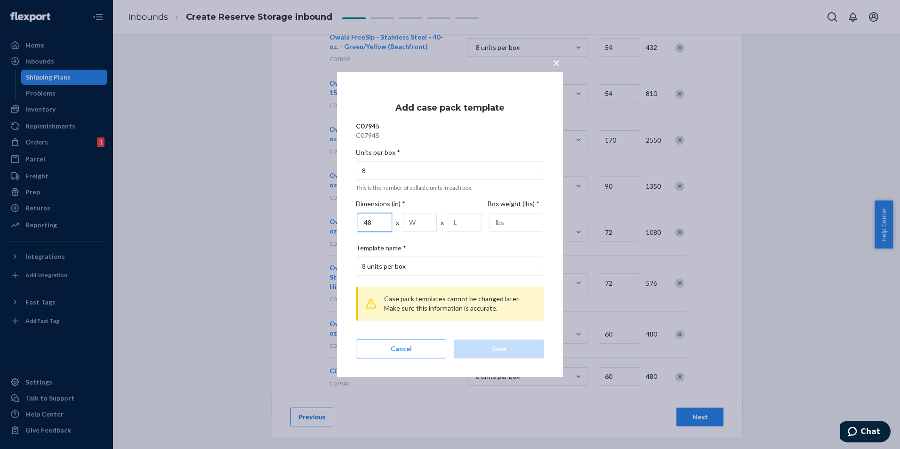
type input "48"
click at [417, 225] on input "number" at bounding box center [420, 222] width 34 height 19
type input "4"
click at [459, 229] on input "number" at bounding box center [465, 222] width 34 height 19
type input "4"
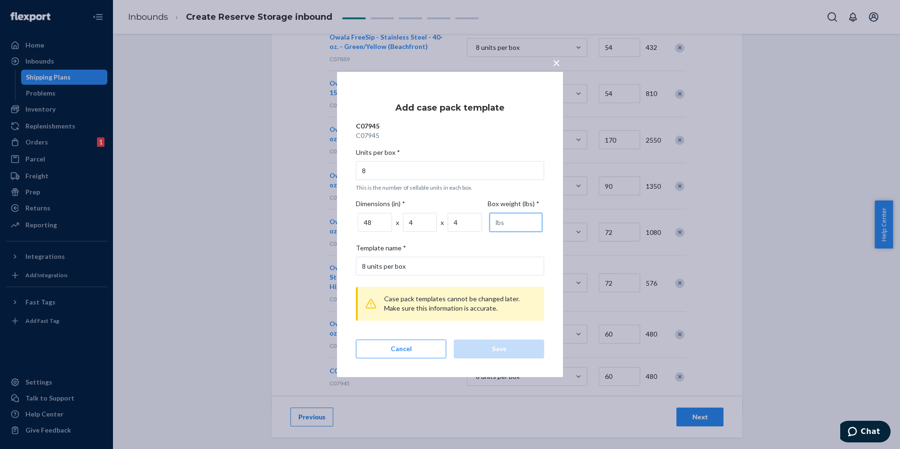
click at [498, 226] on input "number" at bounding box center [516, 222] width 53 height 19
type input "4"
click at [470, 346] on div "Save" at bounding box center [499, 349] width 74 height 9
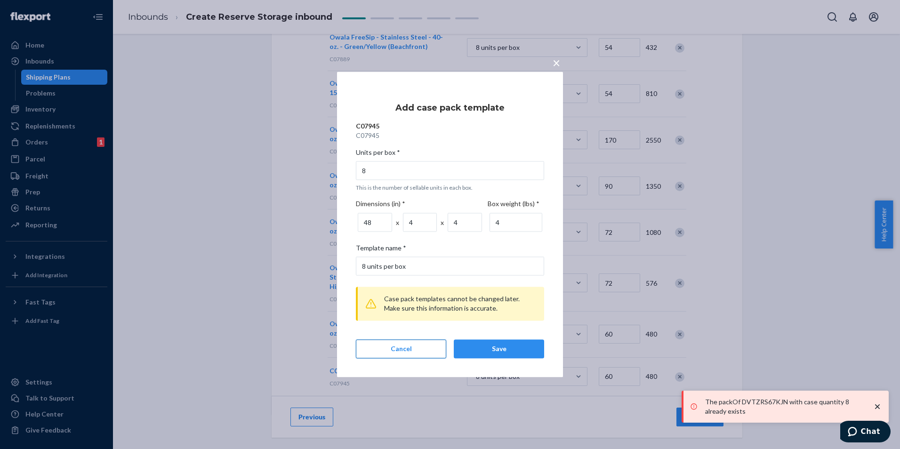
click at [417, 352] on button "Cancel" at bounding box center [401, 349] width 90 height 19
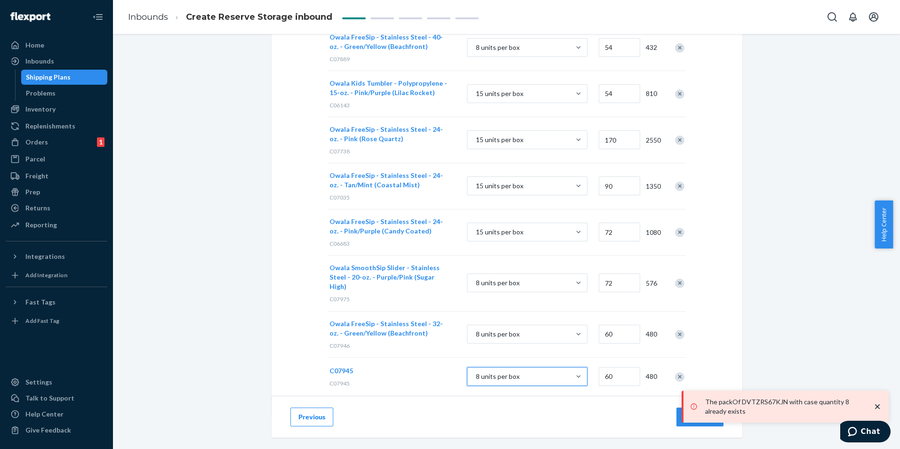
click at [678, 415] on button "Next" at bounding box center [699, 417] width 47 height 19
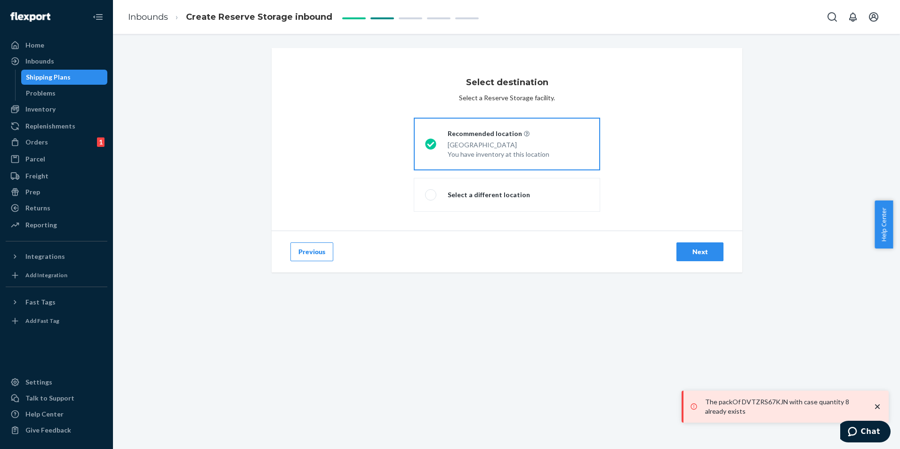
click at [709, 250] on div "Next" at bounding box center [699, 251] width 31 height 9
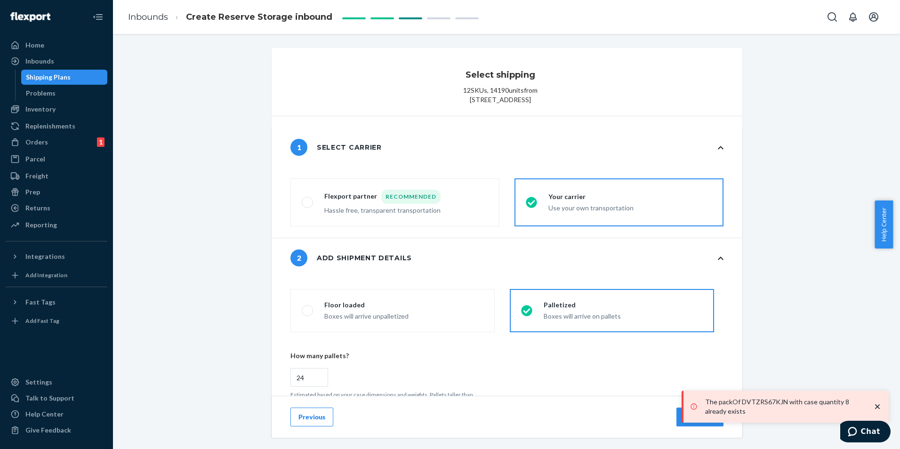
scroll to position [187, 0]
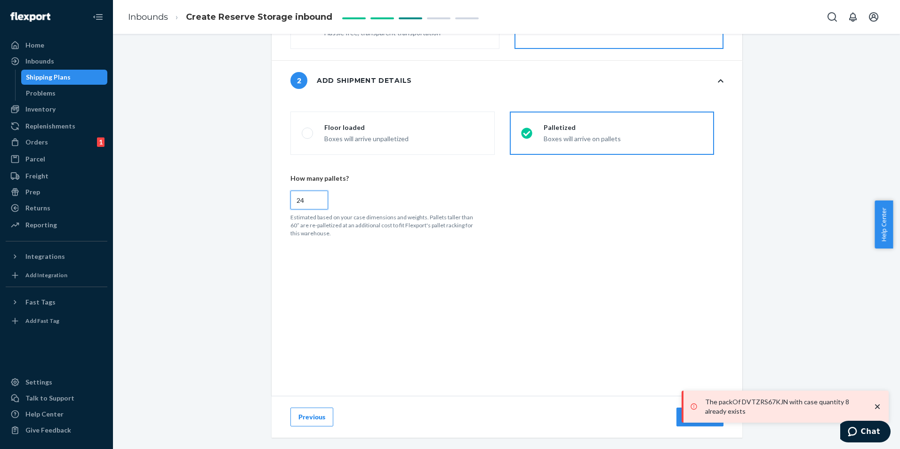
drag, startPoint x: 305, startPoint y: 197, endPoint x: 266, endPoint y: 196, distance: 39.1
click at [266, 196] on div "Select shipping 12 SKUs , 14190 units from 250 S 850 E Lehi, UT 84043 1 Select …" at bounding box center [507, 160] width 484 height 578
radio input "false"
type input "5"
radio input "false"
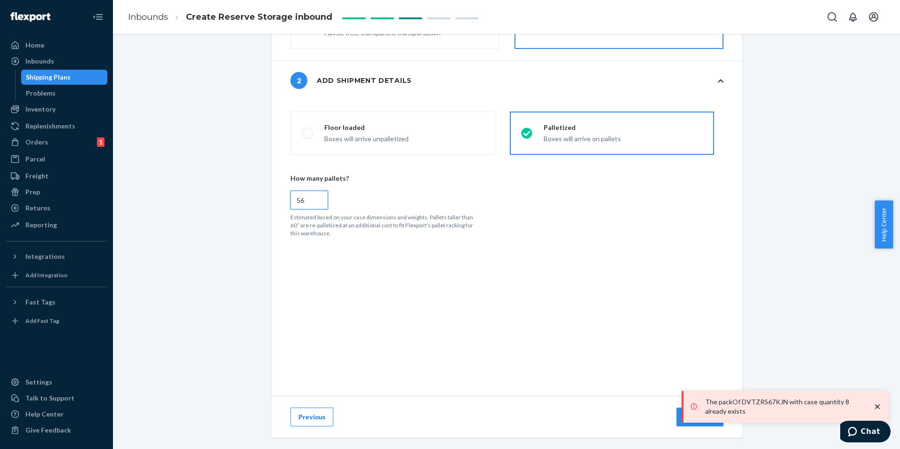
type input "56"
click at [878, 407] on icon "close toast" at bounding box center [877, 406] width 5 height 5
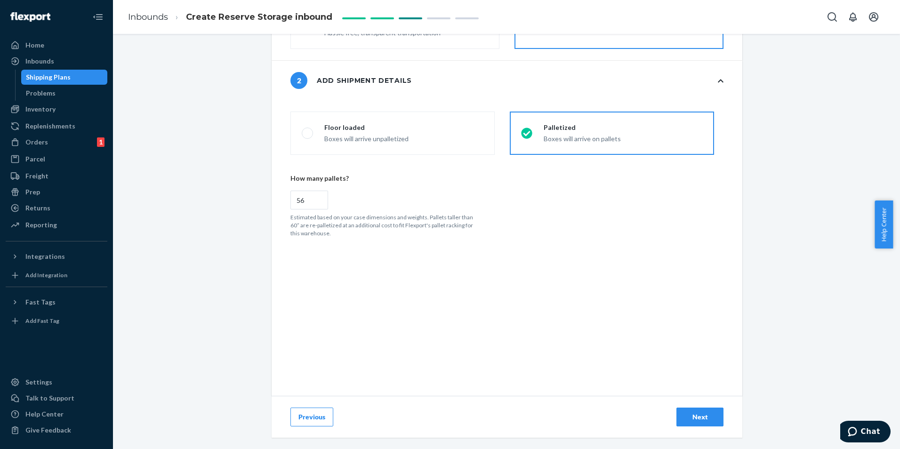
click at [704, 414] on div "The packOf DVTZRS67KJN with case quantity 8 already exists" at bounding box center [785, 407] width 207 height 32
click at [698, 416] on div "Next" at bounding box center [699, 416] width 31 height 9
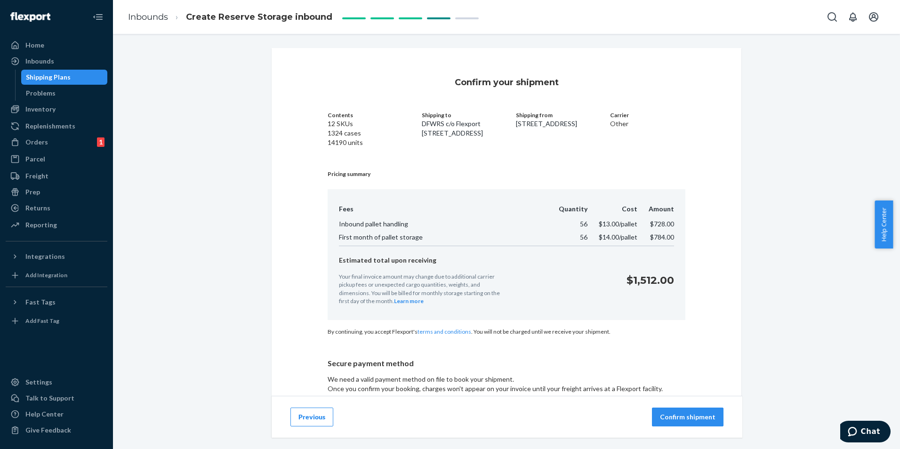
click at [310, 419] on button "Previous" at bounding box center [311, 417] width 43 height 19
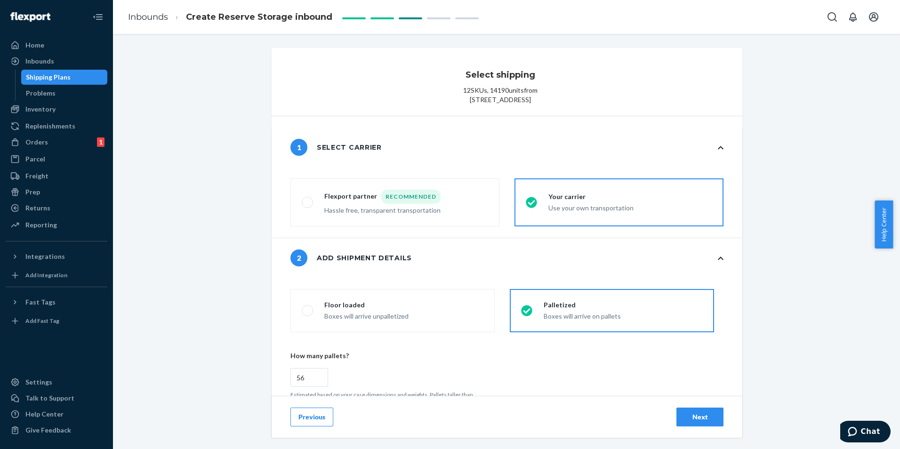
radio input "false"
type input "24"
click at [320, 416] on button "Previous" at bounding box center [311, 417] width 43 height 19
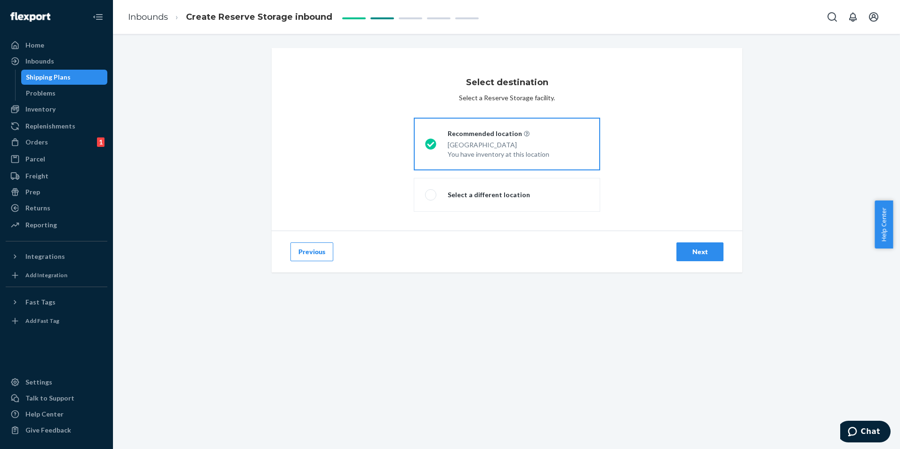
click at [318, 258] on button "Previous" at bounding box center [311, 251] width 43 height 19
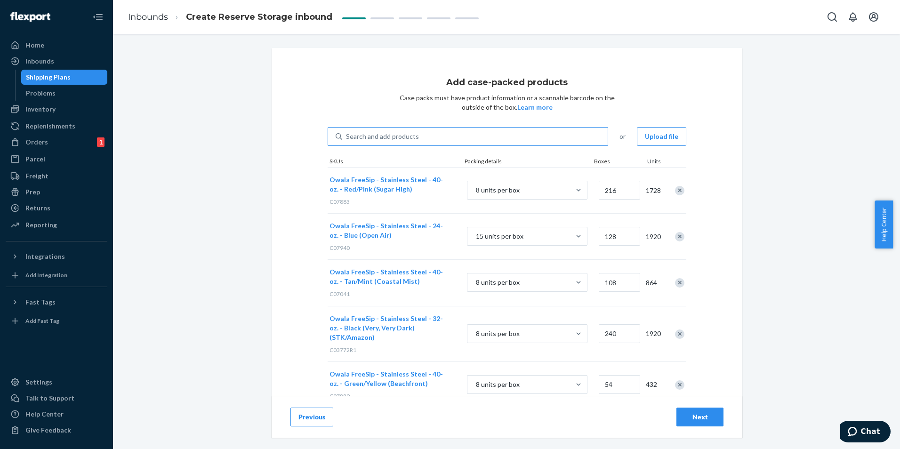
click at [449, 141] on div "Search and add products" at bounding box center [474, 136] width 265 height 17
click at [347, 141] on input "Search and add products" at bounding box center [346, 136] width 1 height 9
paste input "C07685"
type input "C07685"
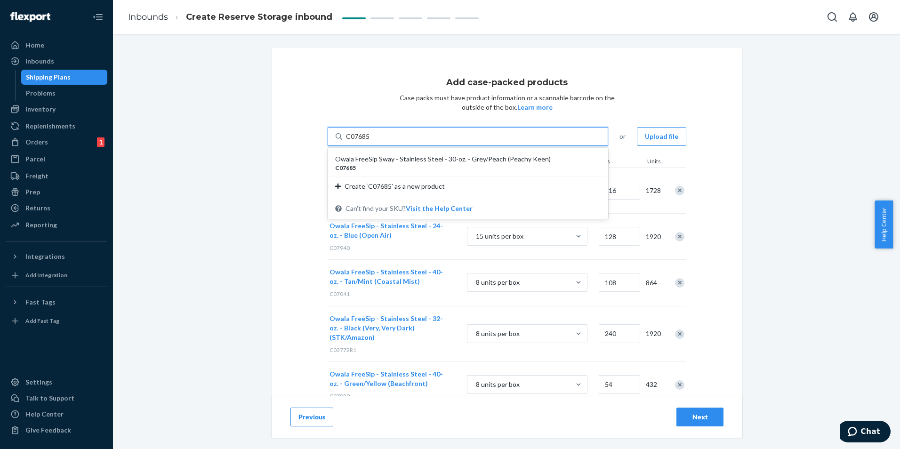
click at [432, 161] on div "Owala FreeSip Sway - Stainless Steel - 30-oz. - Grey/Peach (Peachy Keen)" at bounding box center [464, 158] width 258 height 9
click at [370, 141] on input "C07685" at bounding box center [358, 136] width 24 height 9
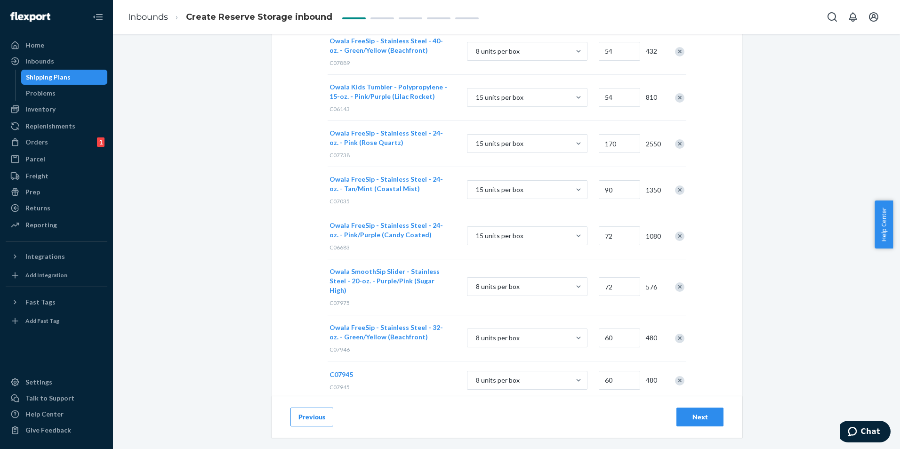
scroll to position [383, 0]
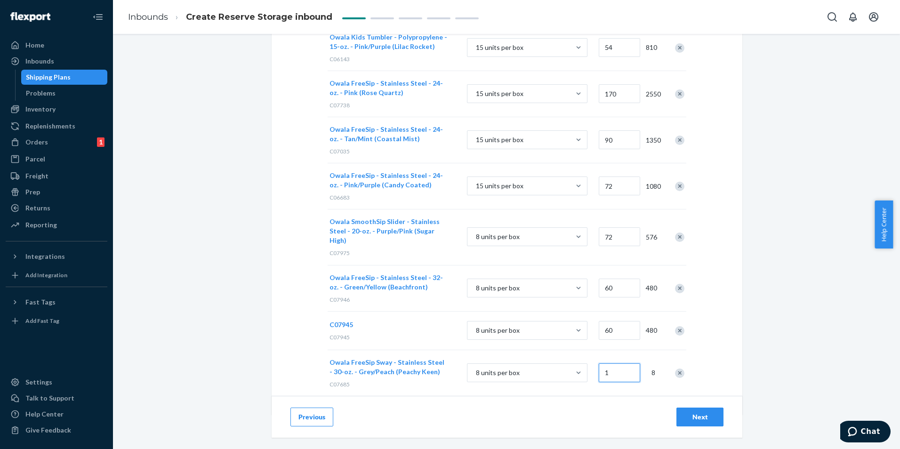
click at [608, 363] on input "1" at bounding box center [619, 372] width 41 height 19
type input "72"
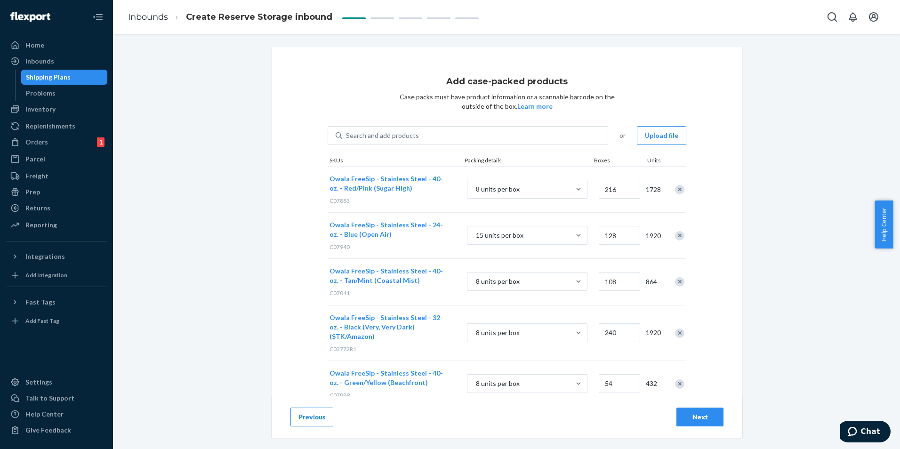
scroll to position [0, 0]
click at [536, 131] on div "Search and add products" at bounding box center [474, 136] width 265 height 17
click at [347, 132] on input "0 results available. Use Up and Down to choose options, press Enter to select t…" at bounding box center [346, 136] width 1 height 9
paste input "C06725"
type input "C06725"
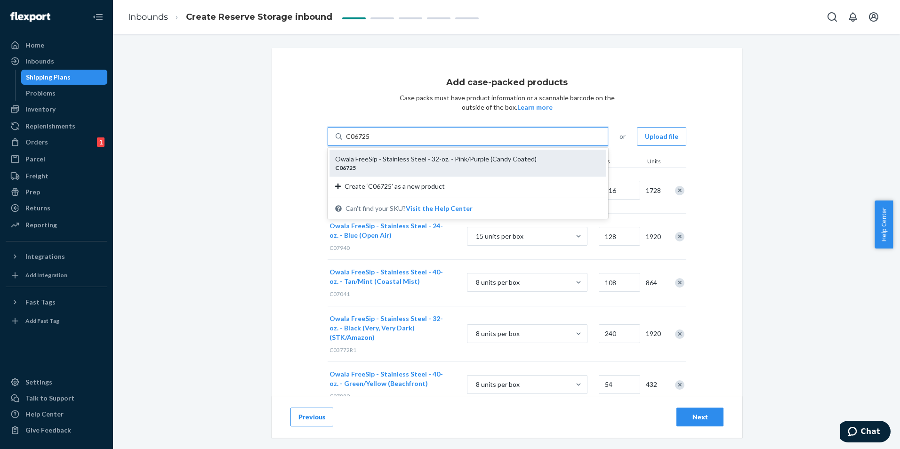
click at [455, 165] on div "C06725" at bounding box center [464, 168] width 258 height 8
click at [370, 141] on input "C06725" at bounding box center [358, 136] width 24 height 9
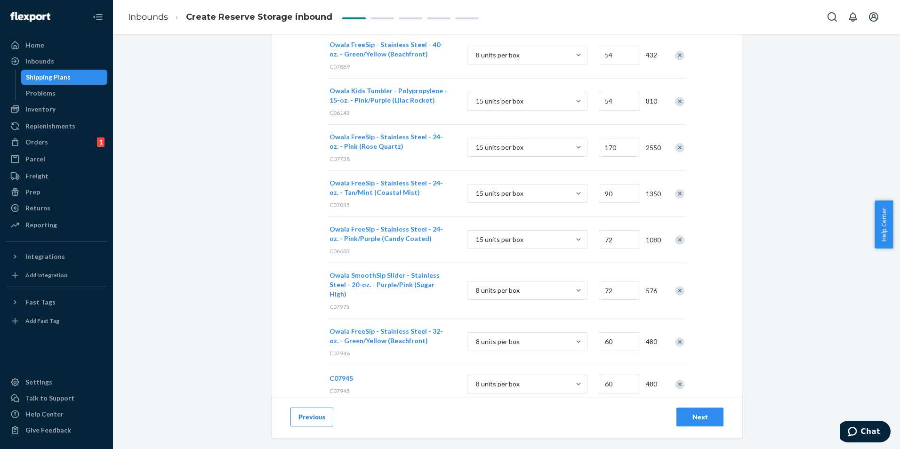
scroll to position [429, 0]
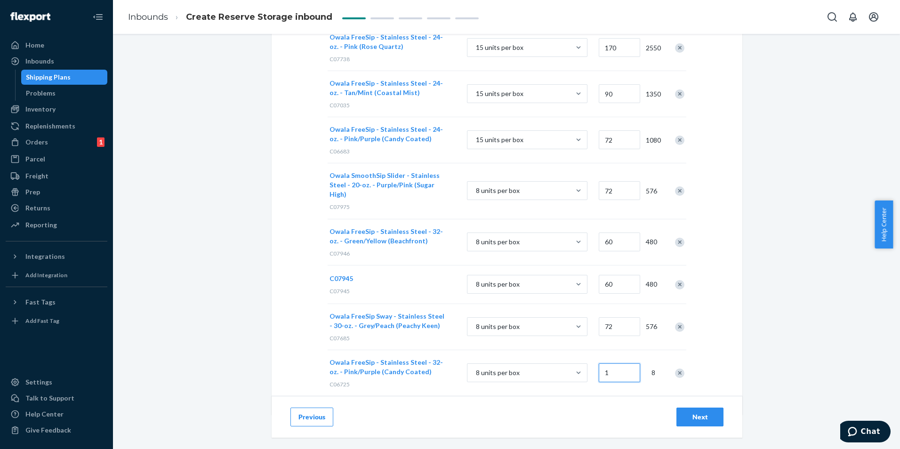
click at [602, 363] on input "1" at bounding box center [619, 372] width 41 height 19
type input "120"
click at [545, 380] on div "Add case-packed products Case packs must have product information or a scannabl…" at bounding box center [507, 17] width 471 height 796
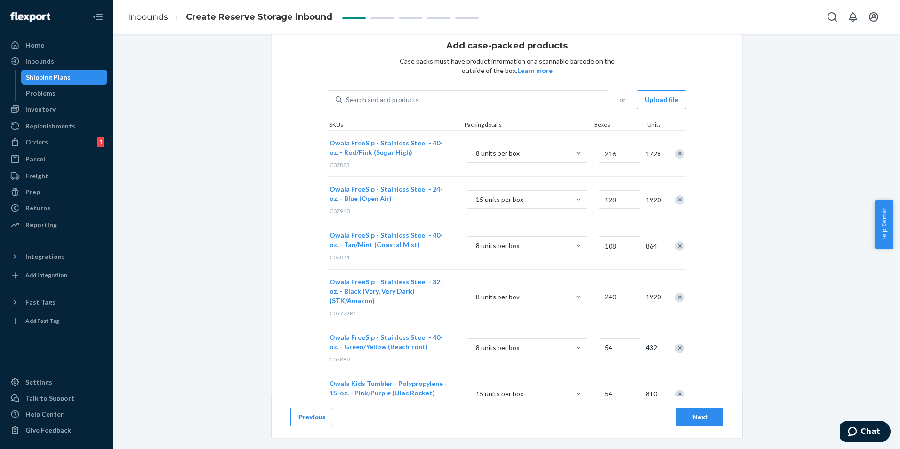
scroll to position [0, 0]
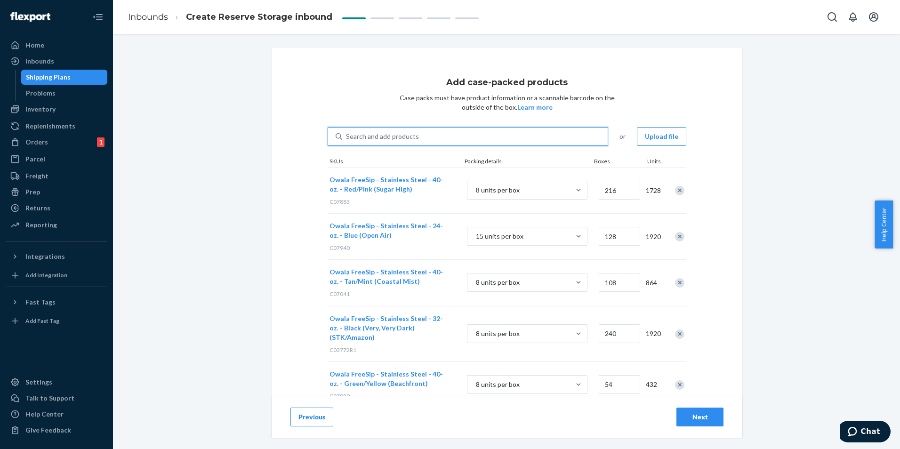
click at [382, 138] on div "Search and add products" at bounding box center [382, 136] width 73 height 9
click at [347, 138] on input "0 results available. Use Up and Down to choose options, press Enter to select t…" at bounding box center [346, 136] width 1 height 9
paste input "C06728"
type input "C06728"
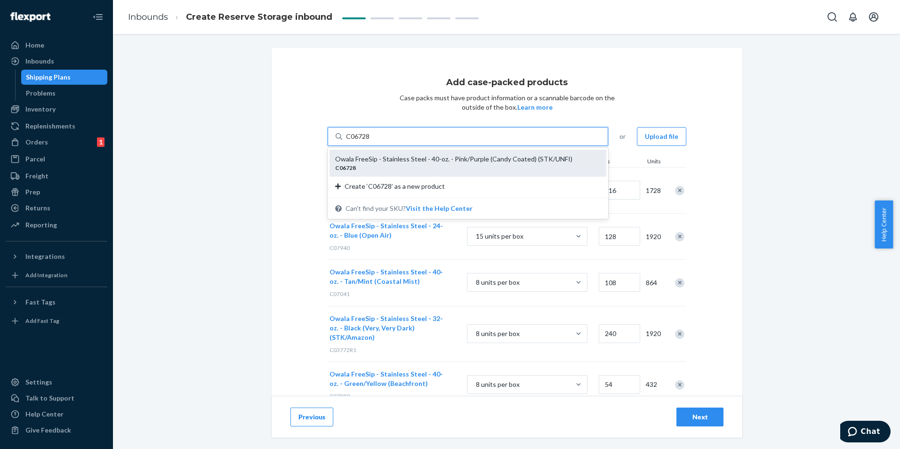
click at [398, 167] on div "C06728" at bounding box center [464, 168] width 258 height 8
click at [370, 141] on input "C06728" at bounding box center [358, 136] width 24 height 9
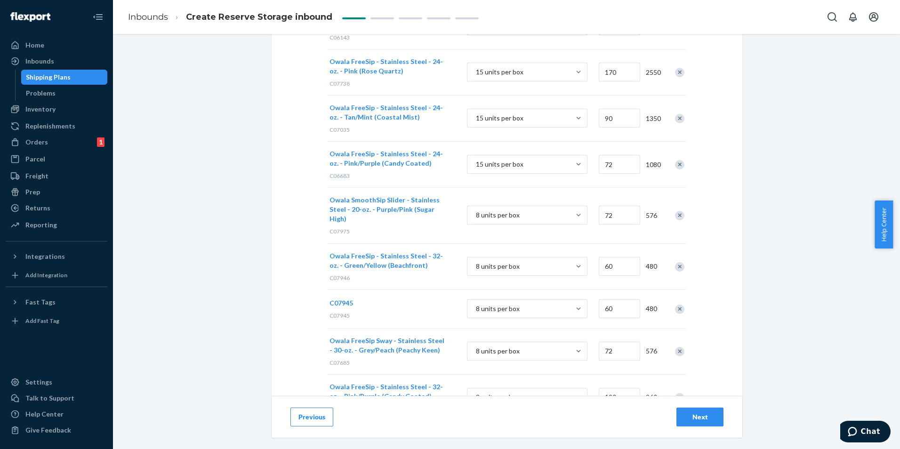
scroll to position [475, 0]
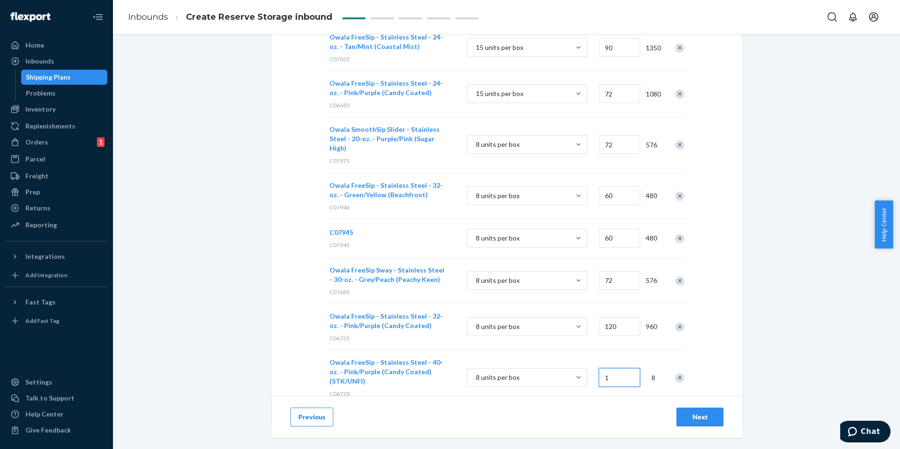
click at [615, 368] on input "1" at bounding box center [619, 377] width 41 height 19
type input "54"
click at [613, 370] on div "54" at bounding box center [618, 378] width 42 height 38
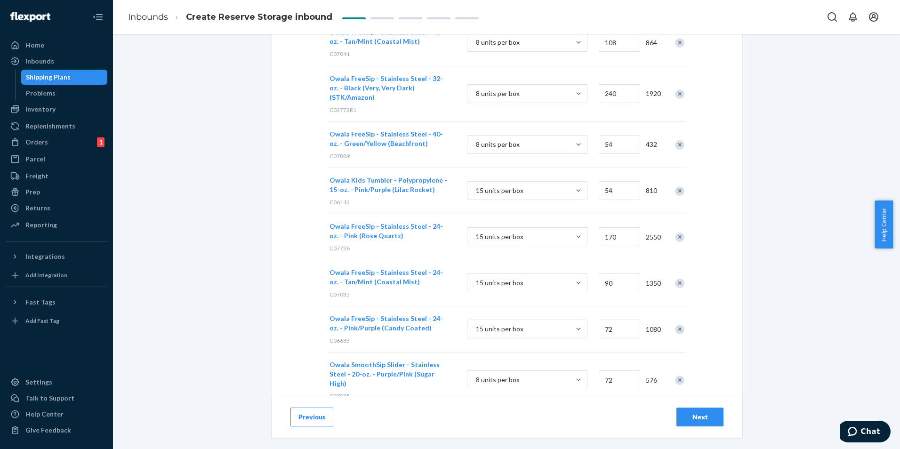
scroll to position [5, 0]
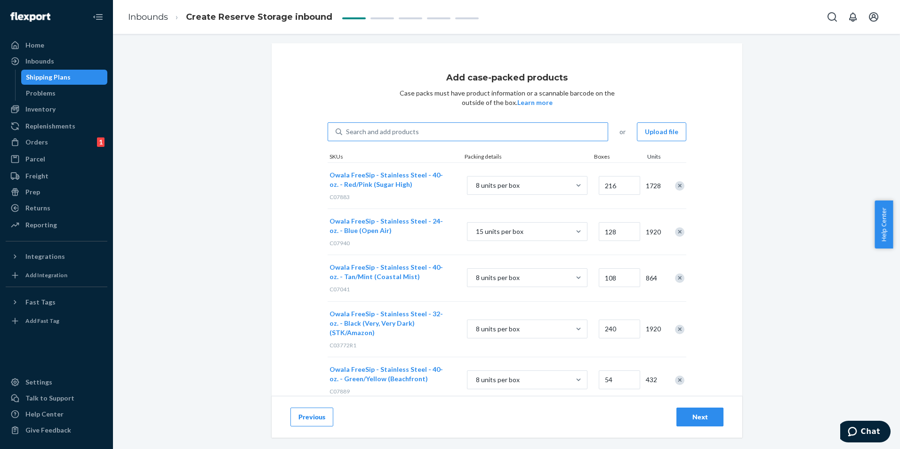
click at [389, 132] on div "Search and add products" at bounding box center [382, 131] width 73 height 9
click at [347, 132] on input "Search and add products" at bounding box center [346, 131] width 1 height 9
paste input "C07939"
type input "C07939"
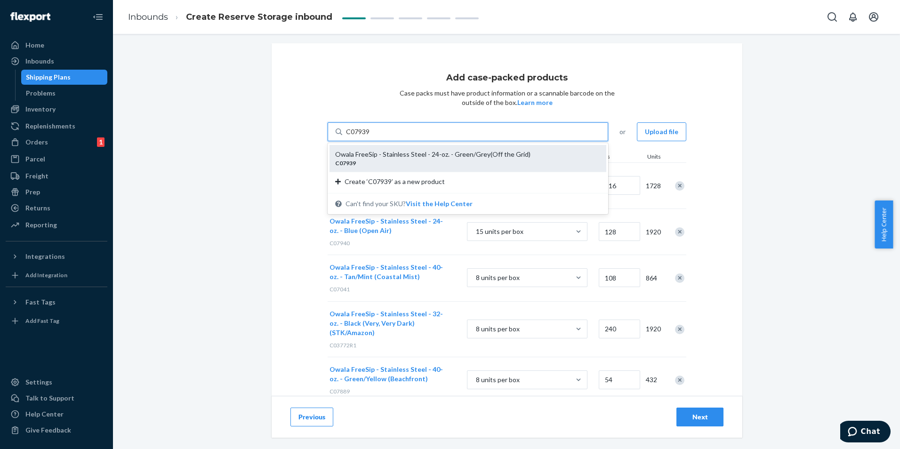
click at [411, 155] on div "Owala FreeSip - Stainless Steel - 24-oz. - Green/Grey(Off the Grid)" at bounding box center [464, 154] width 258 height 9
click at [370, 136] on input "C07939" at bounding box center [358, 131] width 24 height 9
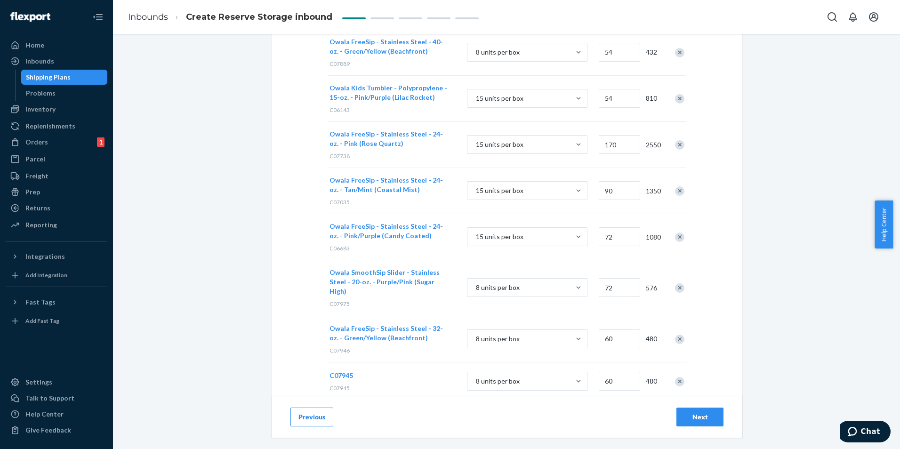
scroll to position [522, 0]
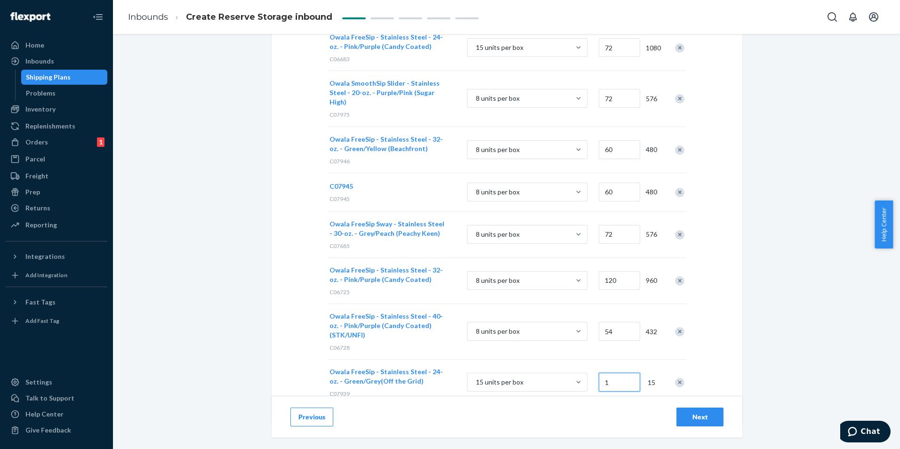
click at [611, 373] on input "1" at bounding box center [619, 382] width 41 height 19
drag, startPoint x: 621, startPoint y: 355, endPoint x: 578, endPoint y: 362, distance: 44.3
click at [578, 362] on div "Owala FreeSip - Stainless Steel - 24-oz. - Green/Grey(Off the Grid) C07939 15 u…" at bounding box center [507, 382] width 359 height 46
type input "36"
click at [584, 365] on div "15 units per box" at bounding box center [526, 383] width 139 height 36
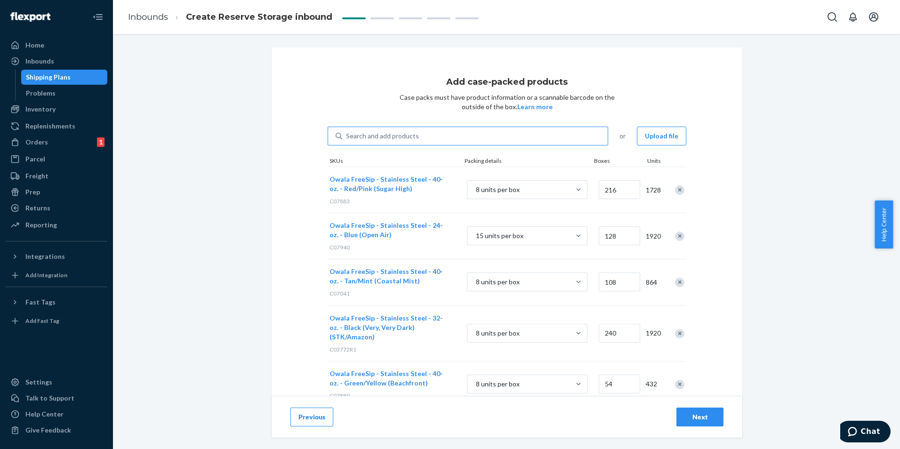
scroll to position [0, 0]
click at [388, 139] on div "Search and add products" at bounding box center [382, 136] width 73 height 9
click at [347, 139] on input "0 results available. Use Up and Down to choose options, press Enter to select t…" at bounding box center [346, 136] width 1 height 9
paste input "C05800"
type input "C05800"
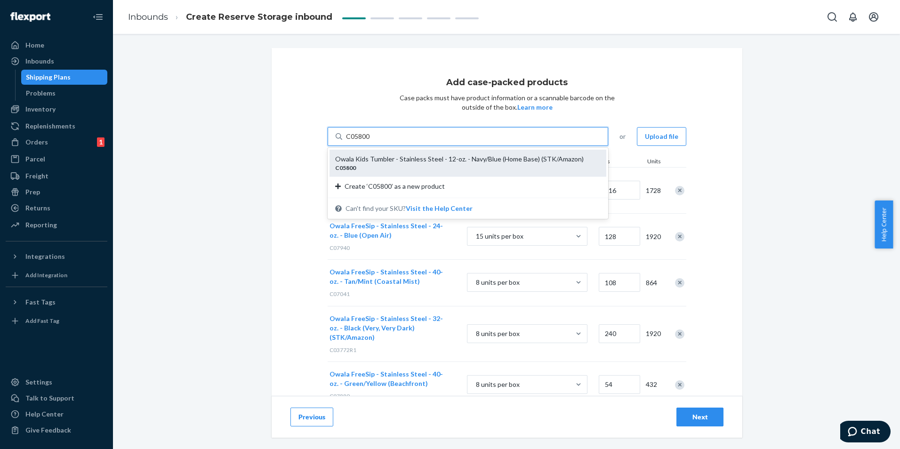
click at [409, 160] on div "Owala Kids Tumbler - Stainless Steel - 12-oz. - Navy/Blue (Home Base) (STK/Amaz…" at bounding box center [464, 158] width 258 height 9
click at [370, 141] on input "C05800" at bounding box center [358, 136] width 24 height 9
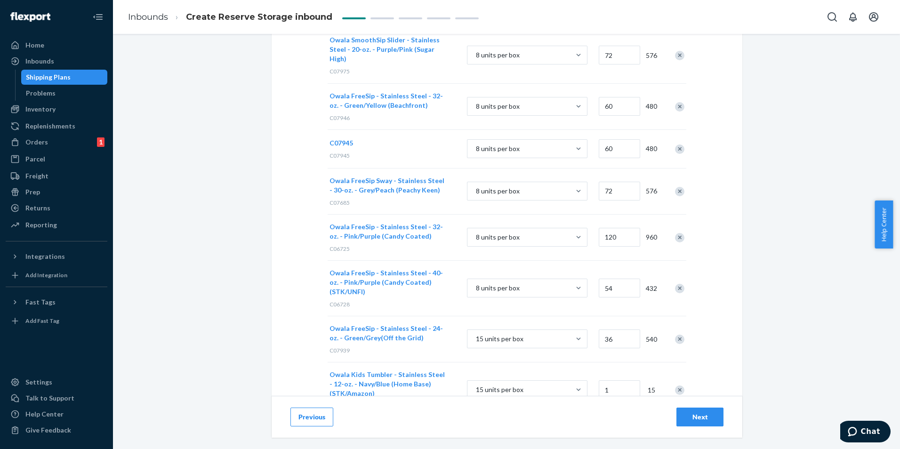
scroll to position [577, 0]
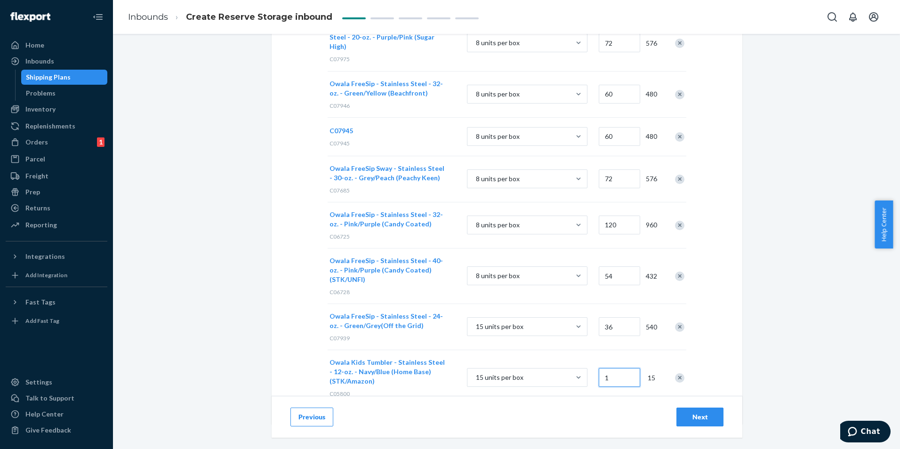
click at [605, 368] on input "1" at bounding box center [619, 377] width 41 height 19
type input "32"
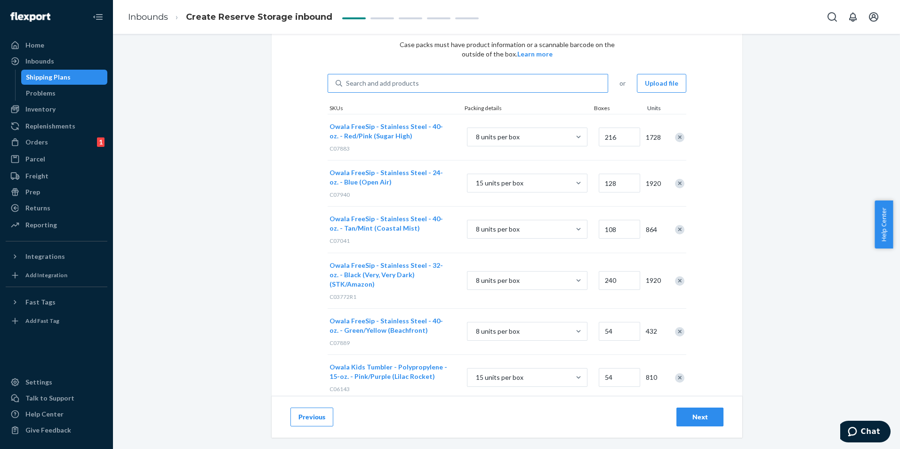
scroll to position [0, 0]
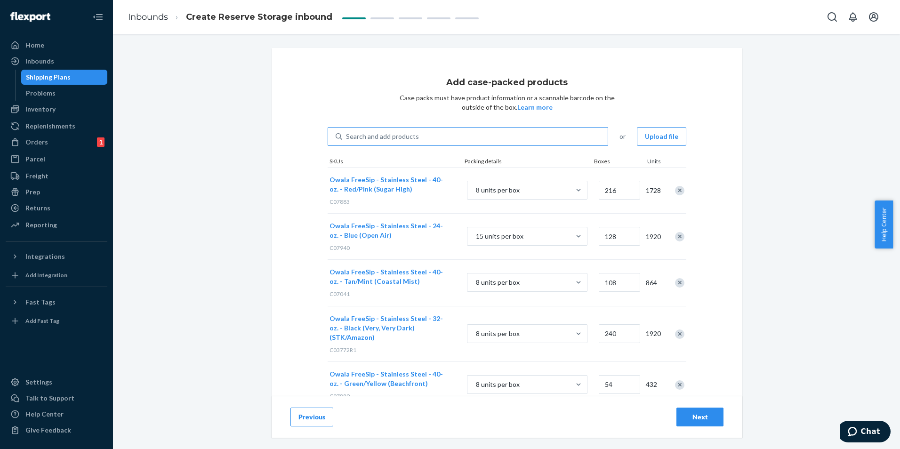
click at [387, 138] on div "Search and add products" at bounding box center [382, 136] width 73 height 9
click at [347, 138] on input "Search and add products" at bounding box center [346, 136] width 1 height 9
paste input "C05494"
type input "C05494"
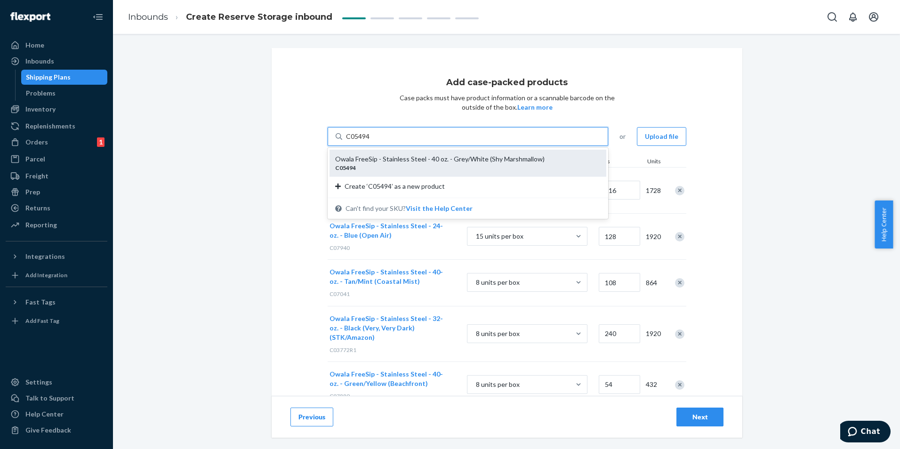
click at [409, 164] on div "C05494" at bounding box center [464, 168] width 258 height 8
click at [370, 141] on input "C05494" at bounding box center [358, 136] width 24 height 9
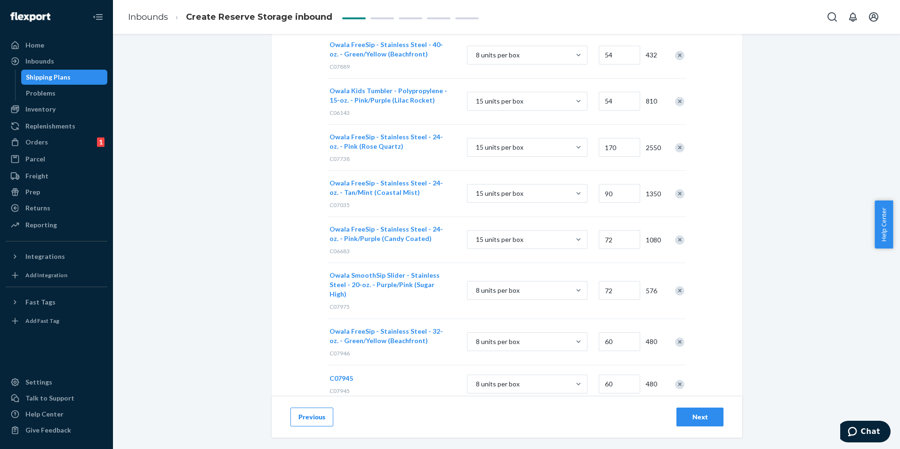
scroll to position [624, 0]
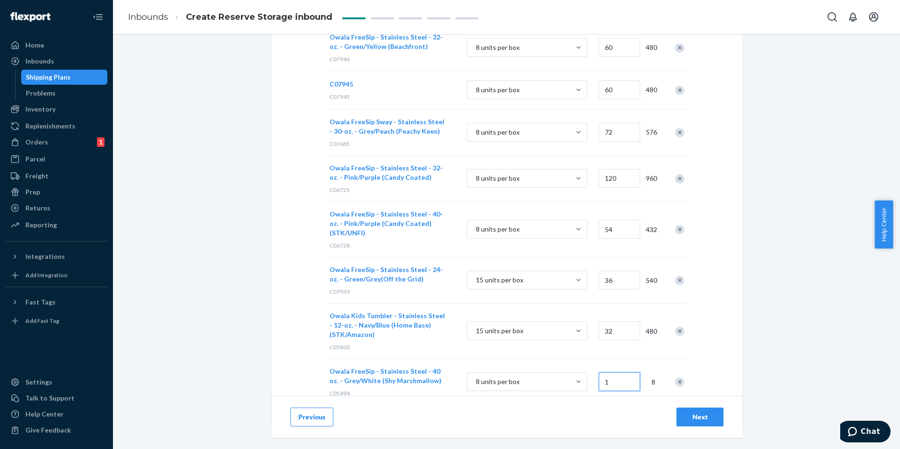
click at [608, 372] on input "1" at bounding box center [619, 381] width 41 height 19
type input "225"
click at [580, 372] on div "8 units per box" at bounding box center [526, 383] width 139 height 36
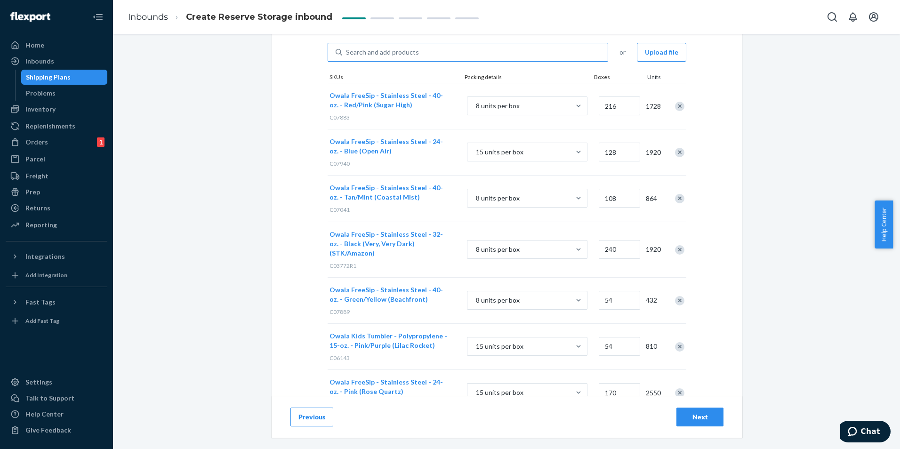
scroll to position [0, 0]
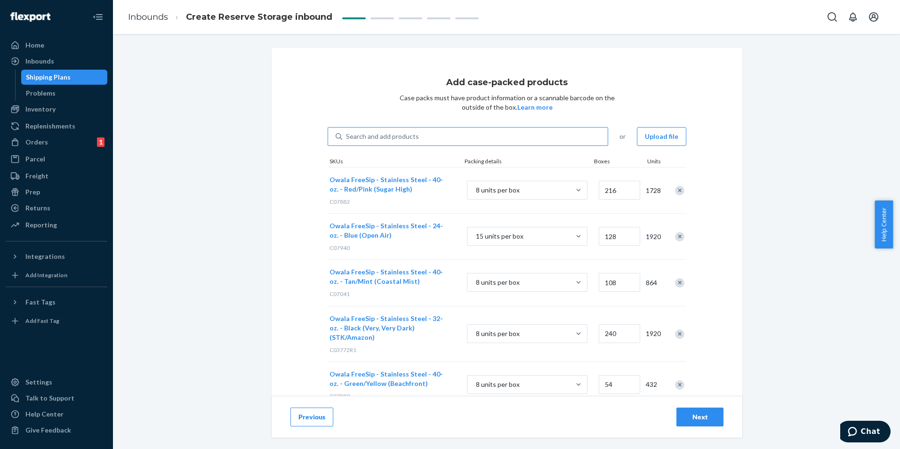
click at [393, 139] on div "Search and add products" at bounding box center [382, 136] width 73 height 9
click at [347, 139] on input "Search and add products" at bounding box center [346, 136] width 1 height 9
paste input "C03777"
type input "C03777"
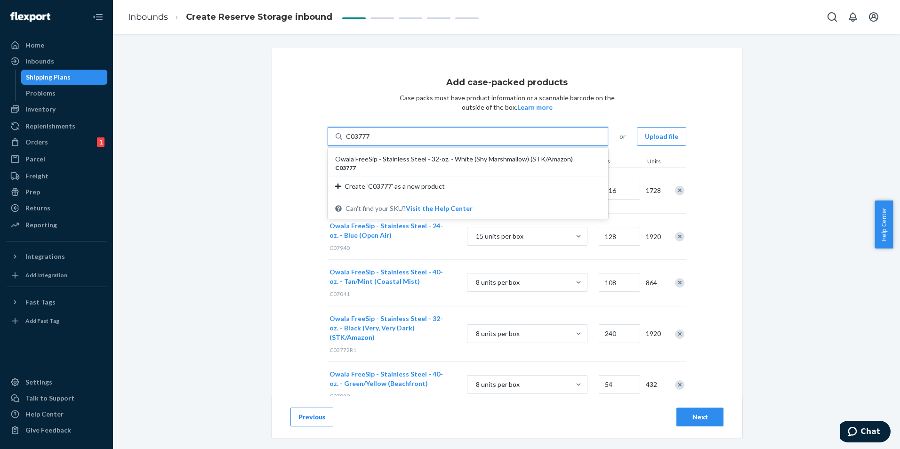
click at [436, 160] on div "Owala FreeSip - Stainless Steel - 32-oz. - White (Shy Marshmallow) (STK/Amazon)" at bounding box center [464, 158] width 258 height 9
click at [370, 141] on input "C03777" at bounding box center [358, 136] width 24 height 9
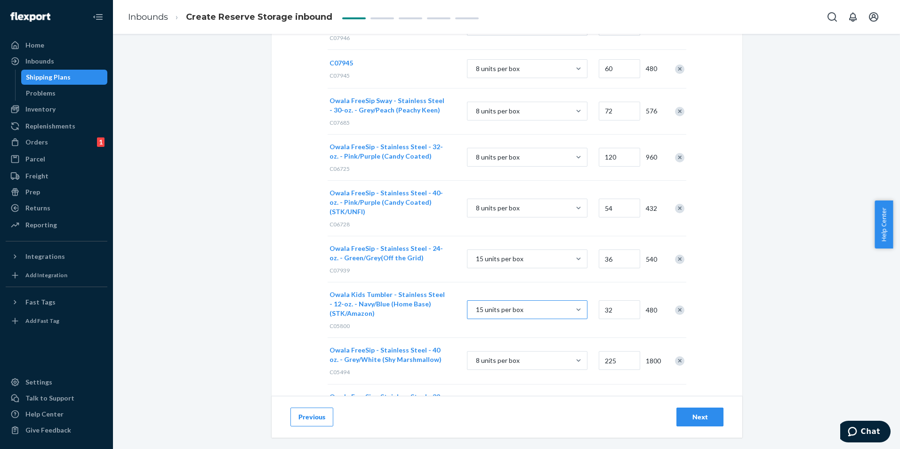
scroll to position [679, 0]
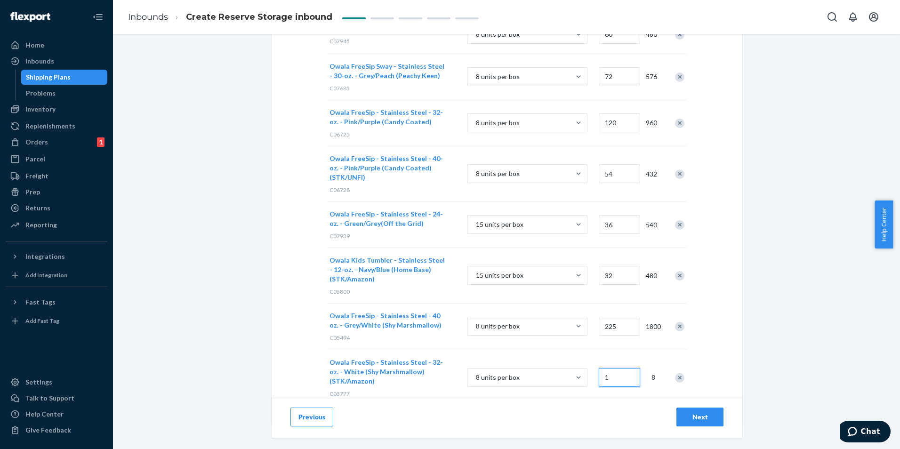
click at [607, 368] on input "1" at bounding box center [619, 377] width 41 height 19
type input "300"
click at [534, 367] on div "8 units per box" at bounding box center [526, 379] width 139 height 36
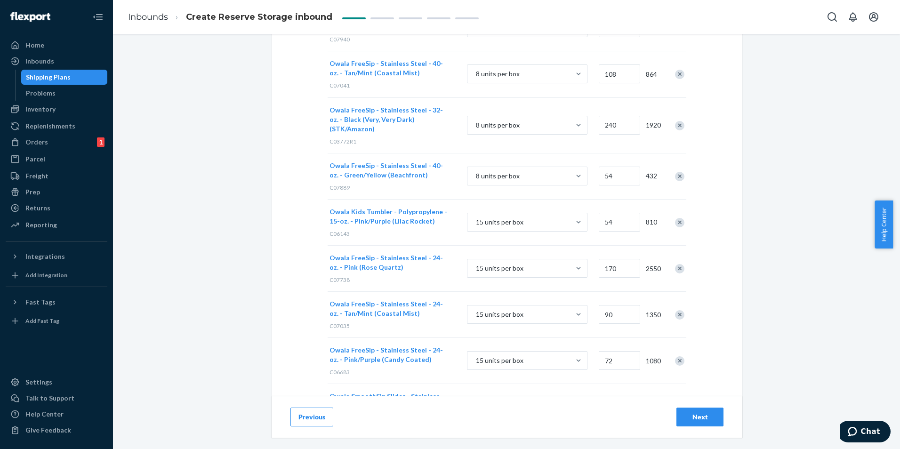
scroll to position [20, 0]
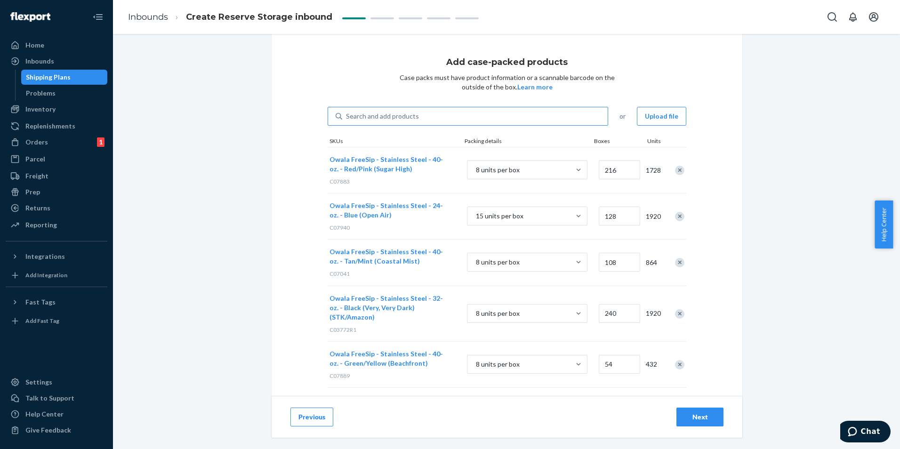
click at [440, 113] on div "Search and add products" at bounding box center [474, 116] width 265 height 17
click at [347, 113] on input "Search and add products" at bounding box center [346, 116] width 1 height 9
paste input "C07984"
type input "C07984"
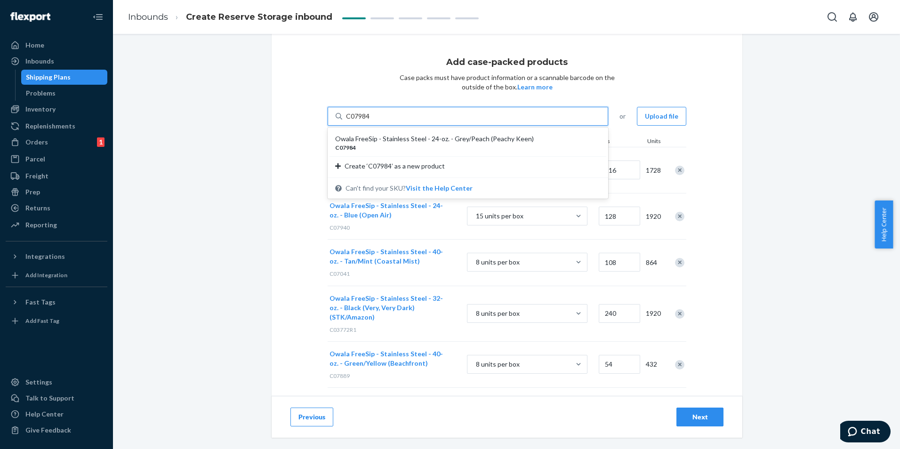
click at [449, 143] on div "Owala FreeSip - Stainless Steel - 24-oz. - Grey/Peach (Peachy Keen)" at bounding box center [464, 138] width 258 height 9
click at [370, 121] on input "C07984" at bounding box center [358, 116] width 24 height 9
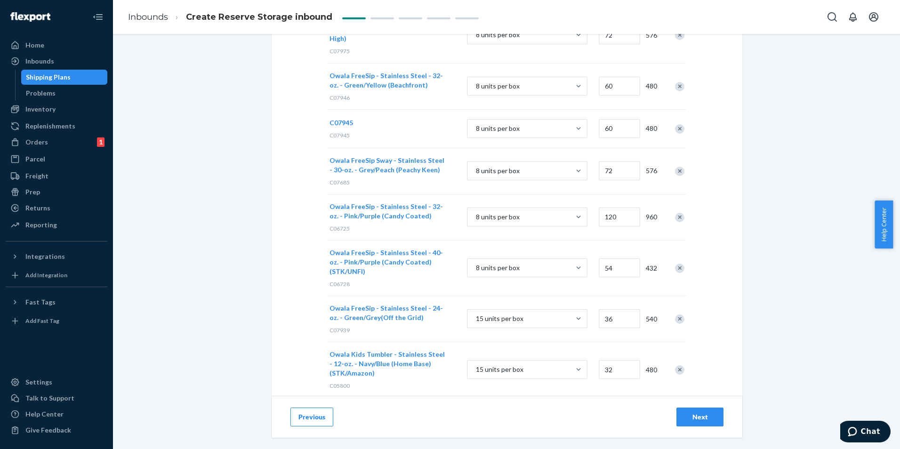
scroll to position [725, 0]
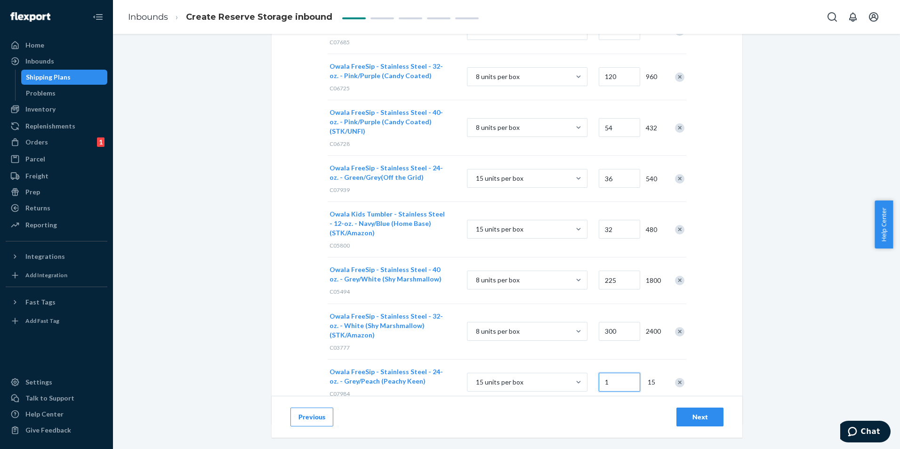
click at [613, 373] on input "1" at bounding box center [619, 382] width 41 height 19
type input "360"
click at [677, 409] on button "Next" at bounding box center [699, 417] width 47 height 19
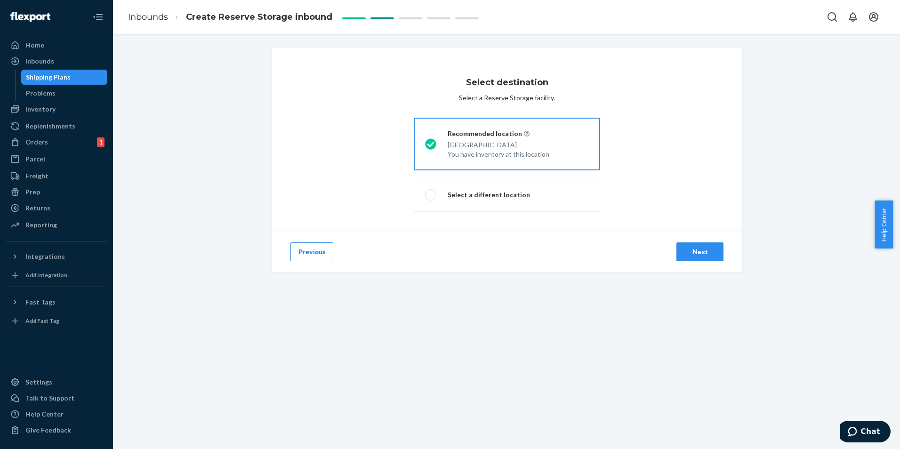
click at [709, 249] on div "Next" at bounding box center [699, 251] width 31 height 9
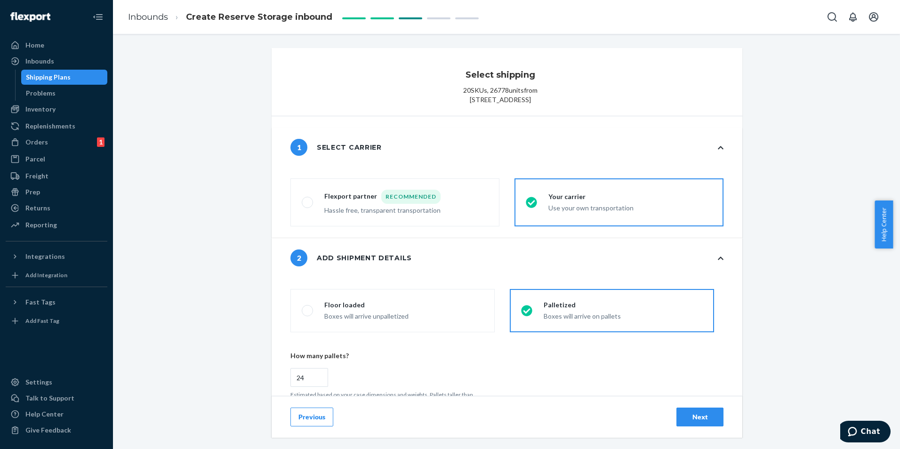
radio input "false"
type input "46"
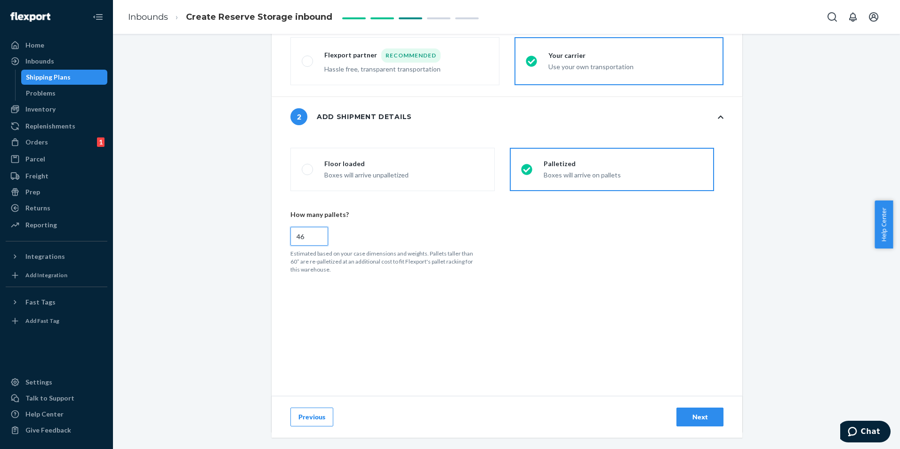
drag, startPoint x: 310, startPoint y: 248, endPoint x: 255, endPoint y: 247, distance: 55.5
click at [257, 247] on div "Select shipping 20 SKUs , 26778 units from 250 S 850 E Lehi, UT 84043 1 Select …" at bounding box center [506, 196] width 773 height 578
radio input "false"
type input "5"
radio input "false"
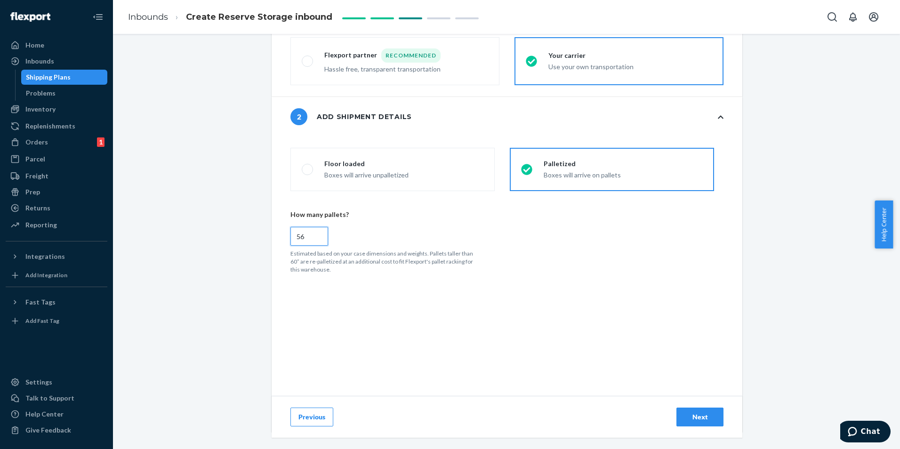
type input "56"
click at [694, 410] on button "Next" at bounding box center [699, 417] width 47 height 19
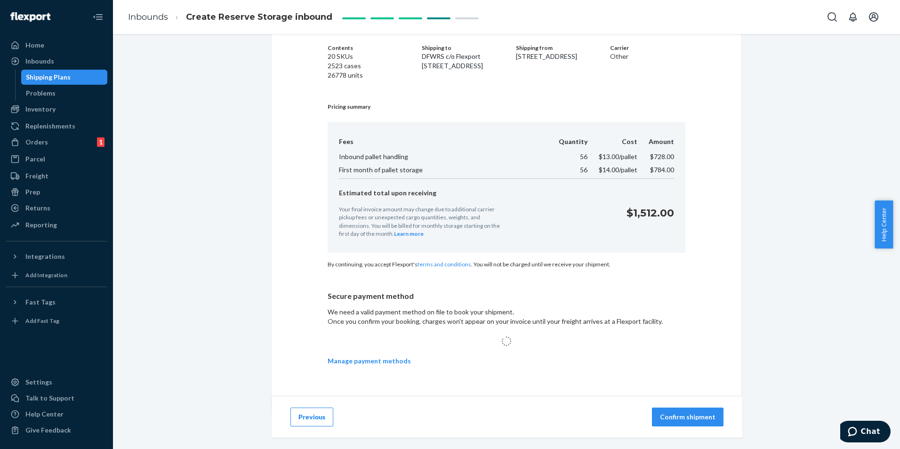
scroll to position [95, 0]
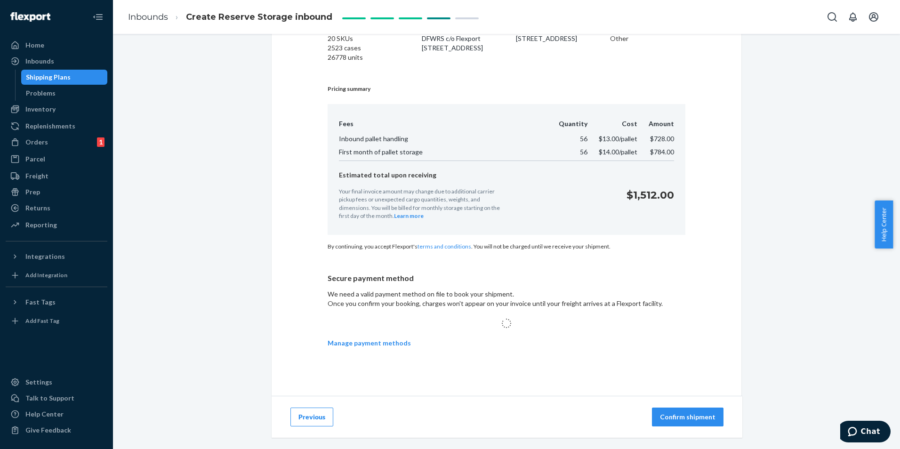
click at [683, 411] on button "Confirm shipment" at bounding box center [688, 417] width 72 height 19
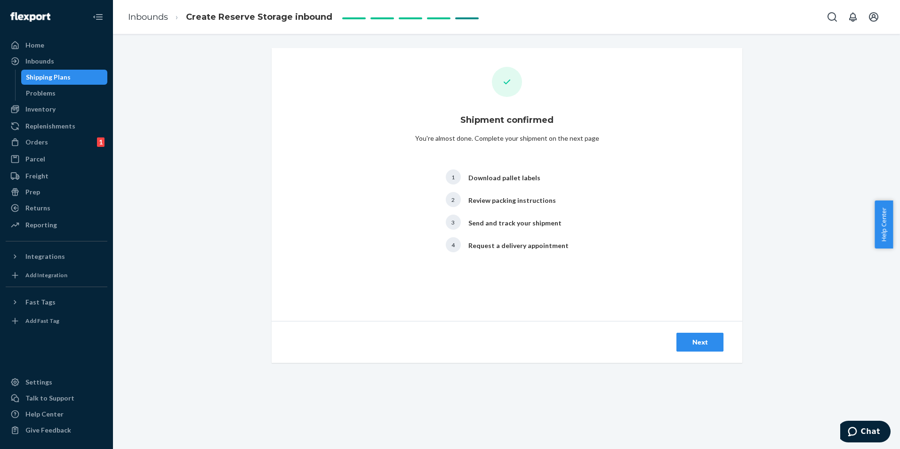
click at [698, 344] on div "Next" at bounding box center [699, 341] width 31 height 9
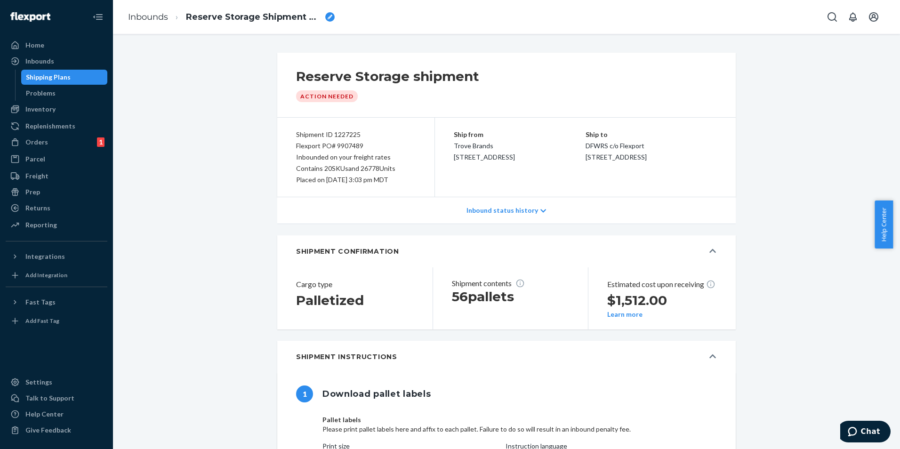
click at [356, 138] on div "Shipment ID 1227225" at bounding box center [356, 134] width 120 height 11
drag, startPoint x: 364, startPoint y: 144, endPoint x: 332, endPoint y: 149, distance: 31.8
click at [332, 149] on div "Flexport PO# 9907489" at bounding box center [356, 145] width 120 height 11
copy div "9907489"
click at [361, 174] on div "Contains 20 SKUs and 26778 Units" at bounding box center [356, 168] width 120 height 11
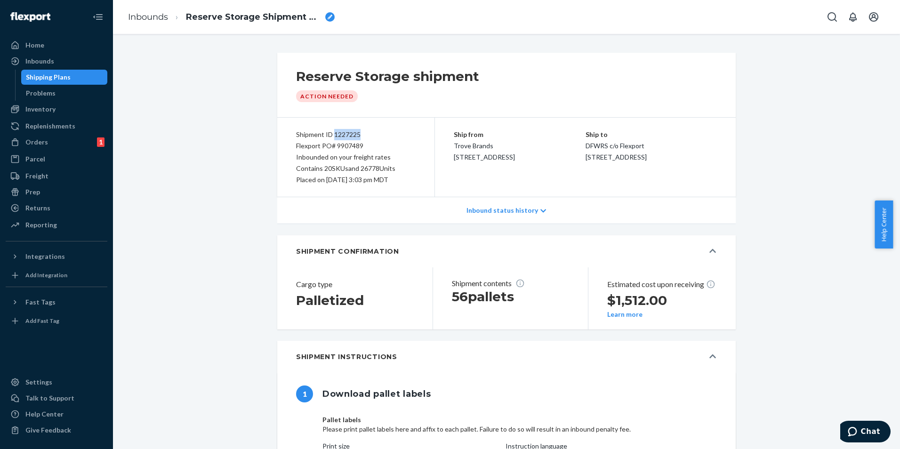
drag, startPoint x: 363, startPoint y: 134, endPoint x: 331, endPoint y: 137, distance: 32.1
click at [331, 137] on div "Shipment ID 1227225" at bounding box center [356, 134] width 120 height 11
copy div "1227225"
click at [315, 154] on div "Inbounded on your freight rates" at bounding box center [356, 157] width 120 height 11
drag, startPoint x: 316, startPoint y: 154, endPoint x: 332, endPoint y: 147, distance: 17.9
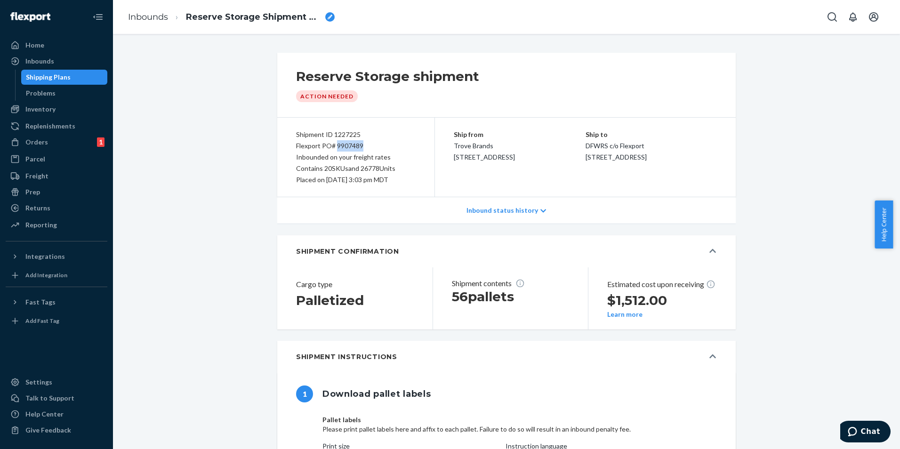
click at [332, 147] on div "Flexport PO# 9907489" at bounding box center [356, 145] width 120 height 11
copy div "9907489"
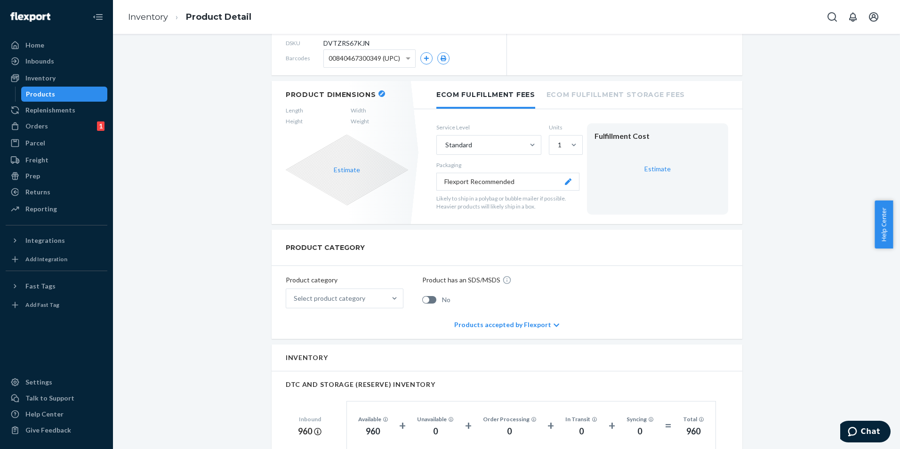
scroll to position [282, 0]
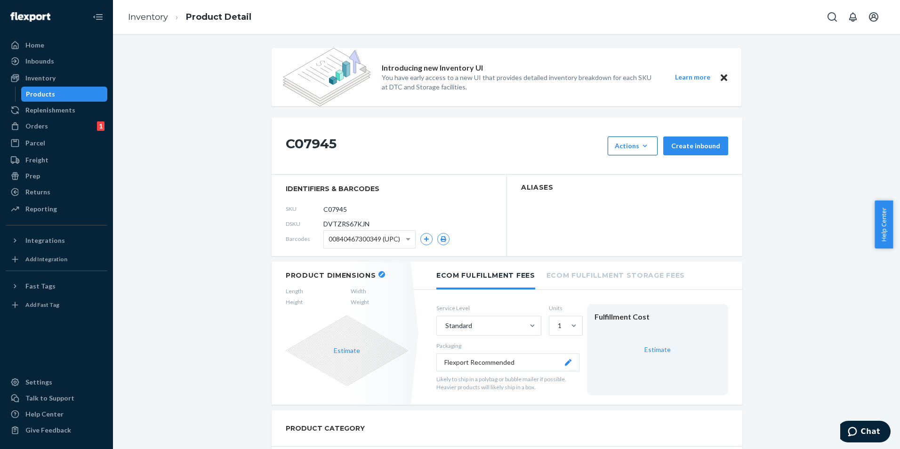
click at [643, 144] on icon "button" at bounding box center [644, 145] width 9 height 9
click at [459, 130] on div "C07945 Actions Add components Hide Create inbound" at bounding box center [507, 146] width 471 height 57
click at [635, 152] on button "Actions Add components Hide" at bounding box center [633, 145] width 50 height 19
click at [650, 172] on span "Add components" at bounding box center [647, 168] width 58 height 7
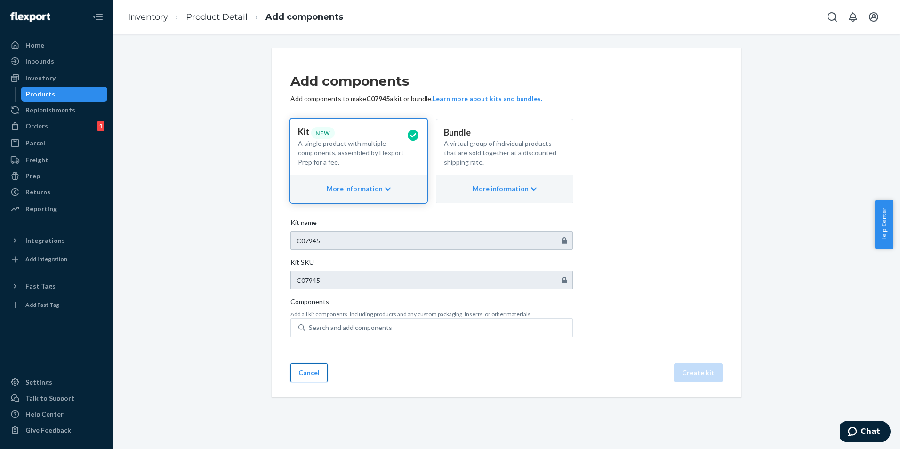
click at [310, 370] on button "Cancel" at bounding box center [308, 372] width 37 height 19
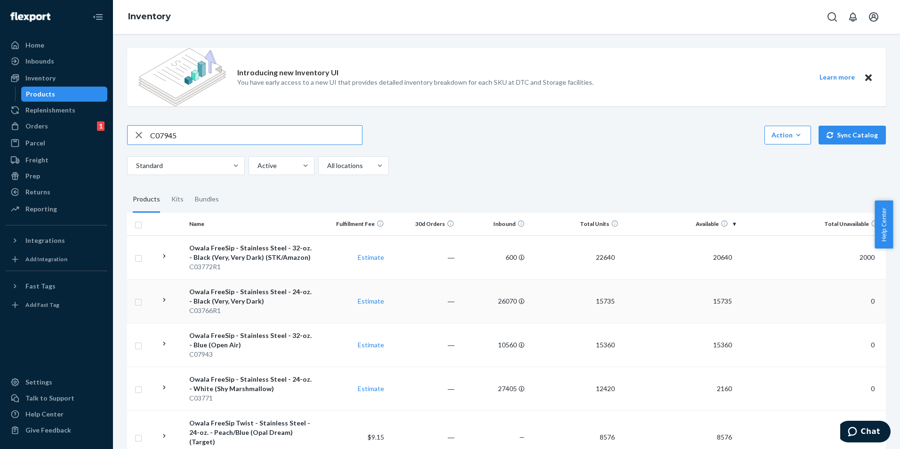
type input "C07945"
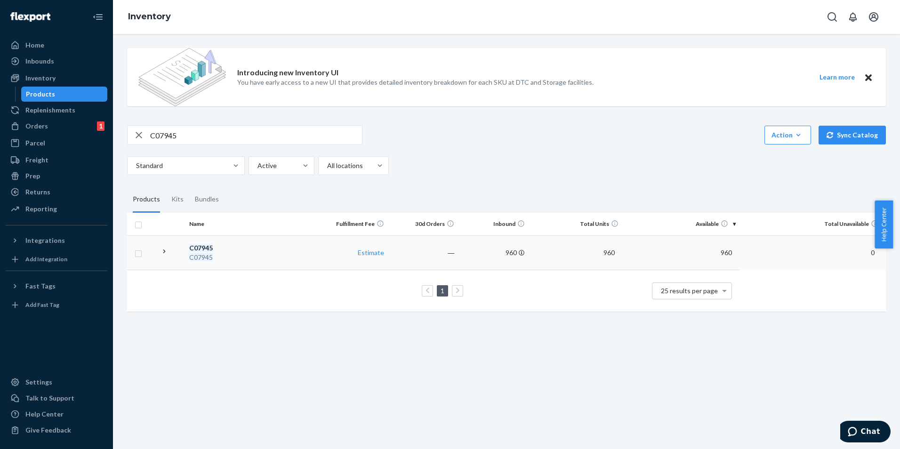
click at [297, 256] on div "C07945" at bounding box center [251, 257] width 124 height 9
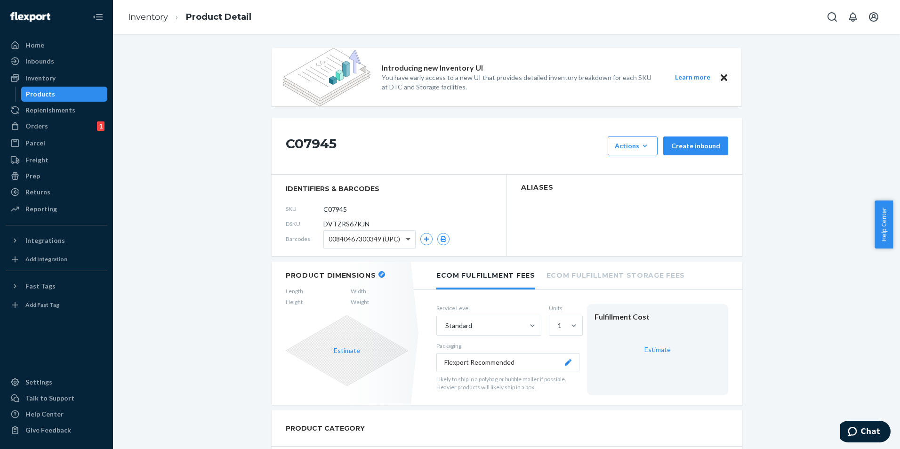
click at [409, 244] on span at bounding box center [409, 239] width 12 height 17
click at [483, 244] on div "Barcodes 00840467300349 (UPC)" at bounding box center [389, 239] width 207 height 15
click at [633, 143] on div "Actions" at bounding box center [633, 145] width 36 height 9
click at [645, 169] on span "Add components" at bounding box center [647, 168] width 58 height 7
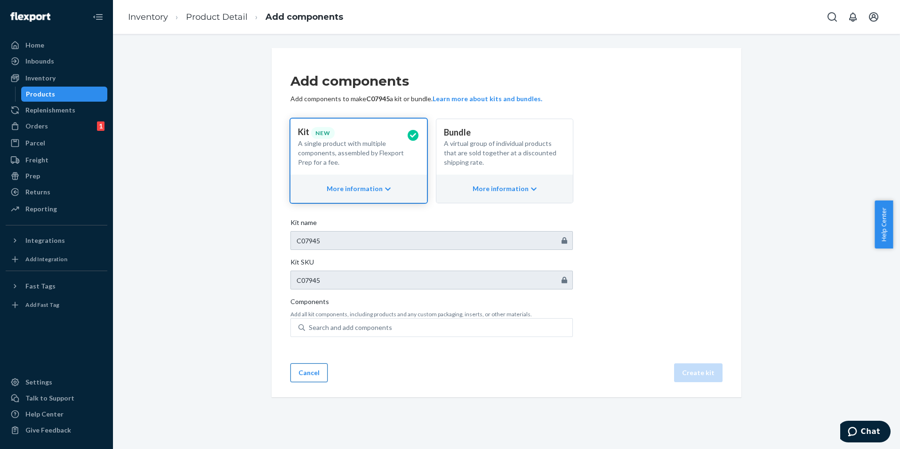
click at [307, 364] on button "Cancel" at bounding box center [308, 372] width 37 height 19
